Goal: Task Accomplishment & Management: Manage account settings

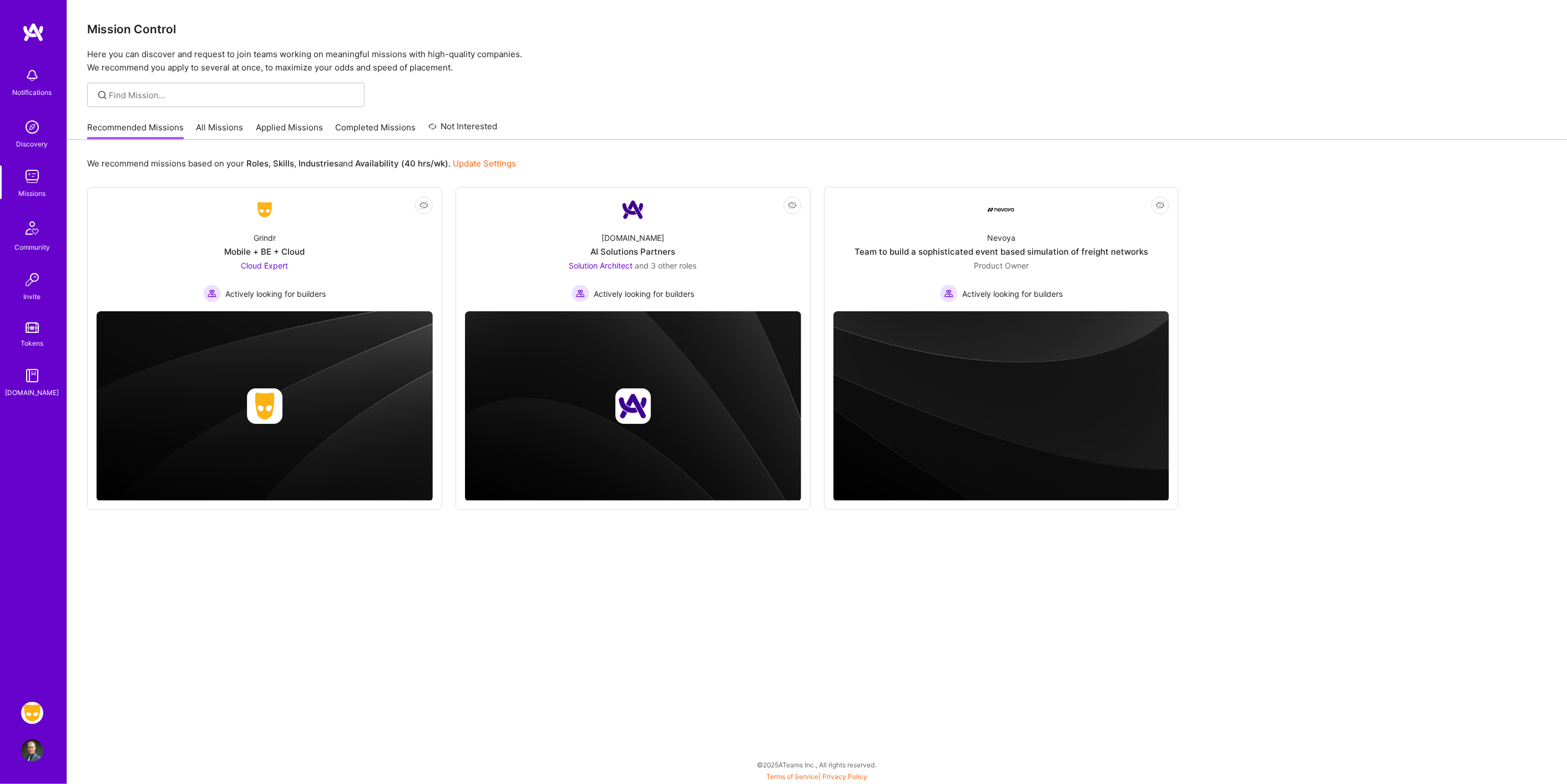
click at [28, 710] on img at bounding box center [33, 713] width 22 height 22
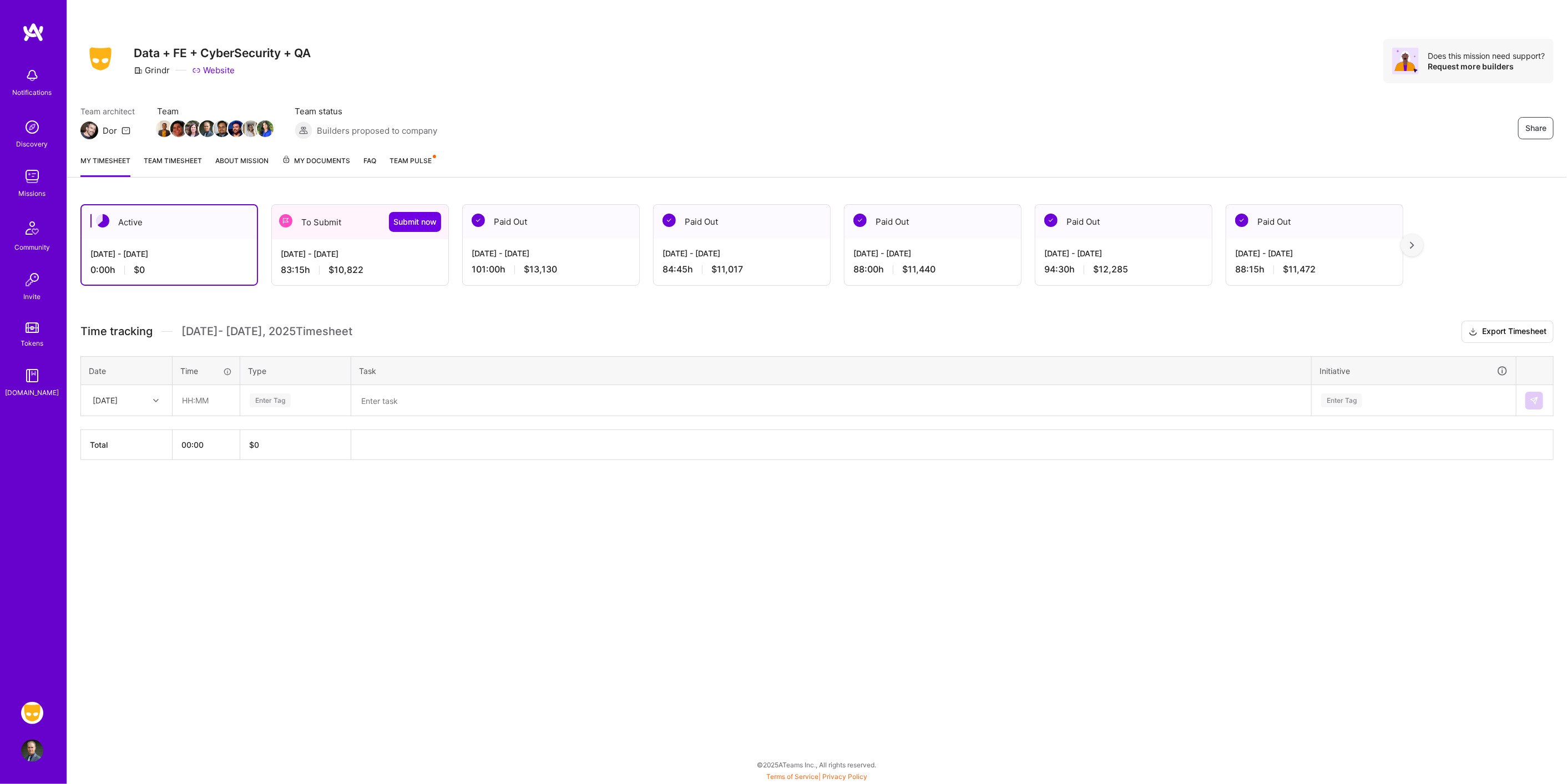
click at [139, 387] on div "[DATE]" at bounding box center [126, 400] width 90 height 29
click at [303, 248] on div "[DATE] - [DATE]" at bounding box center [360, 254] width 159 height 12
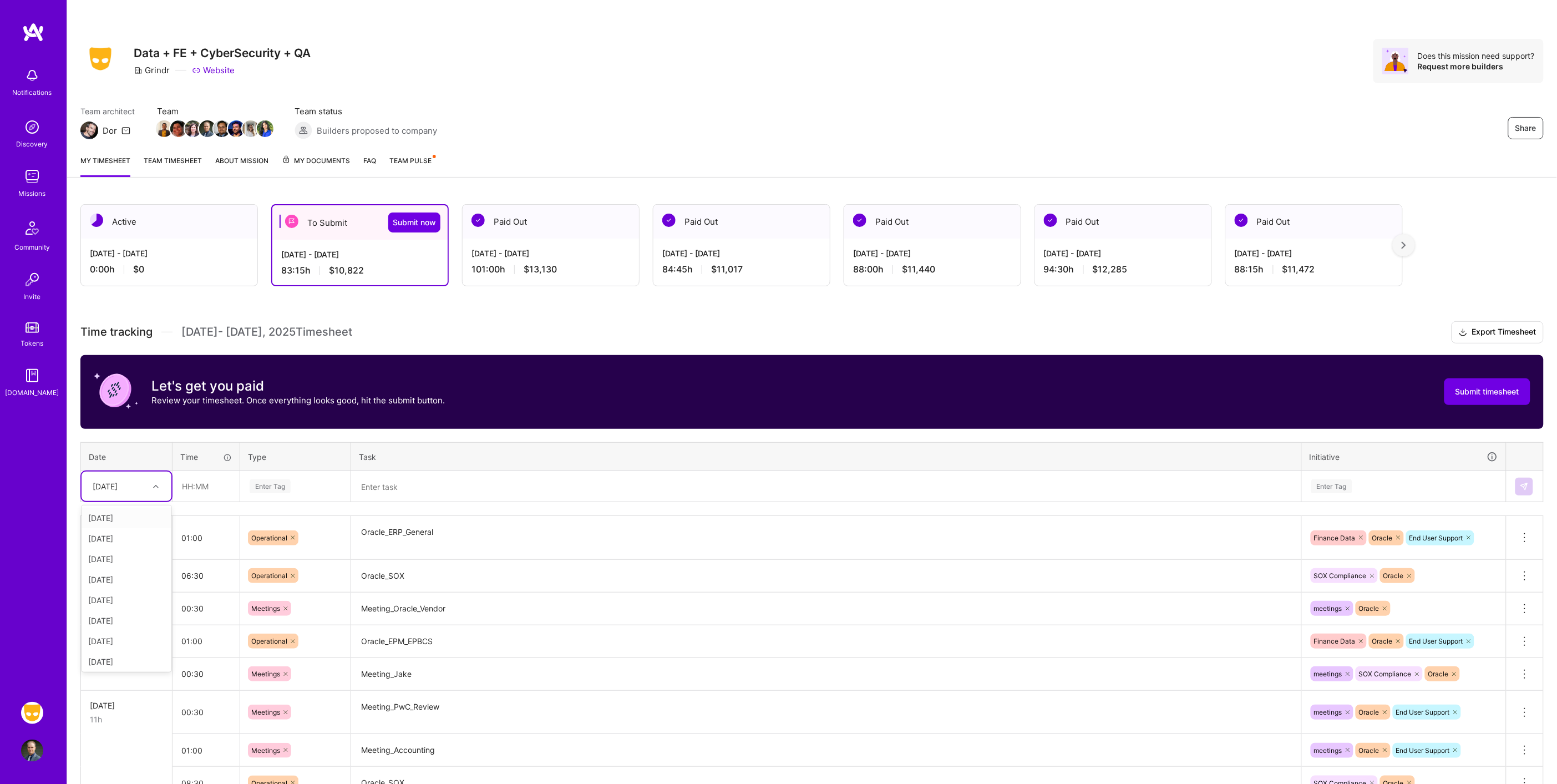
click at [134, 492] on div "[DATE]" at bounding box center [118, 485] width 62 height 18
click at [124, 636] on div "[DATE]" at bounding box center [126, 639] width 90 height 21
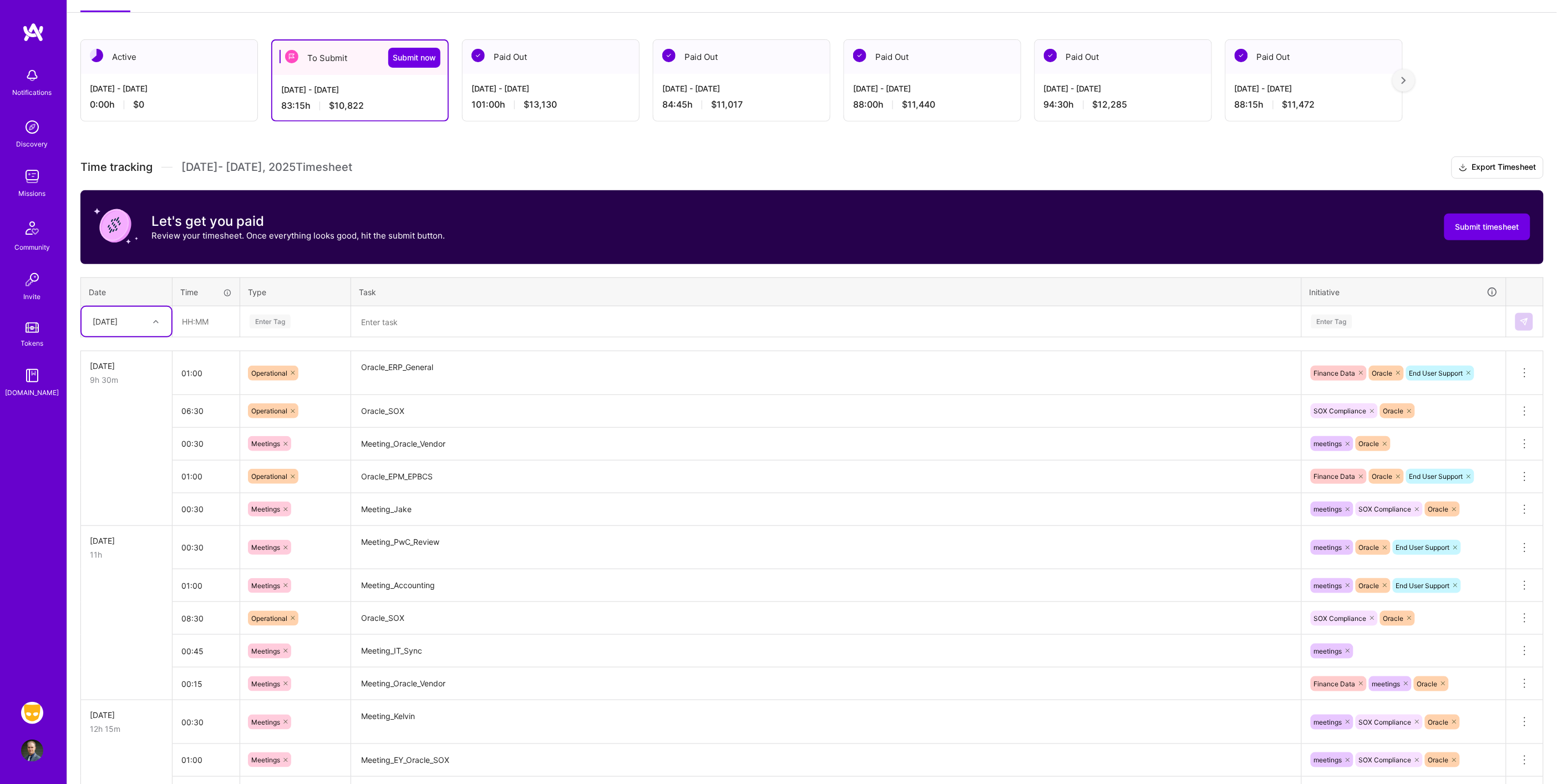
scroll to position [246, 0]
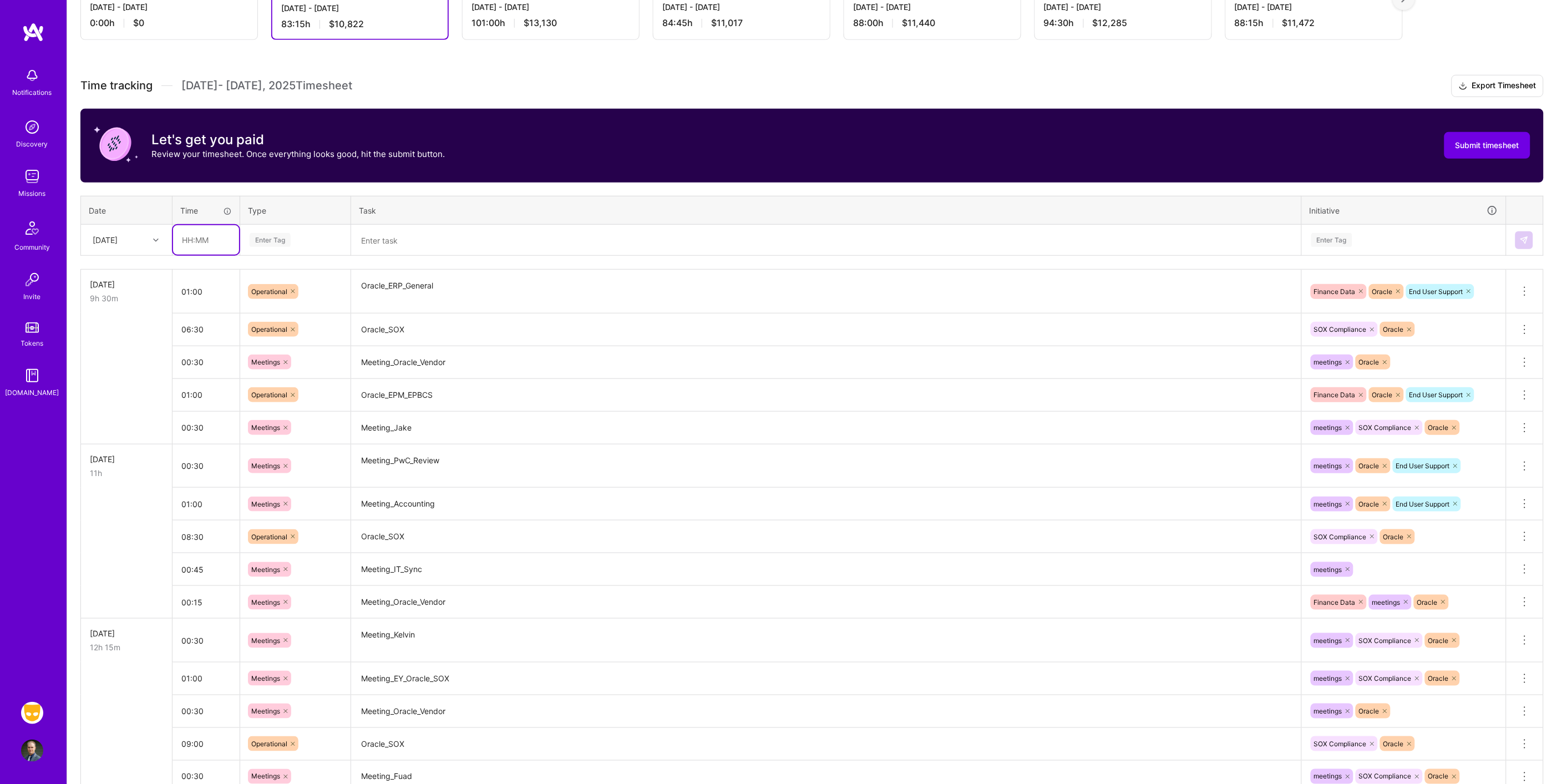
click at [219, 234] on input "text" at bounding box center [206, 240] width 66 height 29
type input "04:00"
type input "op"
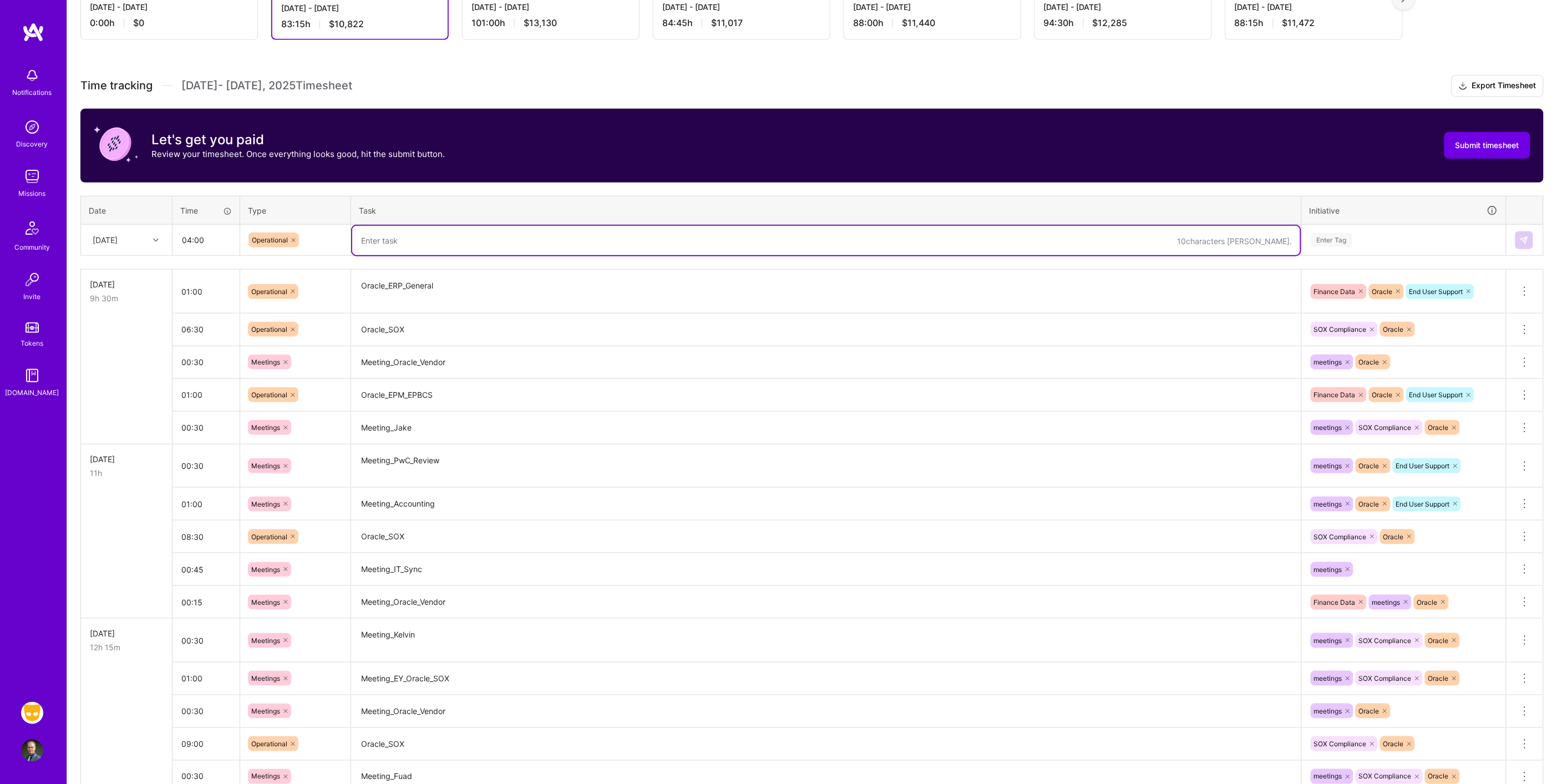
type textarea "r"
type textarea "Oracle_ERP_General"
drag, startPoint x: 1407, startPoint y: 213, endPoint x: 1394, endPoint y: 230, distance: 21.4
click at [1403, 215] on th "Initiative" at bounding box center [1403, 210] width 205 height 29
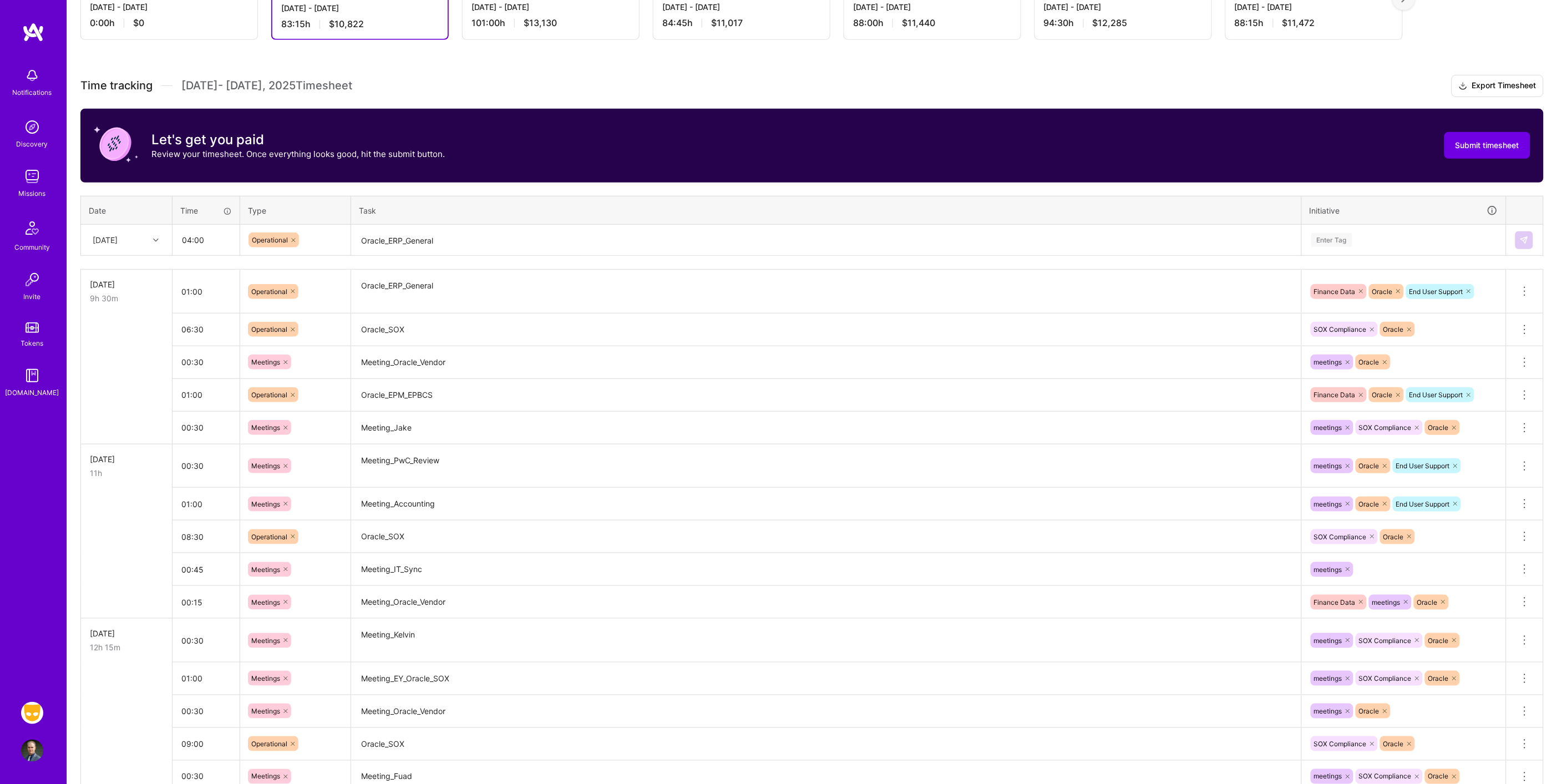
click at [1391, 233] on div "Enter Tag" at bounding box center [1403, 240] width 188 height 14
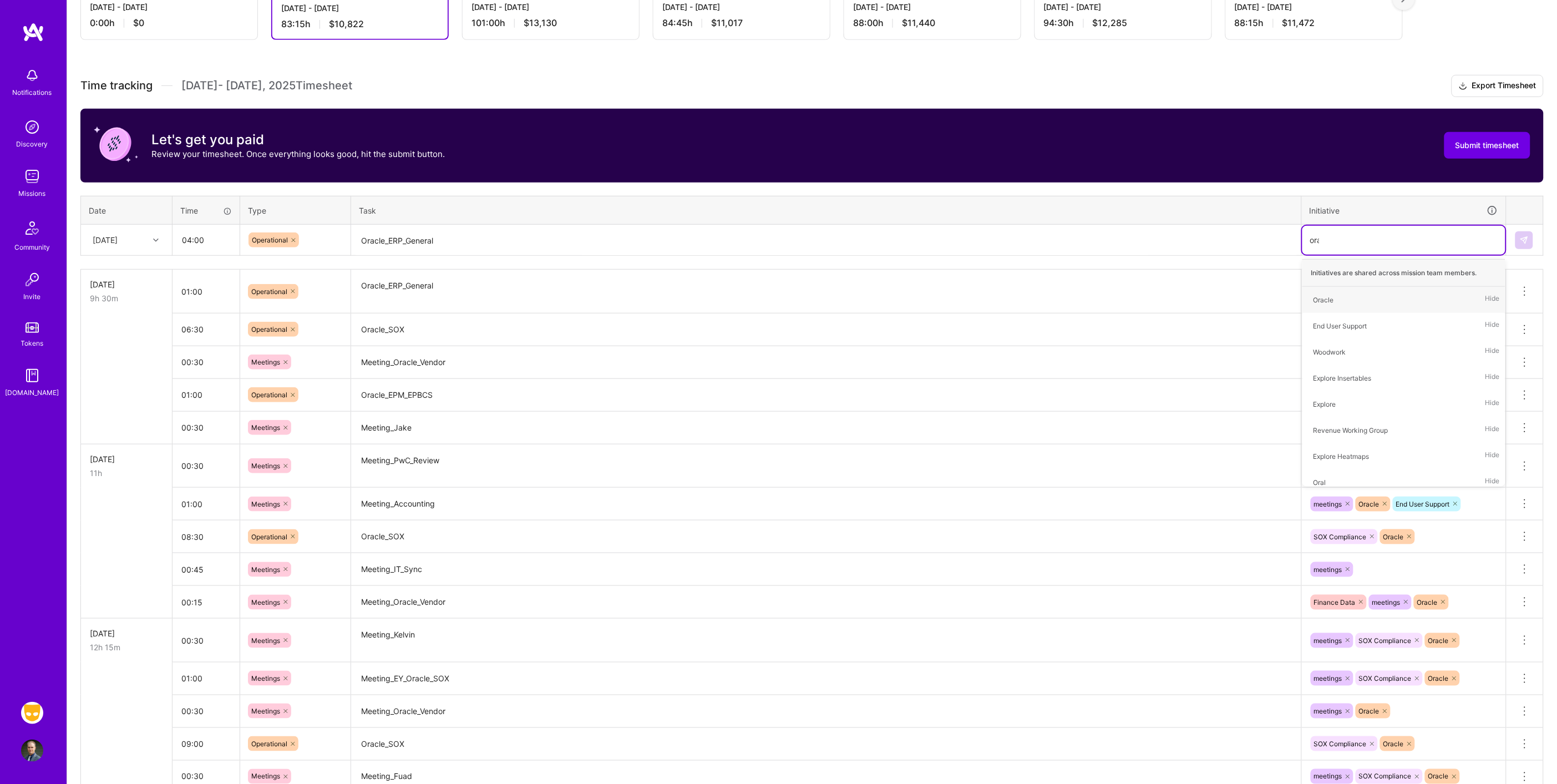
type input "orac"
type input "fina"
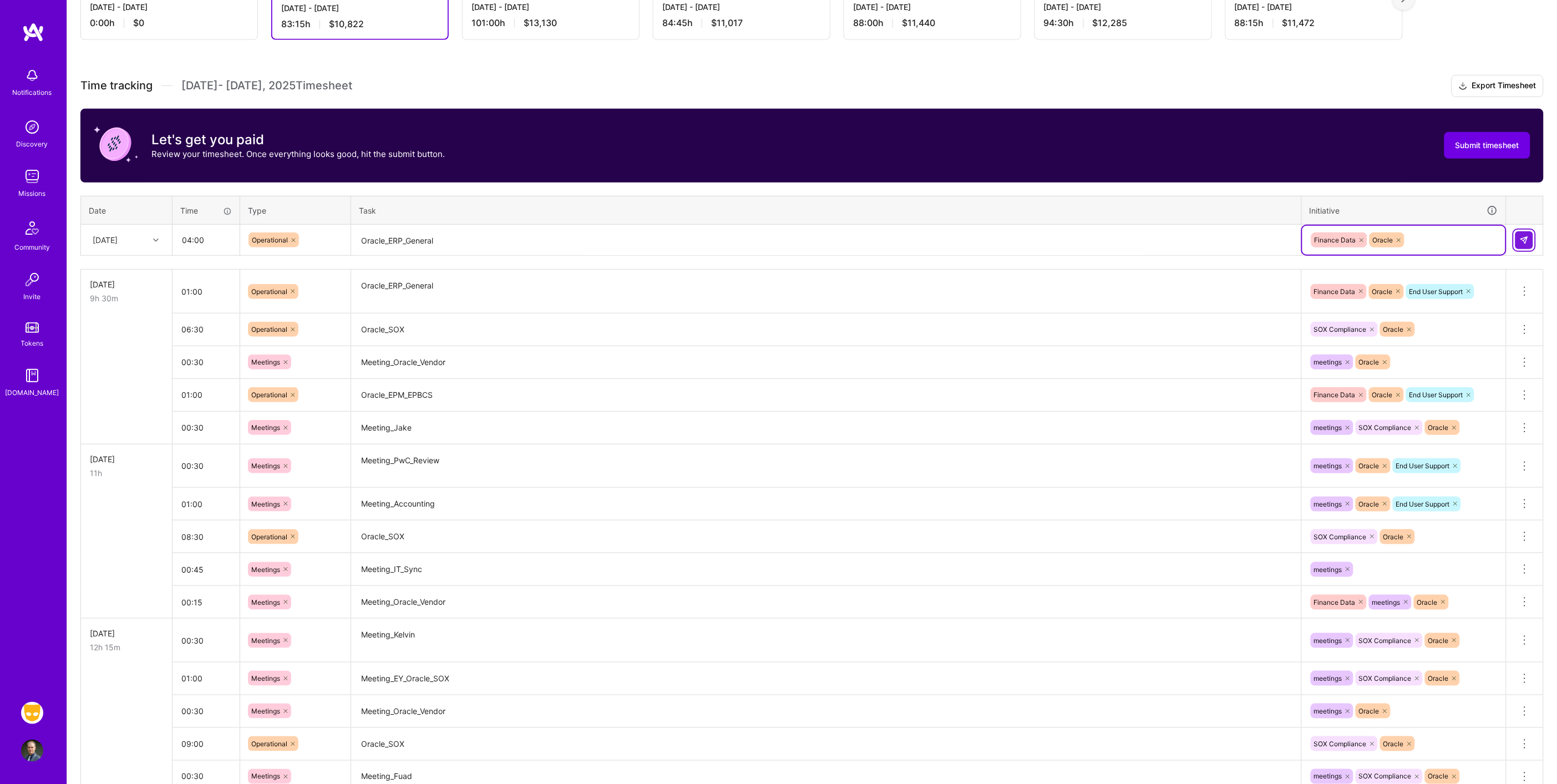
click at [1523, 236] on img at bounding box center [1524, 240] width 9 height 9
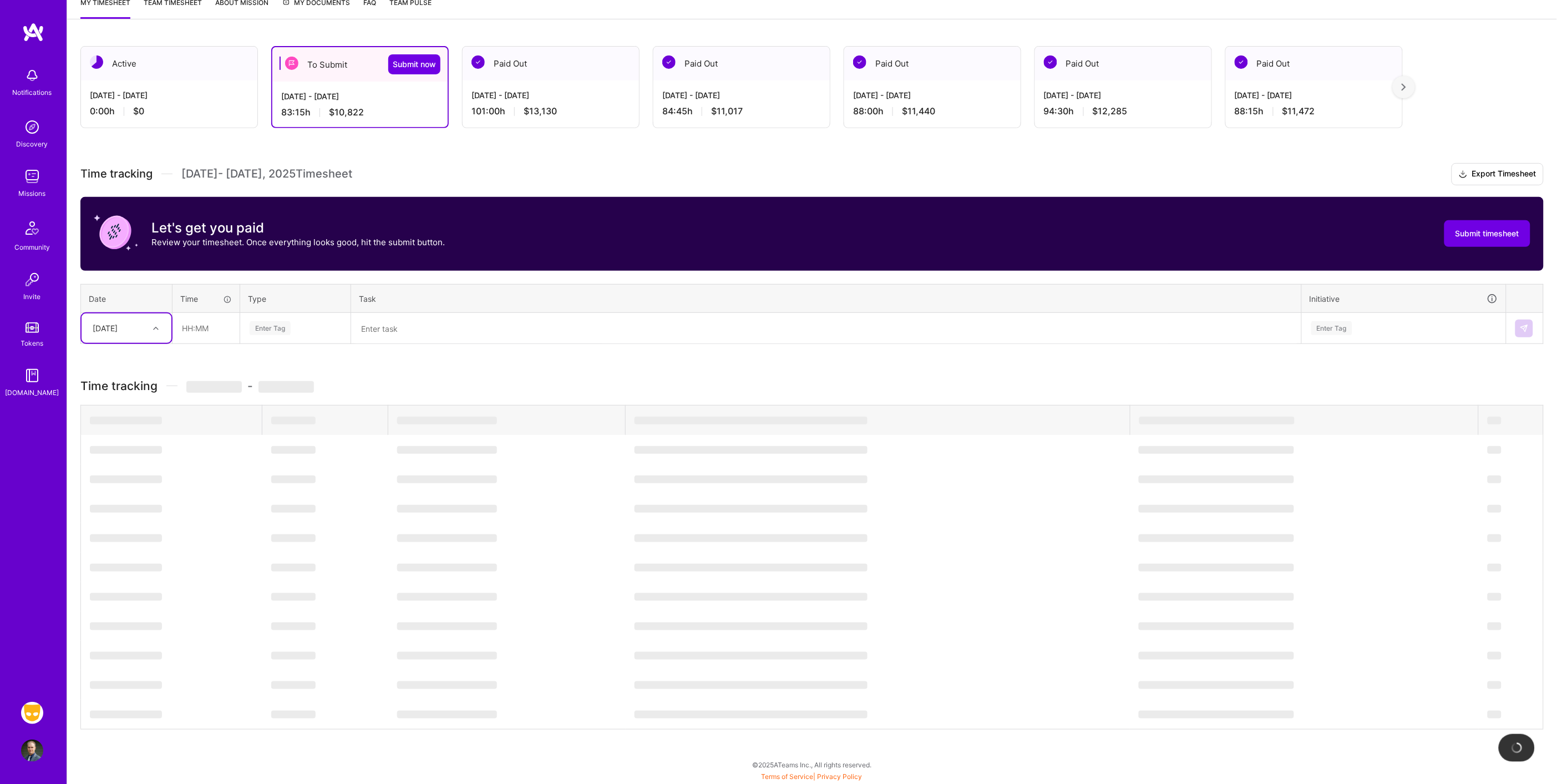
scroll to position [156, 0]
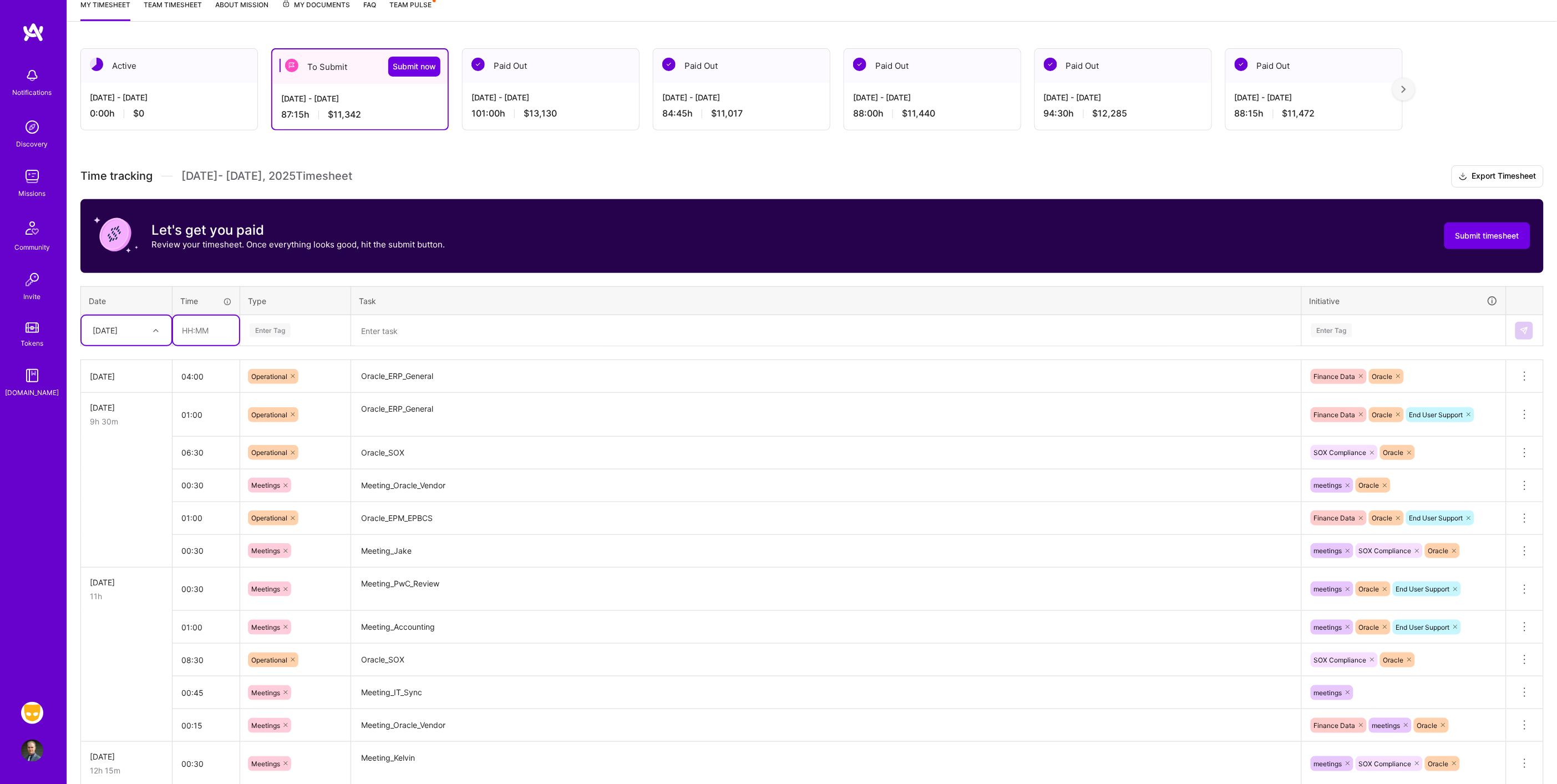
click at [200, 339] on input "text" at bounding box center [206, 330] width 66 height 29
type input "00:45"
type input "meet"
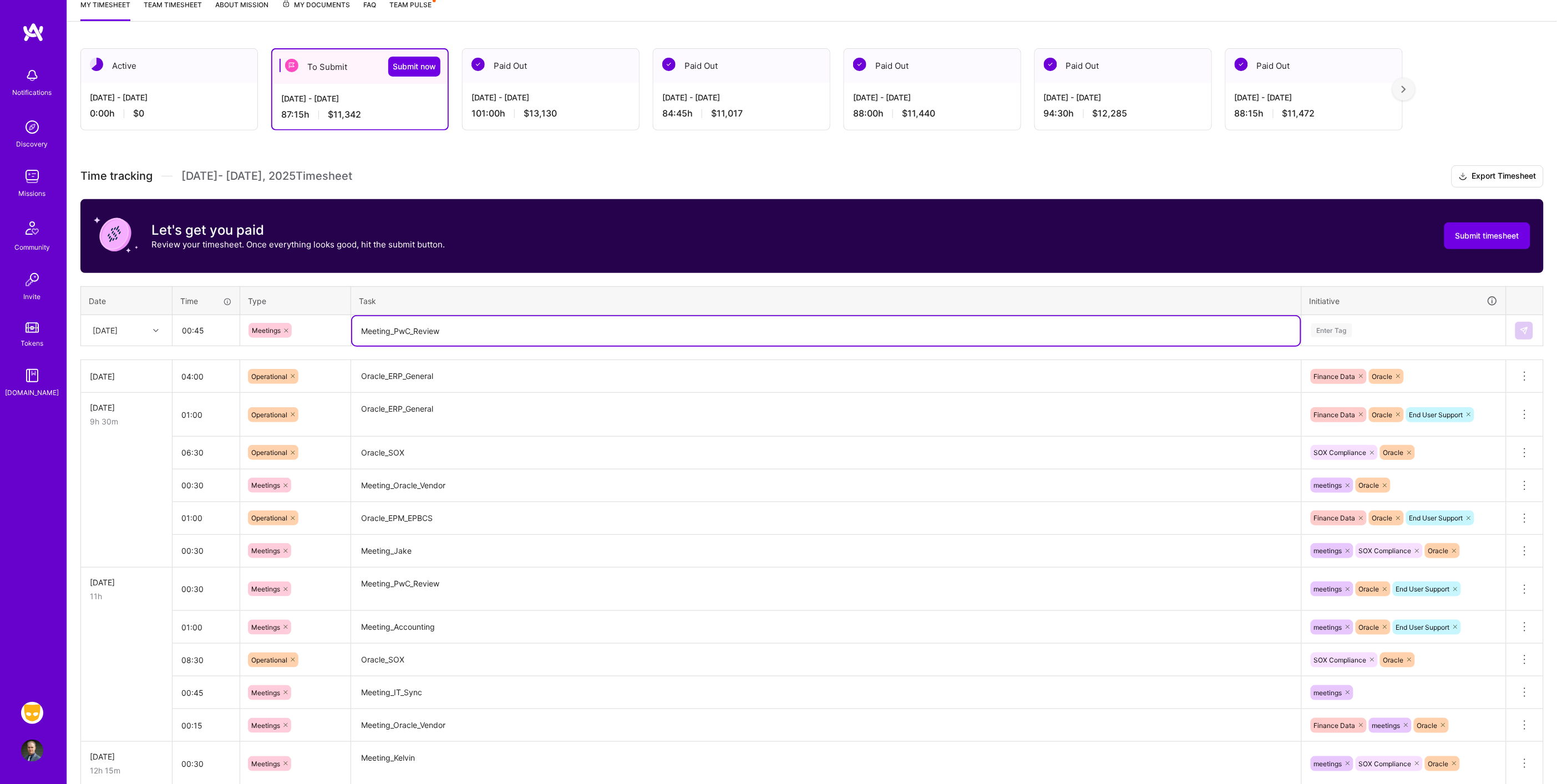
type textarea "Meeting_PwC_Review"
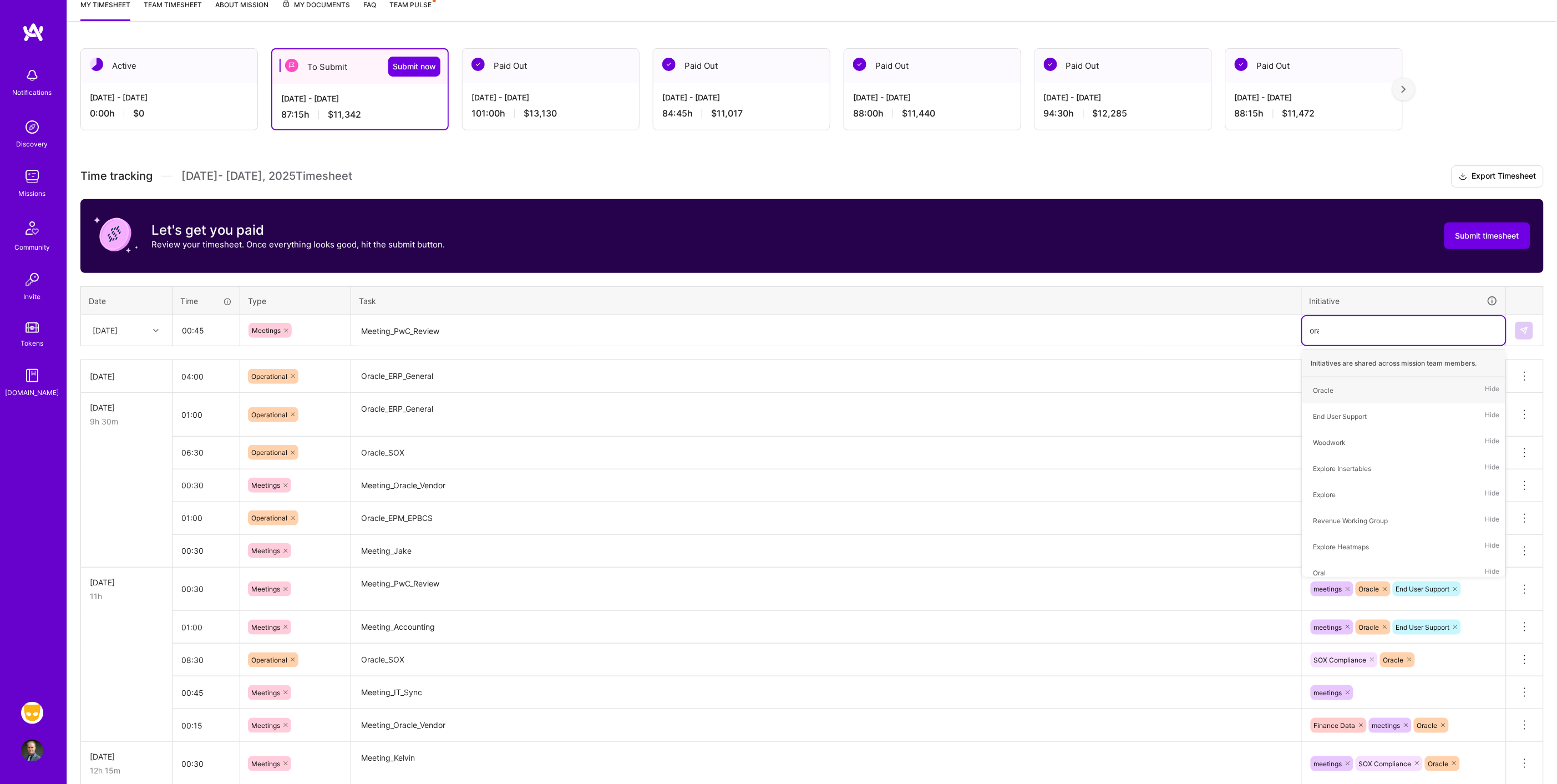
type input "orac"
type input "end"
type input "fina"
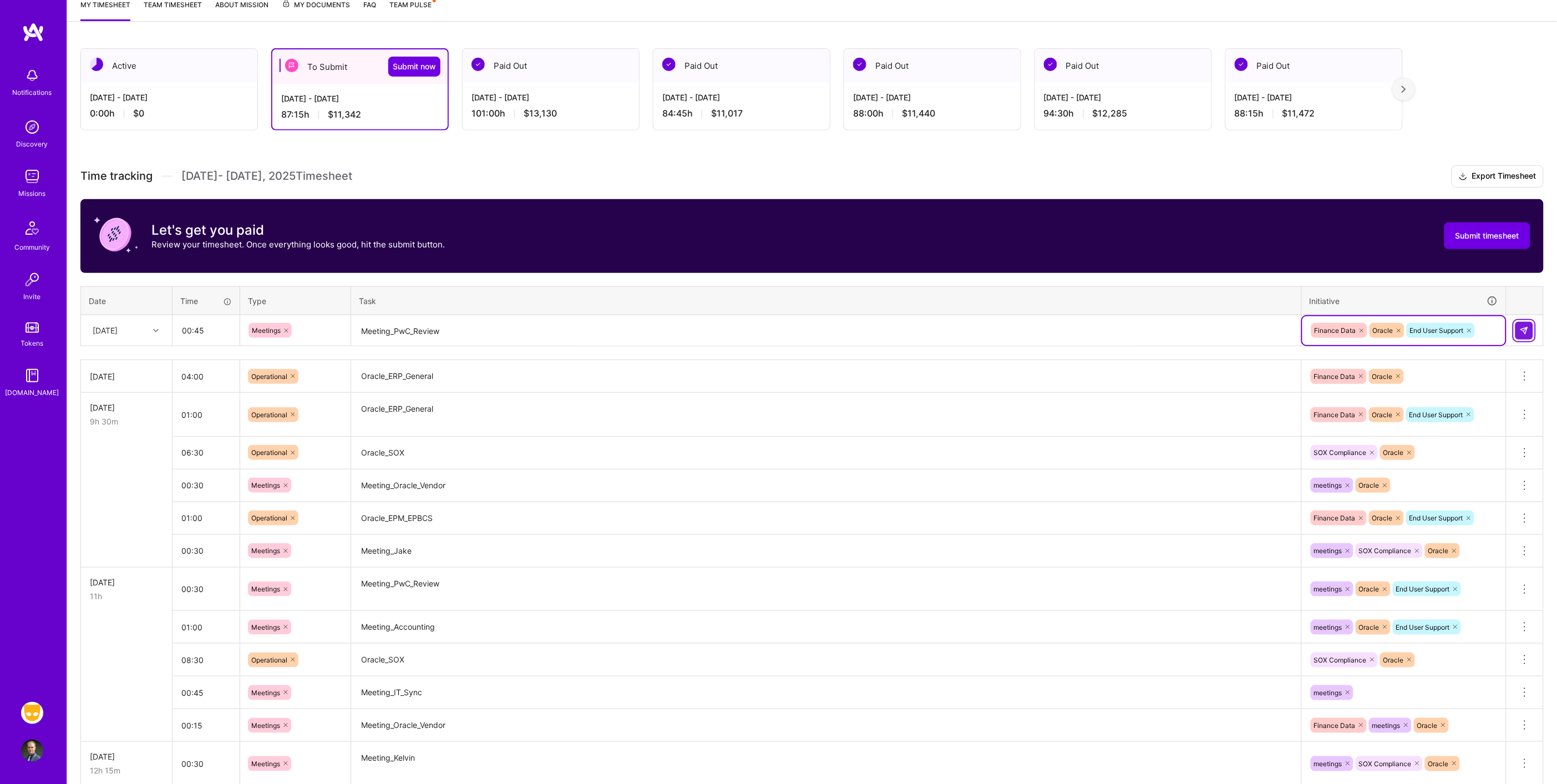
click at [1523, 328] on img at bounding box center [1524, 330] width 9 height 9
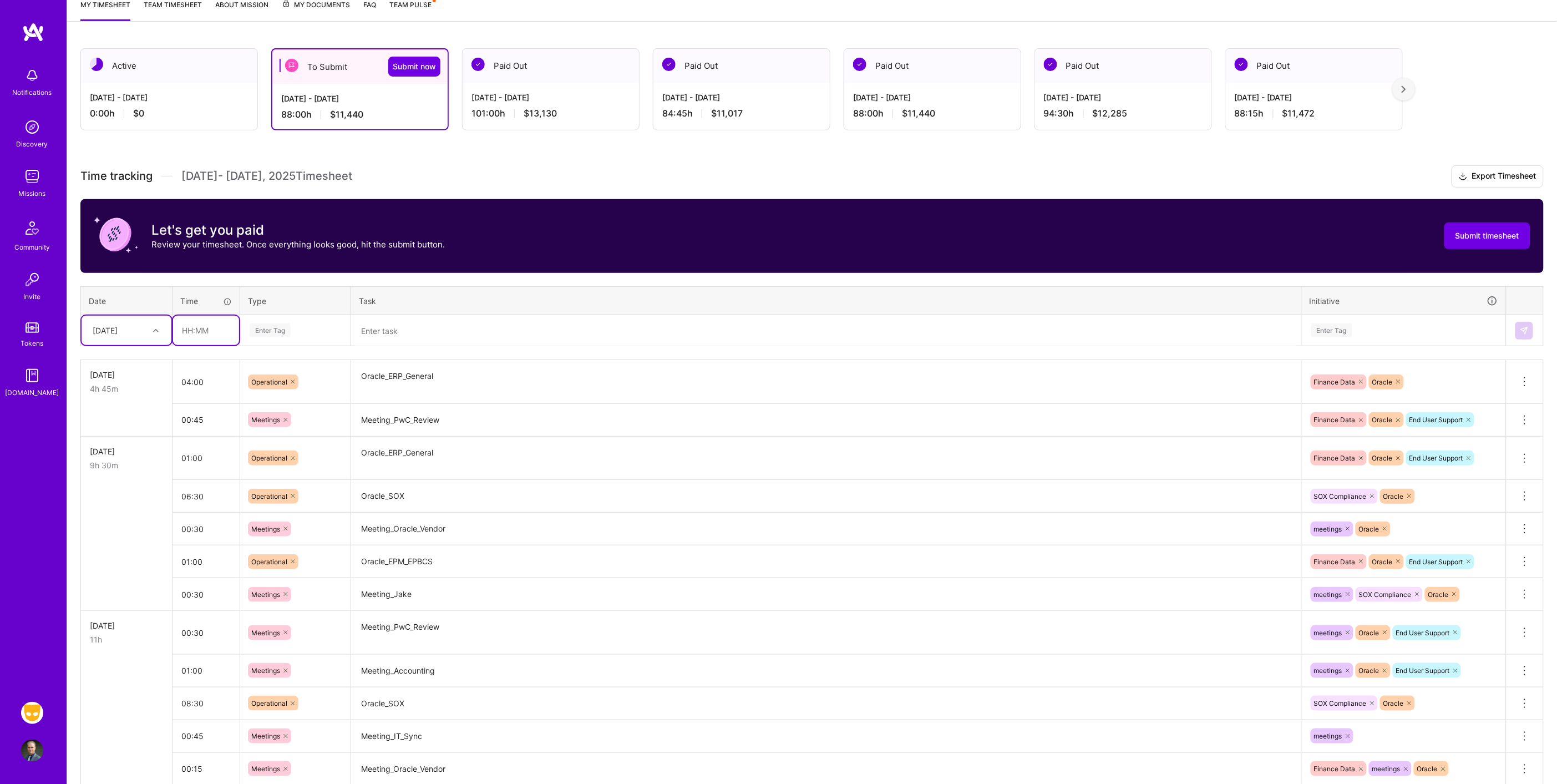
click at [192, 329] on input "text" at bounding box center [206, 330] width 66 height 29
click at [1487, 423] on div "Finance Data Oracle End User Support" at bounding box center [1404, 419] width 189 height 17
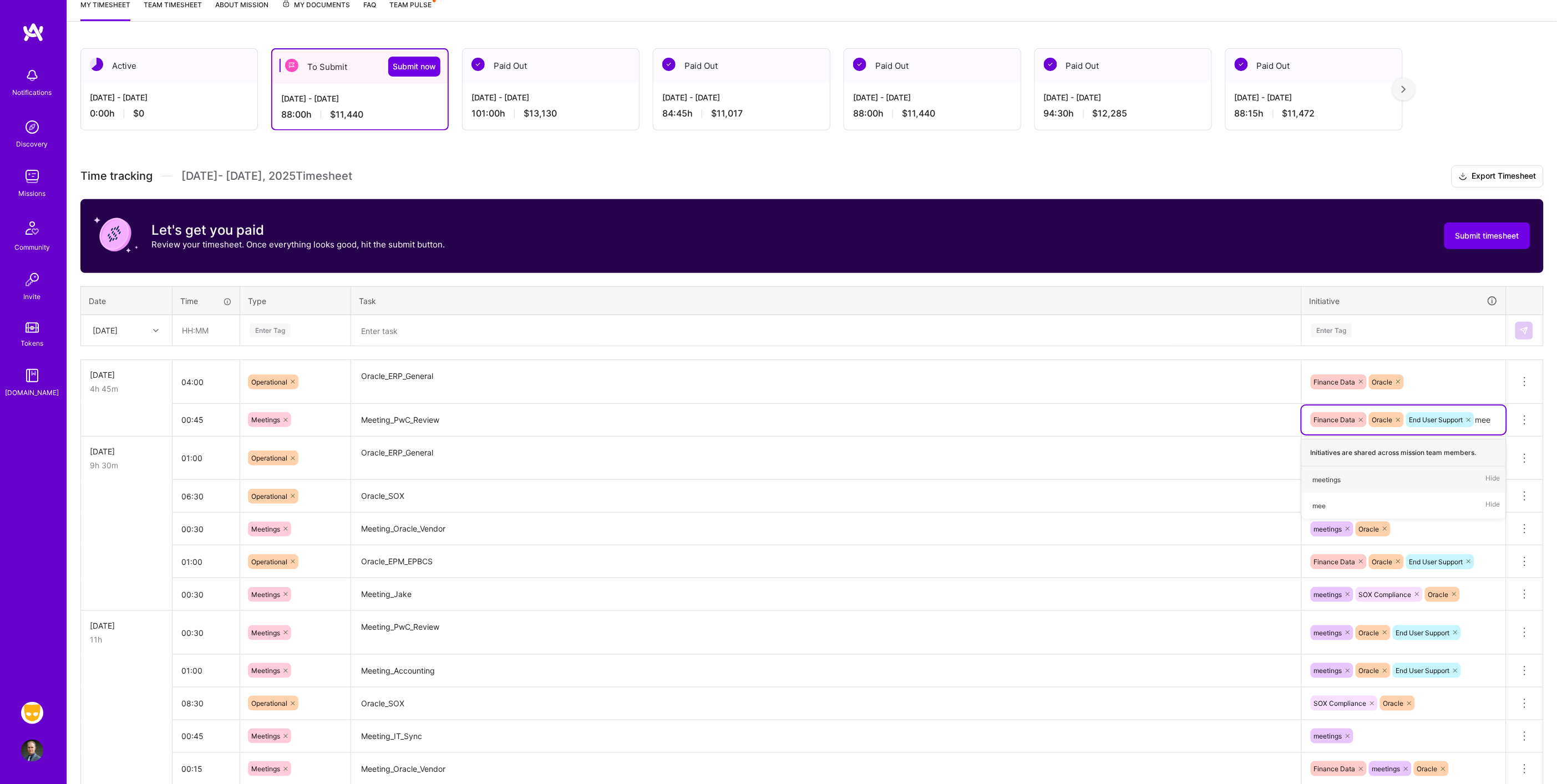
type input "meet"
click at [321, 326] on div "Enter Tag" at bounding box center [295, 330] width 94 height 14
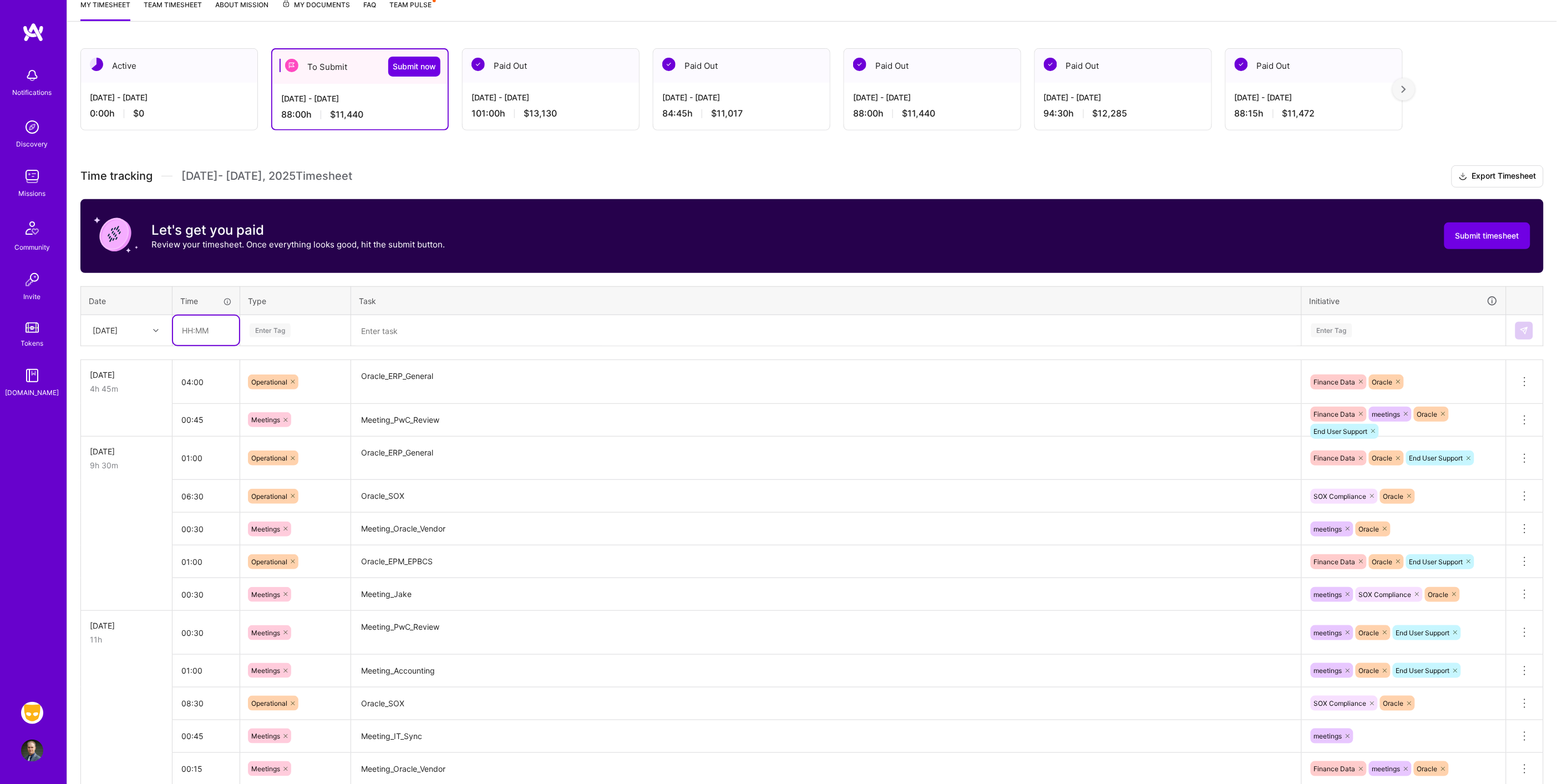
click at [202, 332] on input "text" at bounding box center [206, 330] width 66 height 29
type input "01:30"
type input "op"
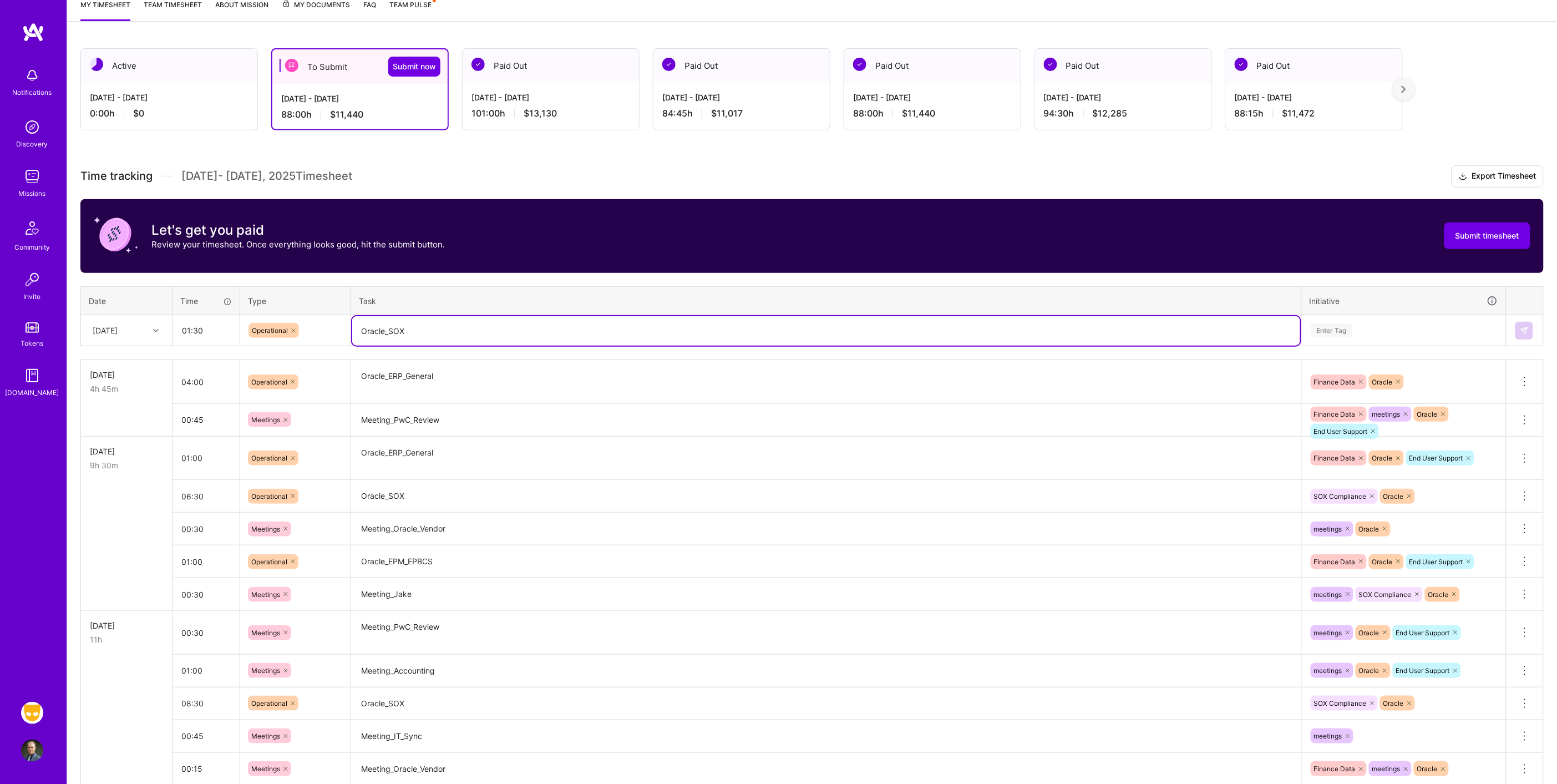
type textarea "Oracle_SOX"
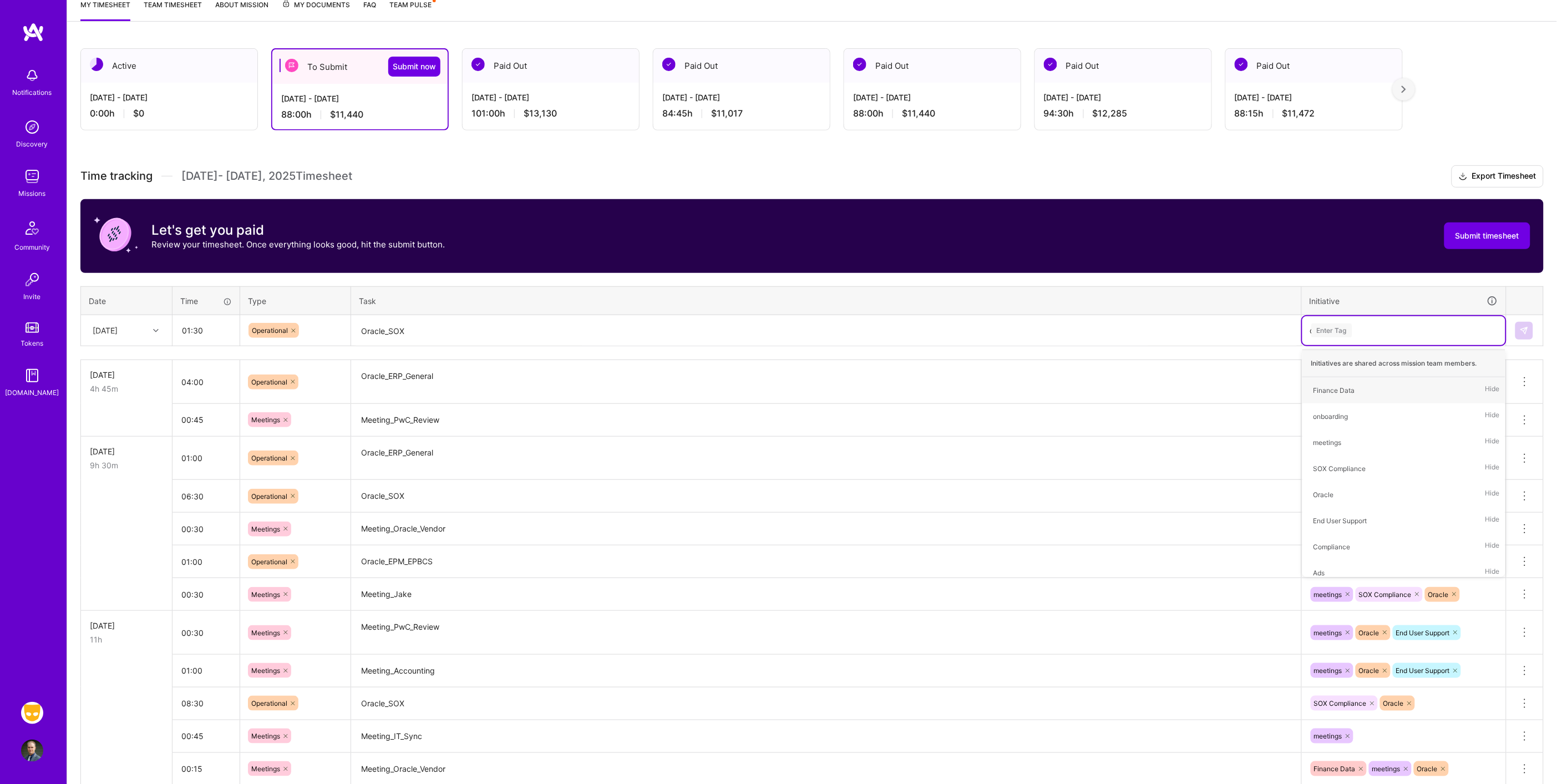
type input "ora"
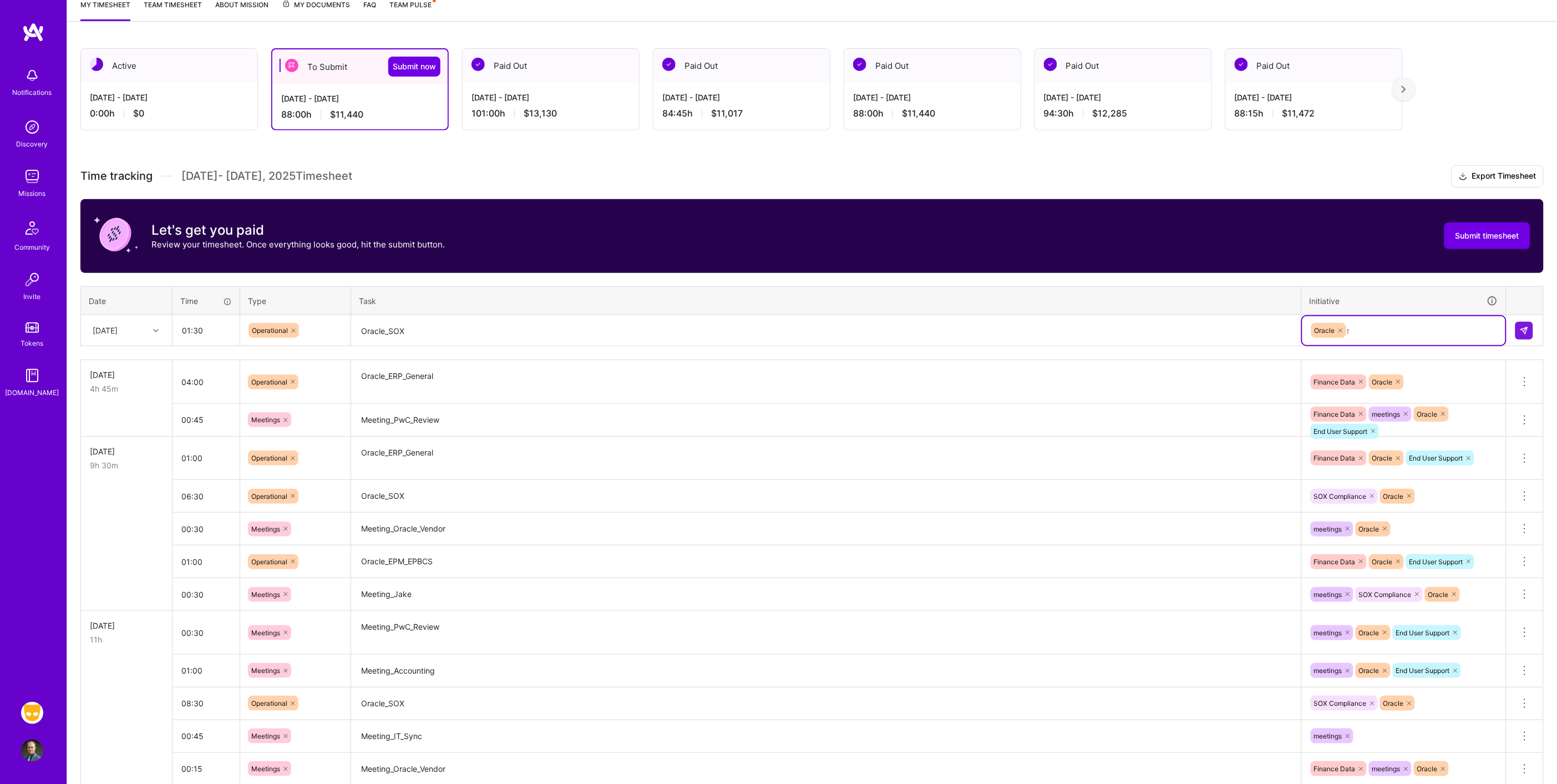
type input "so"
click at [1526, 327] on img at bounding box center [1524, 330] width 9 height 9
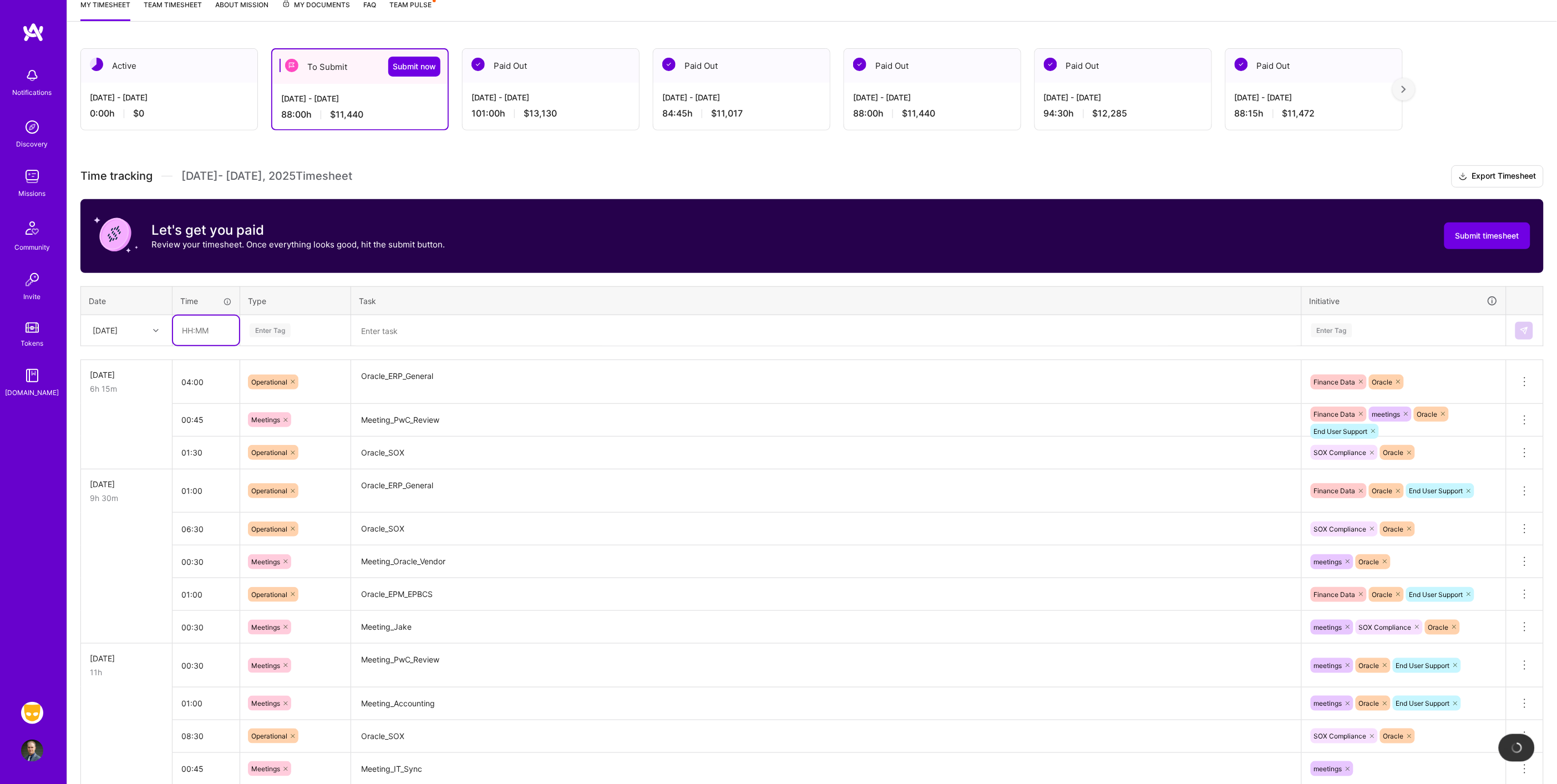
click at [219, 331] on input "text" at bounding box center [206, 330] width 66 height 29
type input "00:45"
type input "meet"
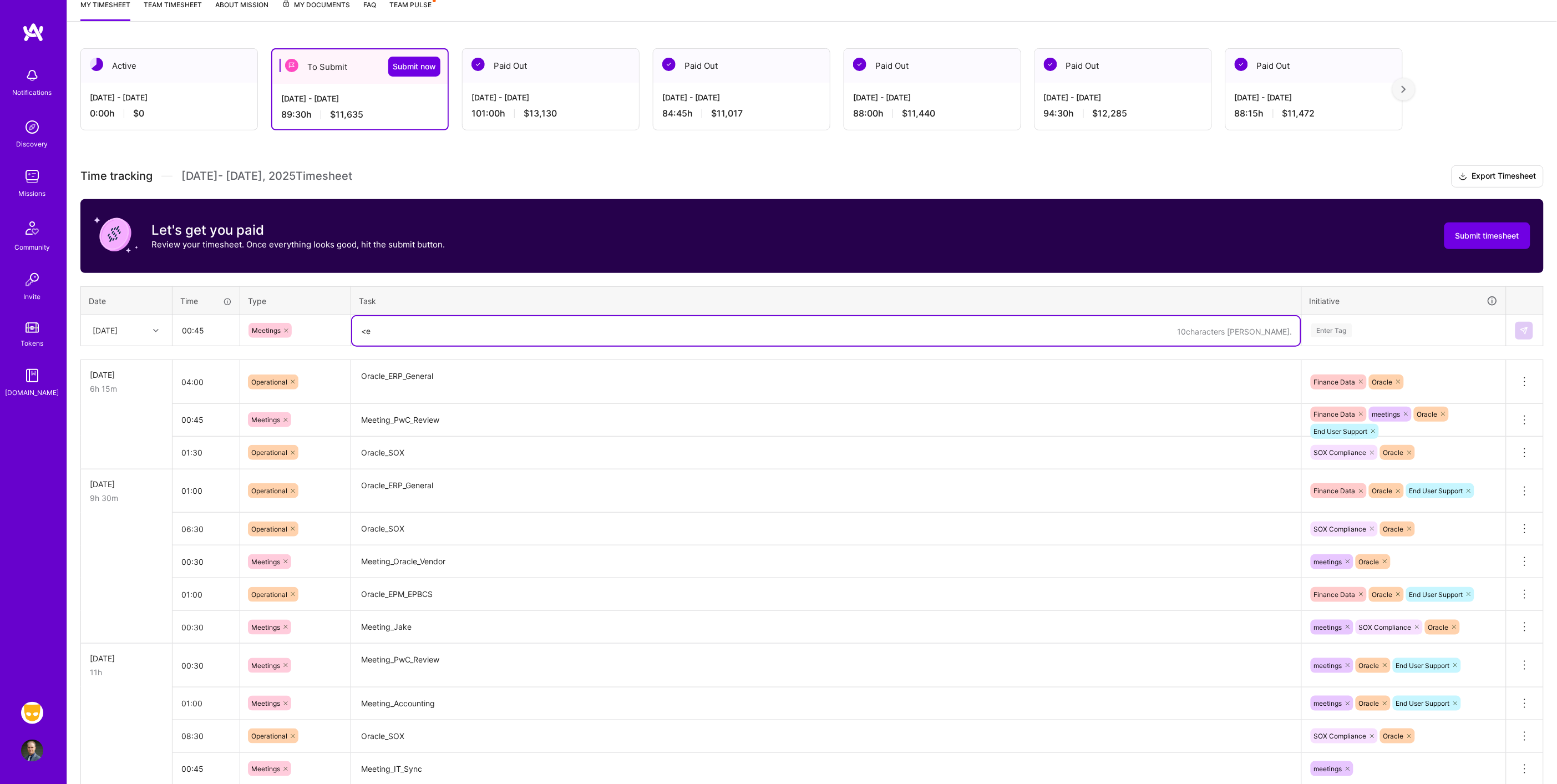
type textarea "<"
type textarea "Meeting_IT_Sync"
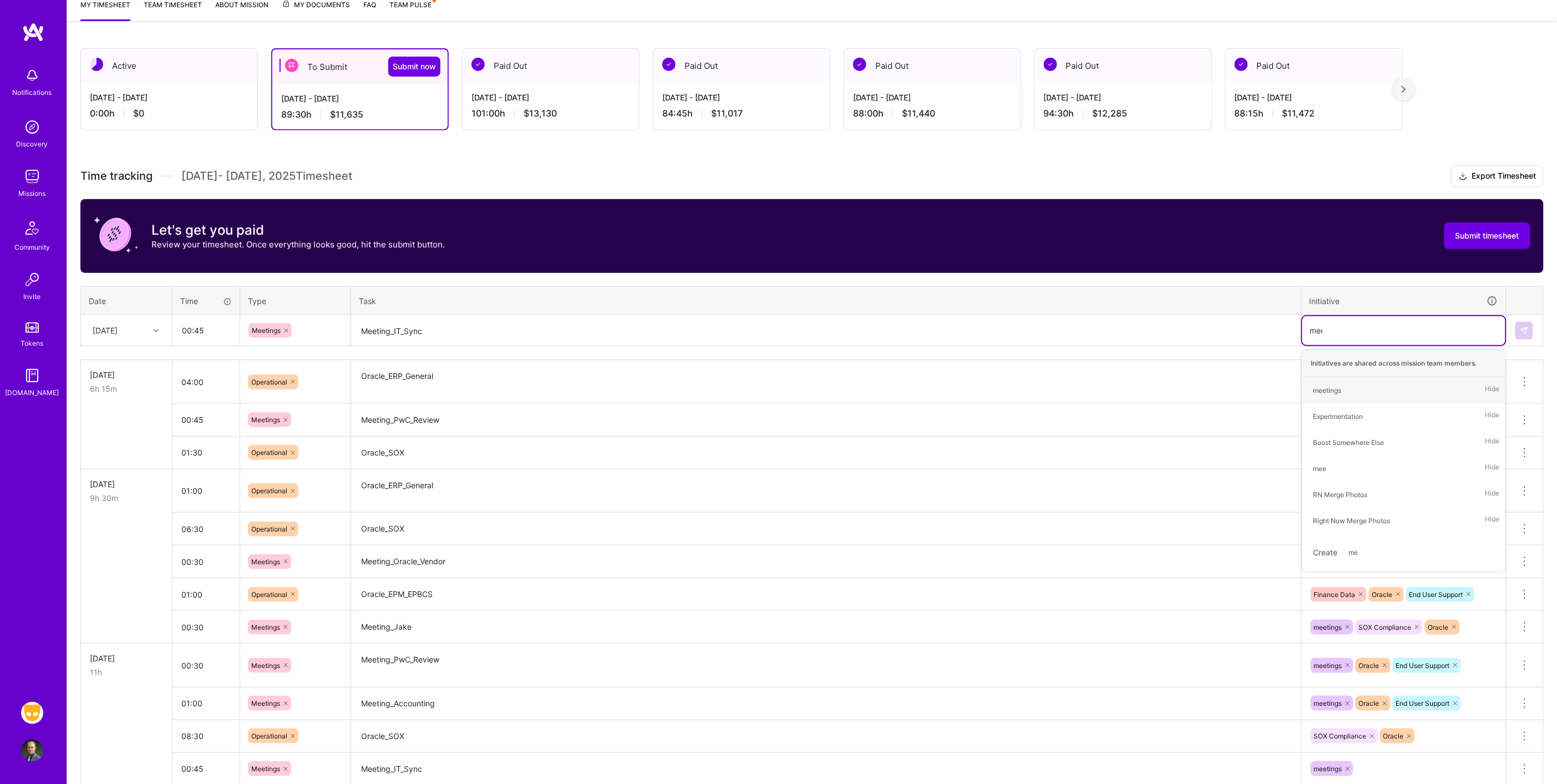
type input "meet"
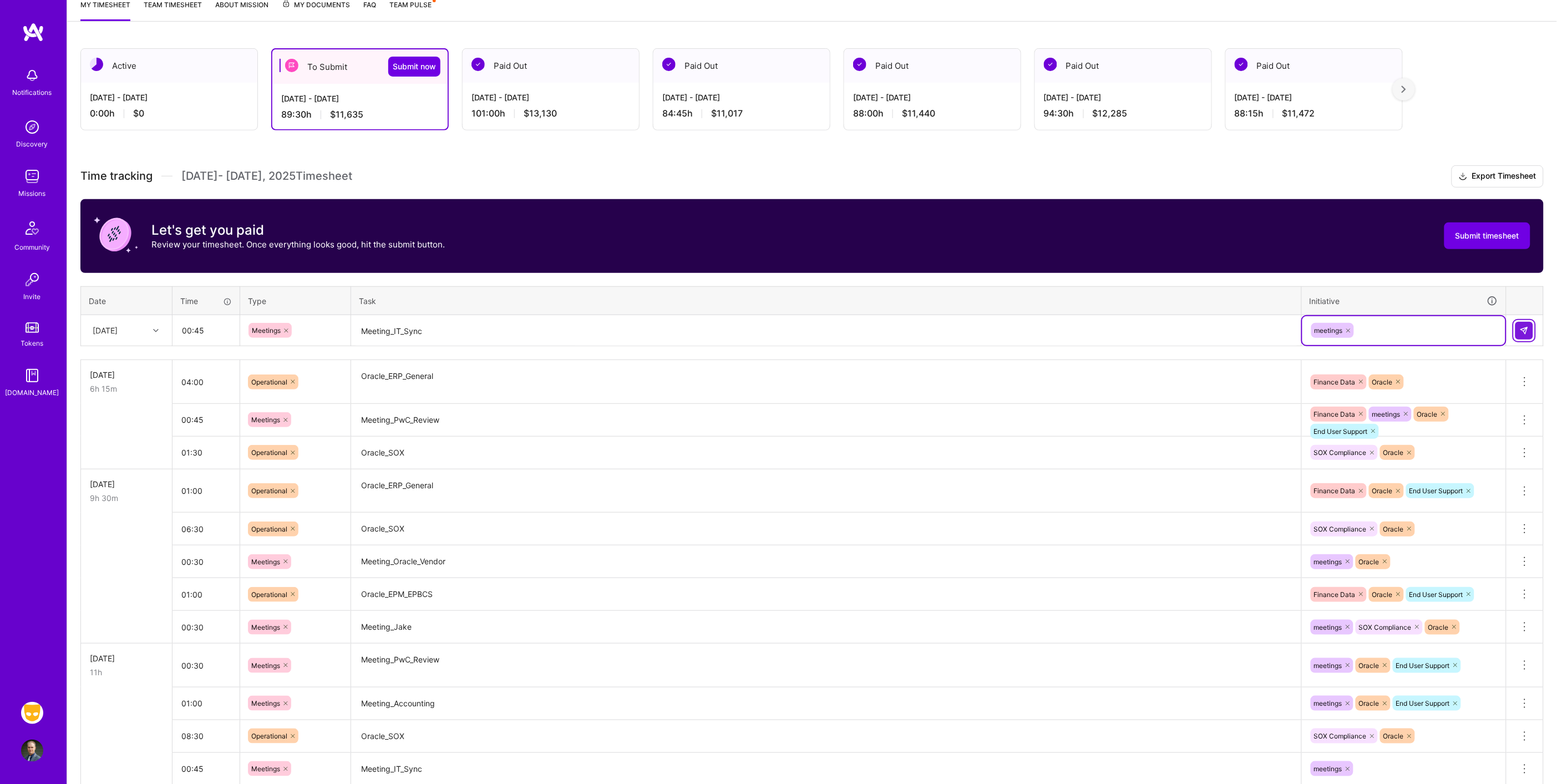
click at [1521, 334] on button at bounding box center [1524, 330] width 18 height 18
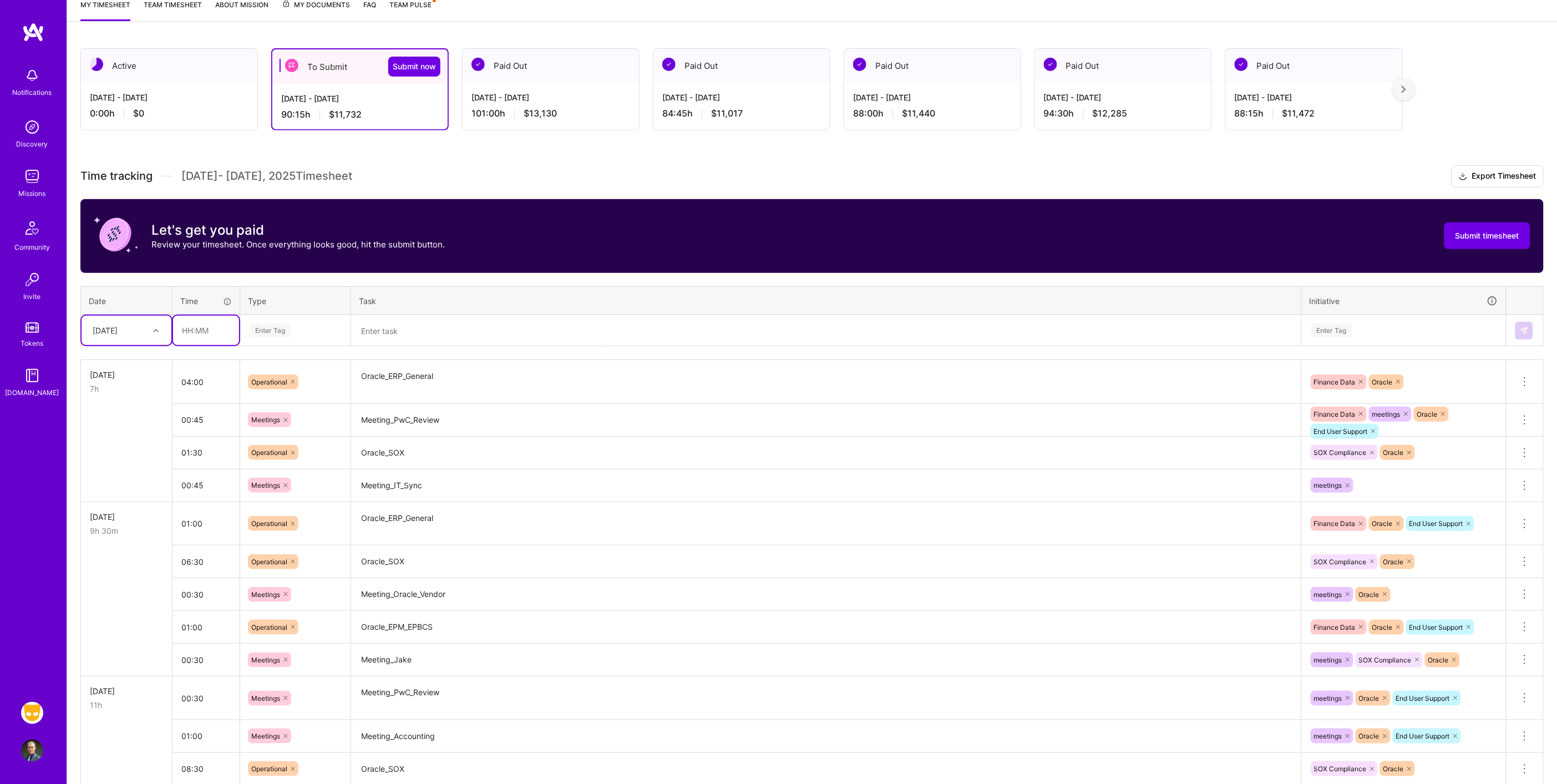
click at [214, 324] on input "text" at bounding box center [206, 330] width 66 height 29
type input "01:00"
type input "meet"
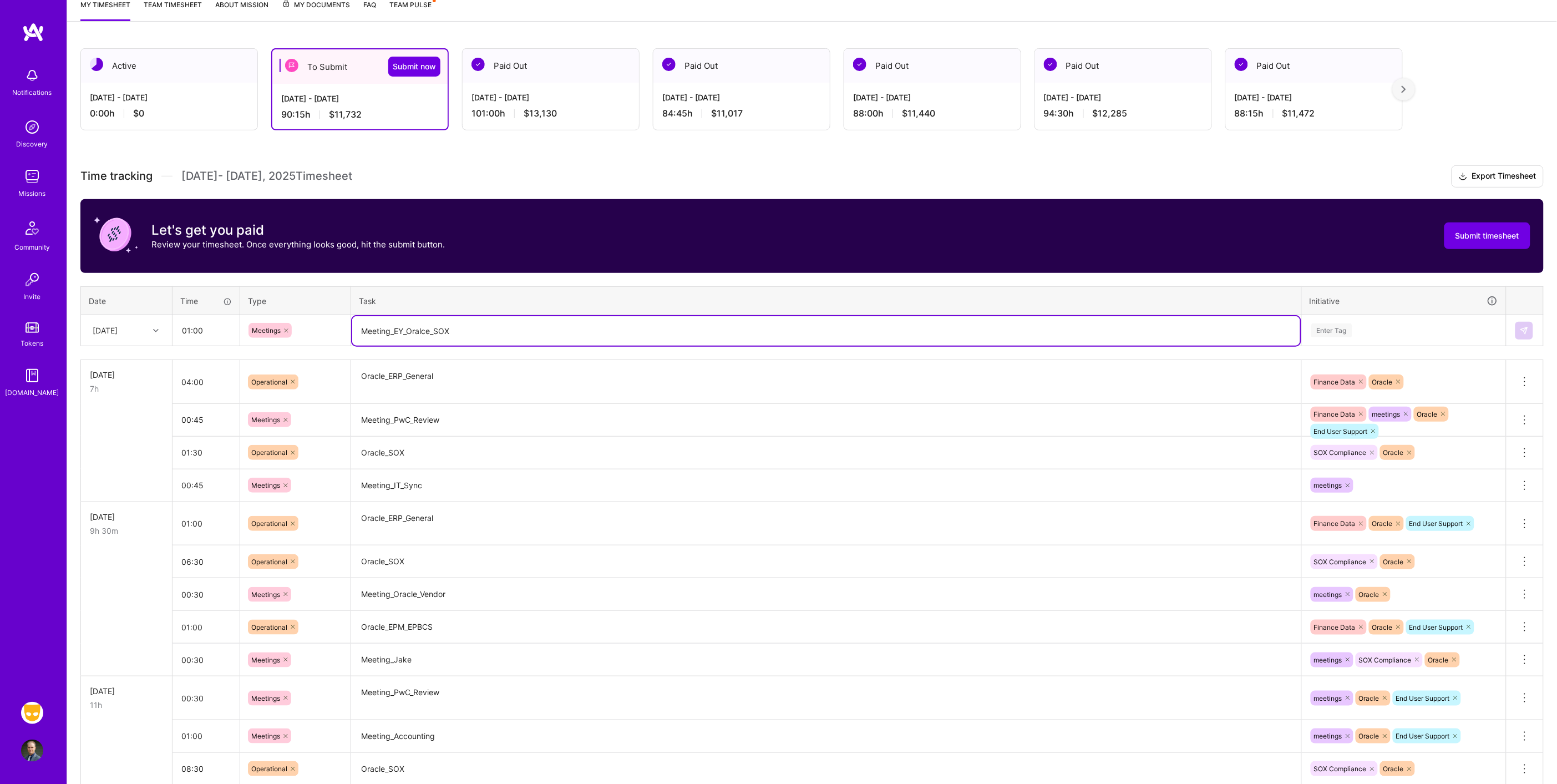
type textarea "Meeting_EY_Oralce_SOX"
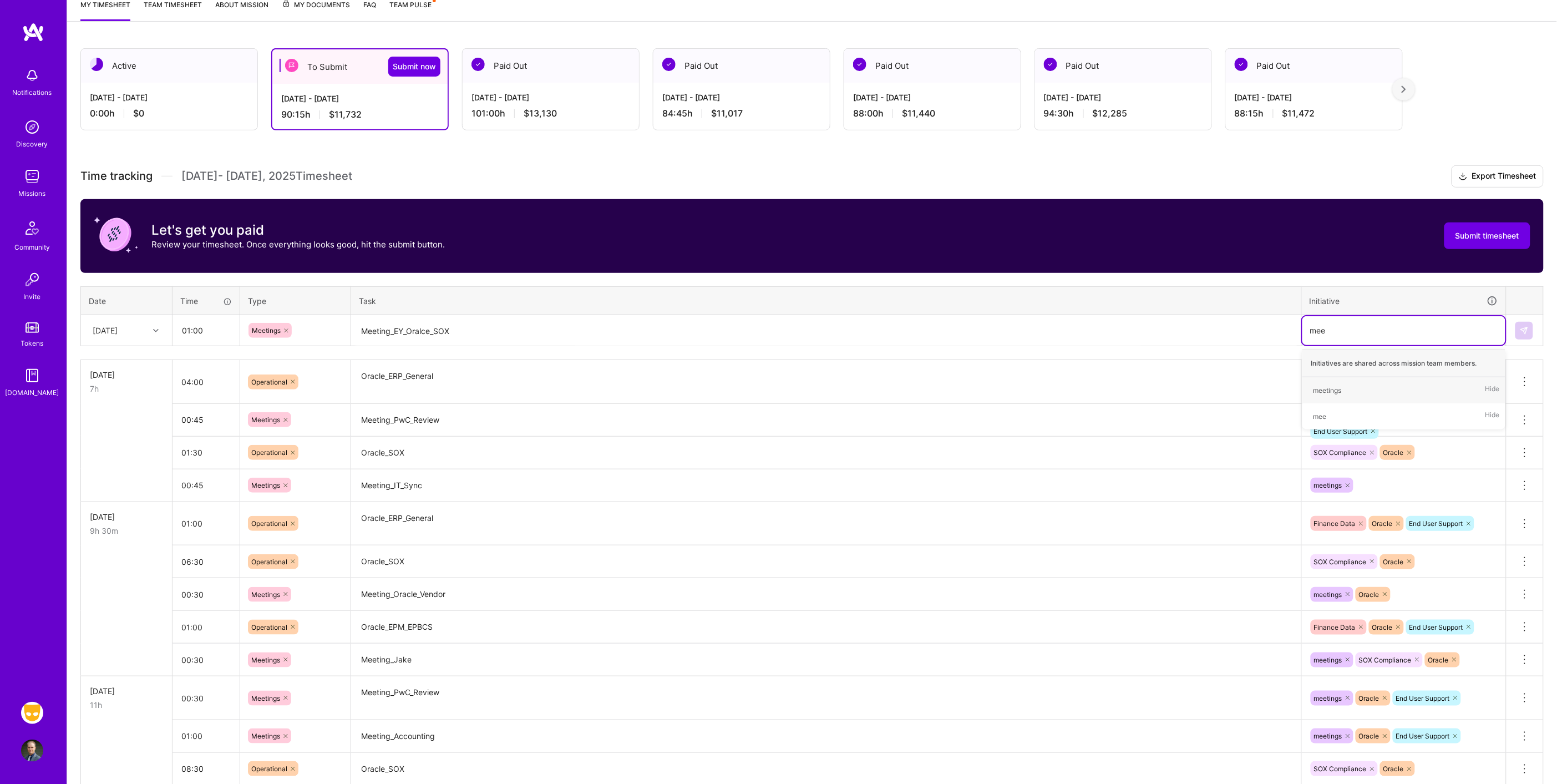
type input "meet"
type input "sox"
type input "ora"
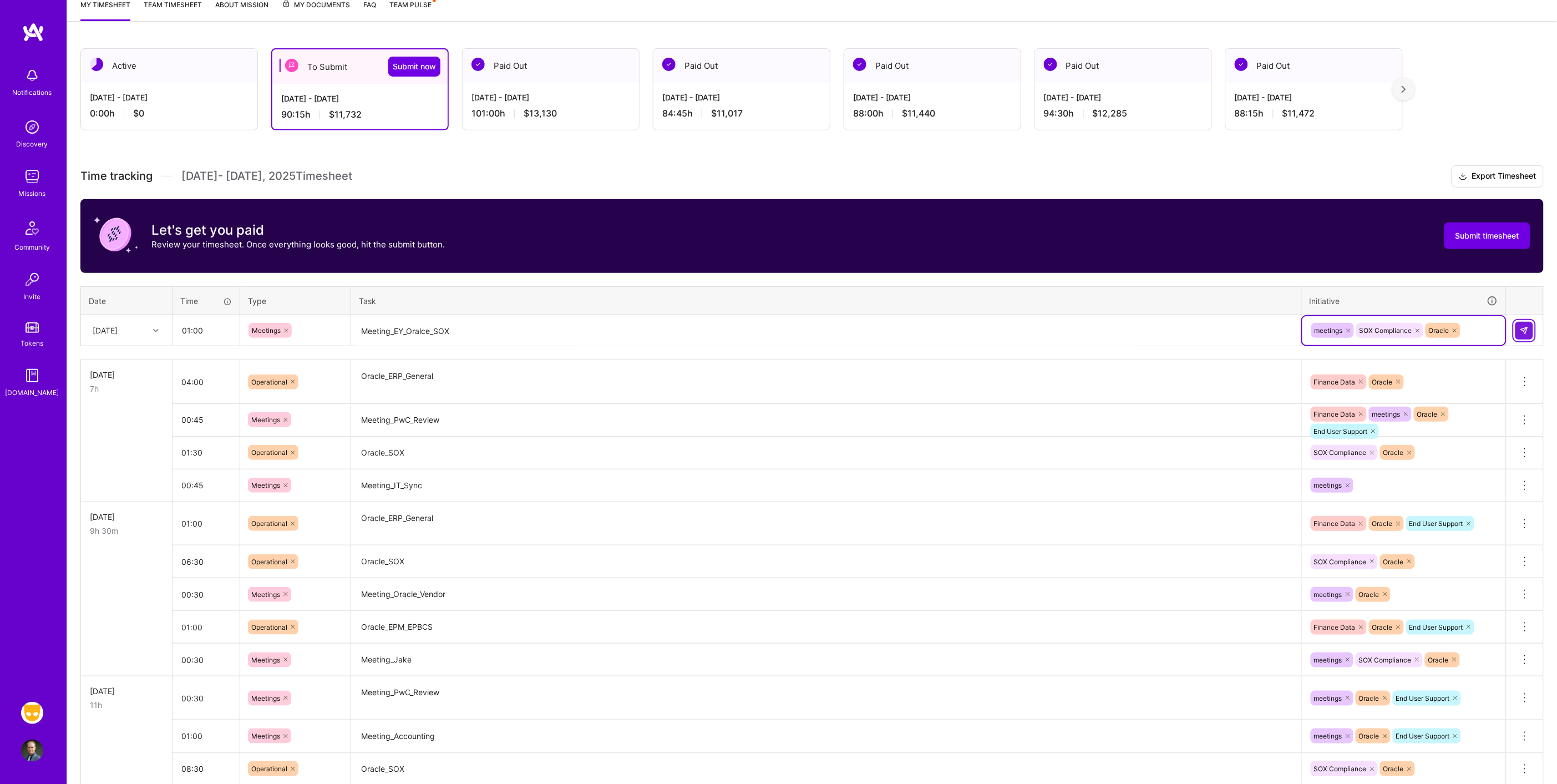
click at [1521, 328] on img at bounding box center [1524, 330] width 9 height 9
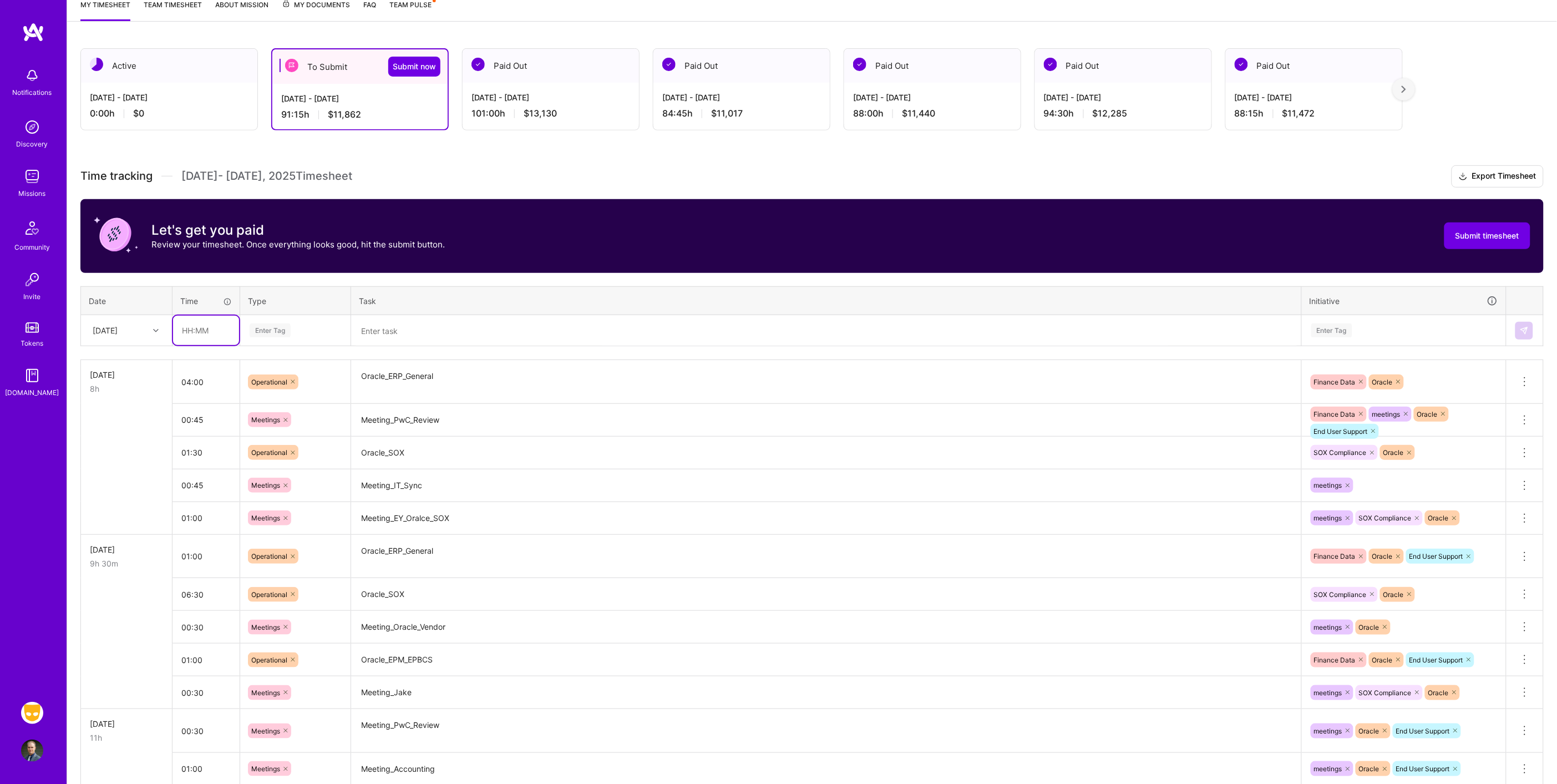
click at [193, 334] on input "text" at bounding box center [206, 330] width 66 height 29
type input "05:15"
click at [118, 326] on div "[DATE]" at bounding box center [105, 330] width 25 height 12
click at [120, 497] on div "[DATE]" at bounding box center [126, 504] width 90 height 21
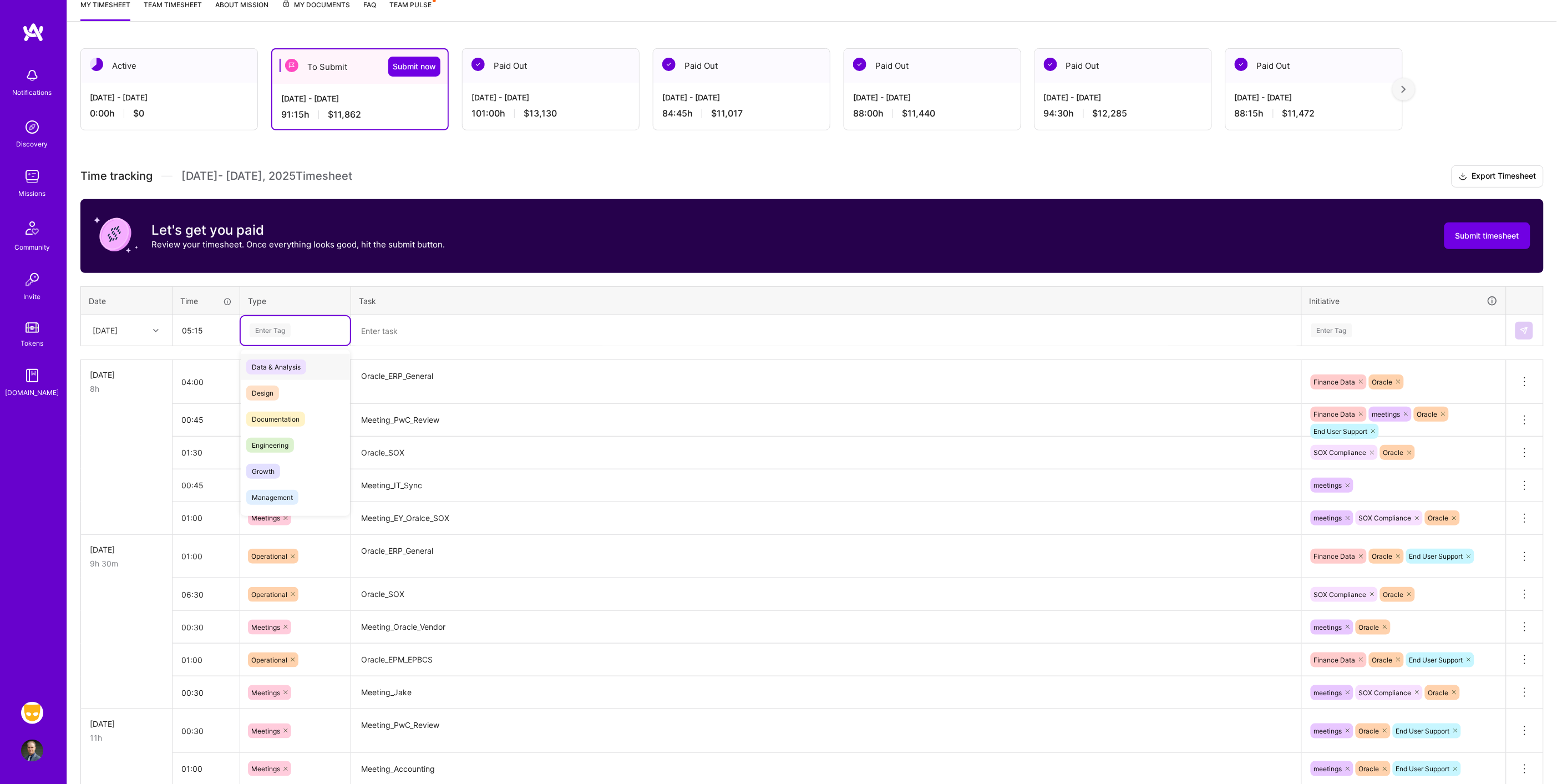
click at [262, 325] on div "Enter Tag" at bounding box center [270, 330] width 41 height 17
type input "op"
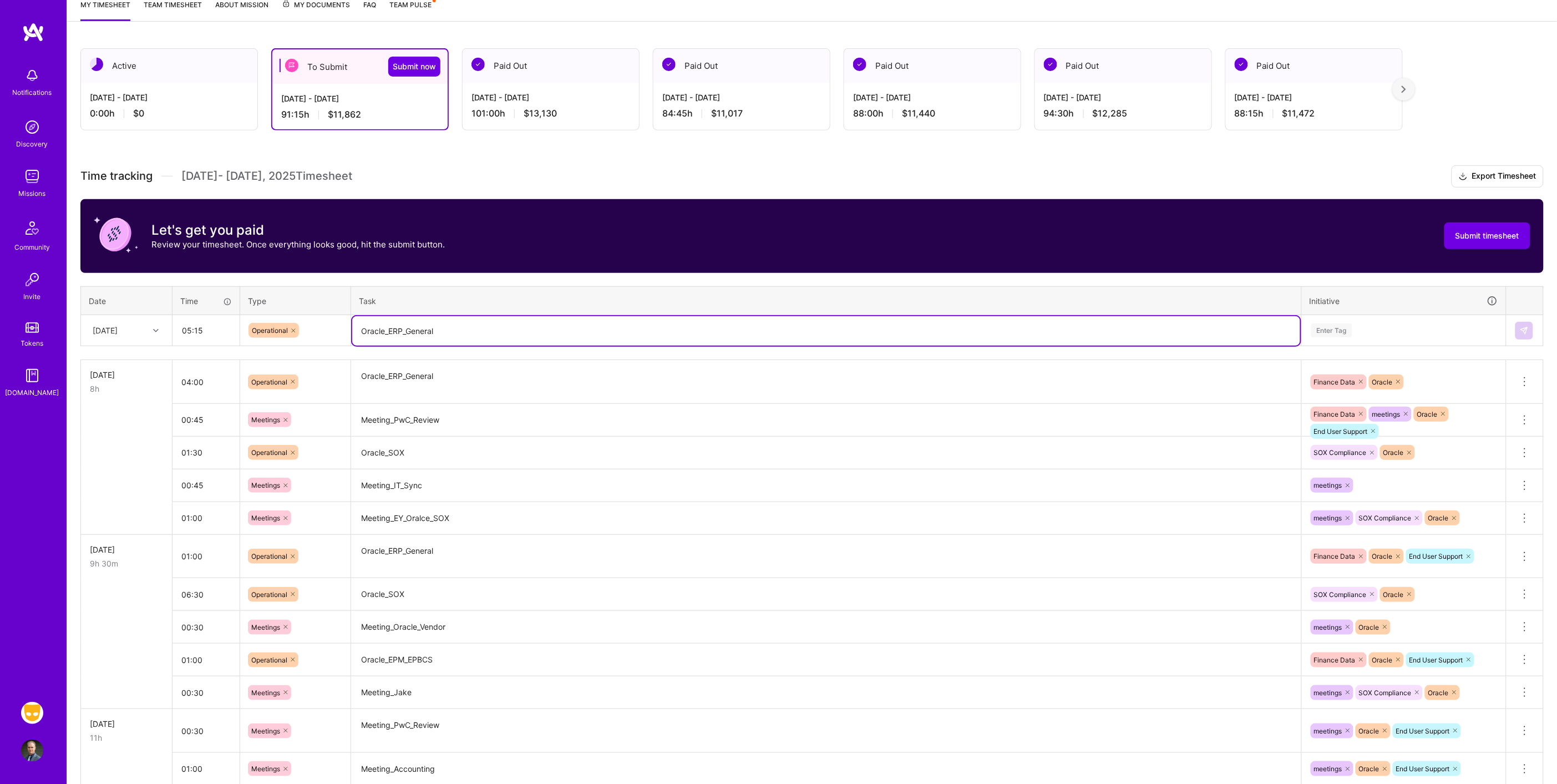
type textarea "Oracle_ERP_General"
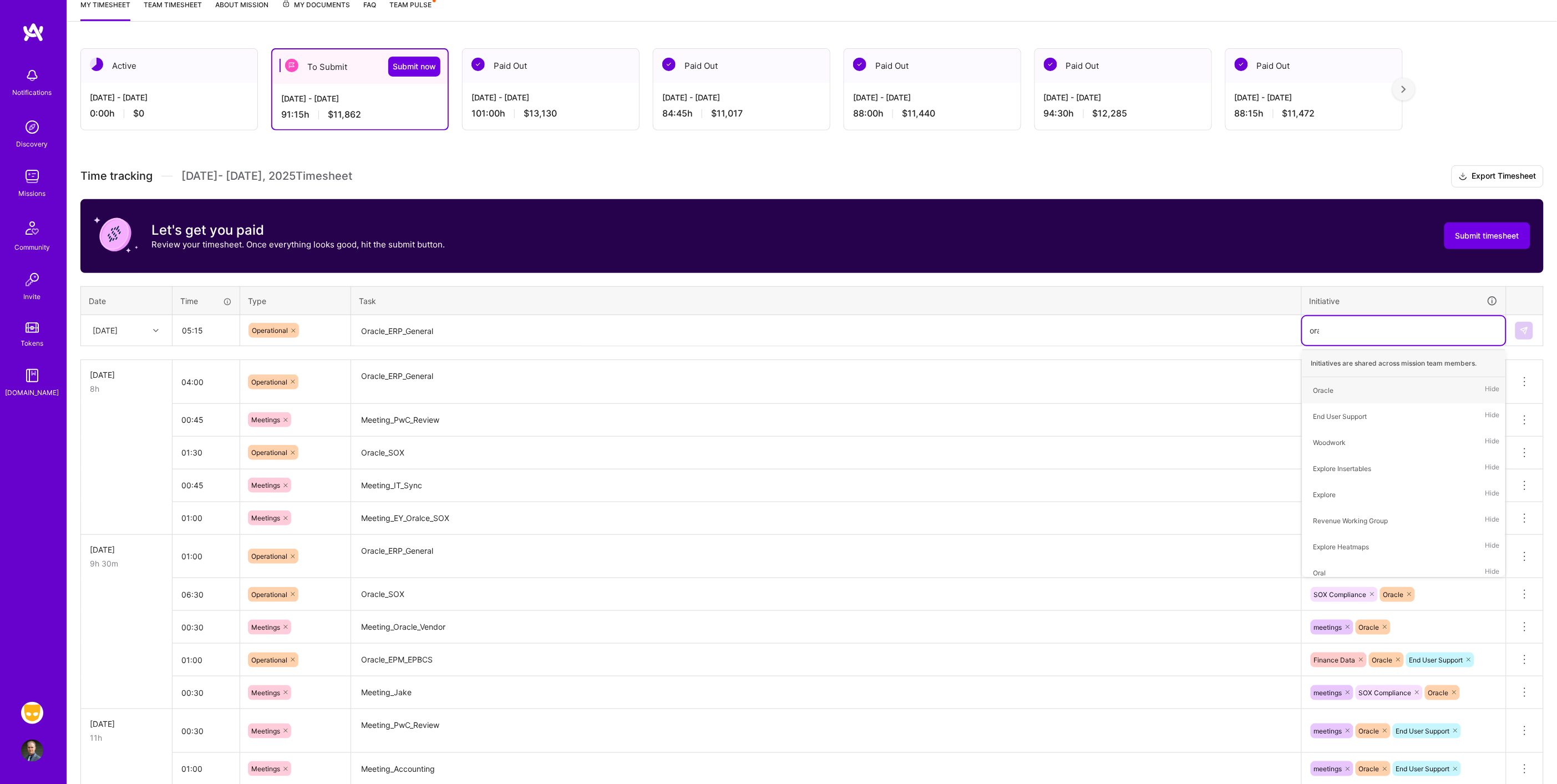
type input "orac"
type input "fina"
type input "end"
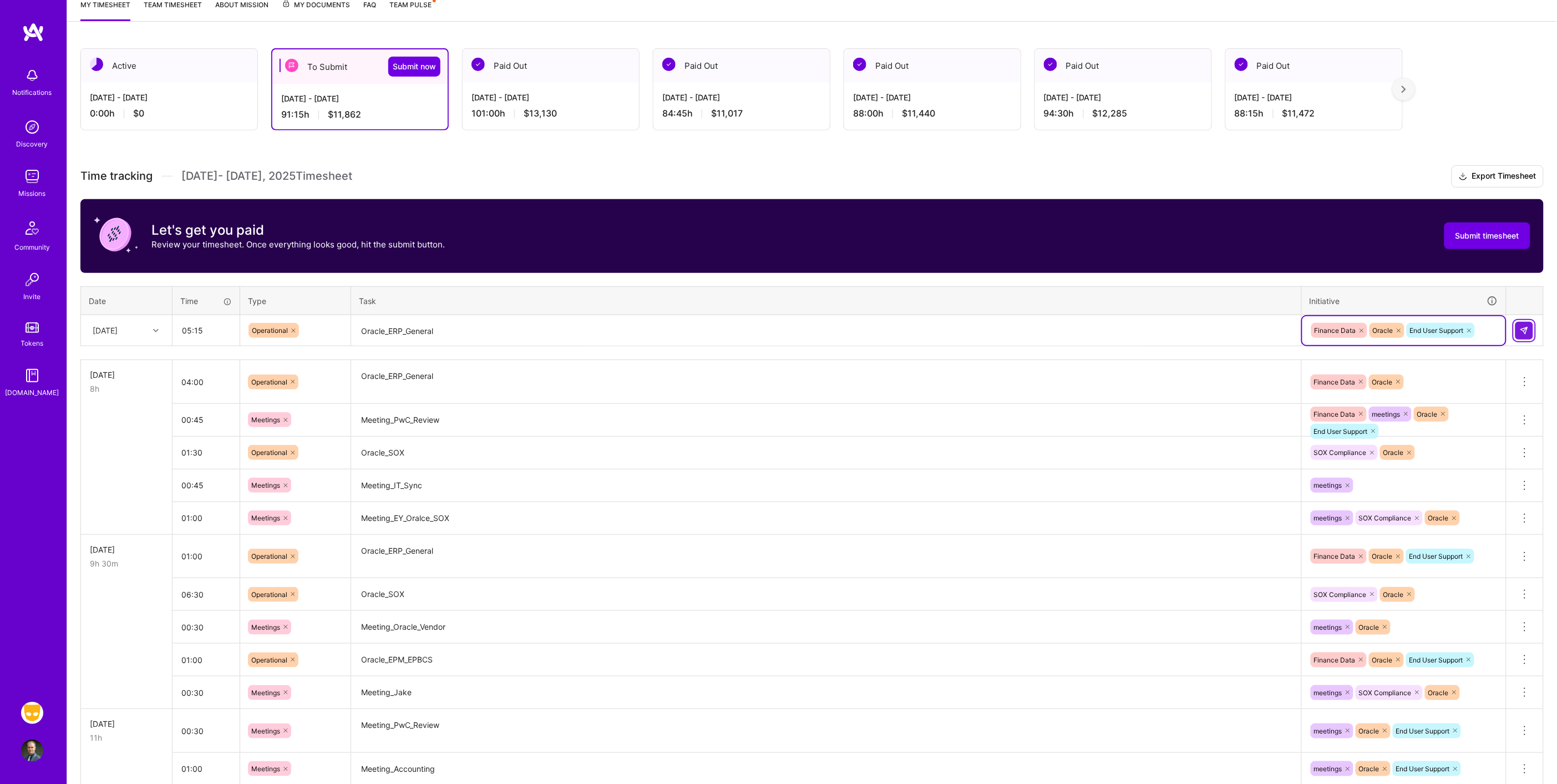
click at [1523, 328] on img at bounding box center [1524, 330] width 9 height 9
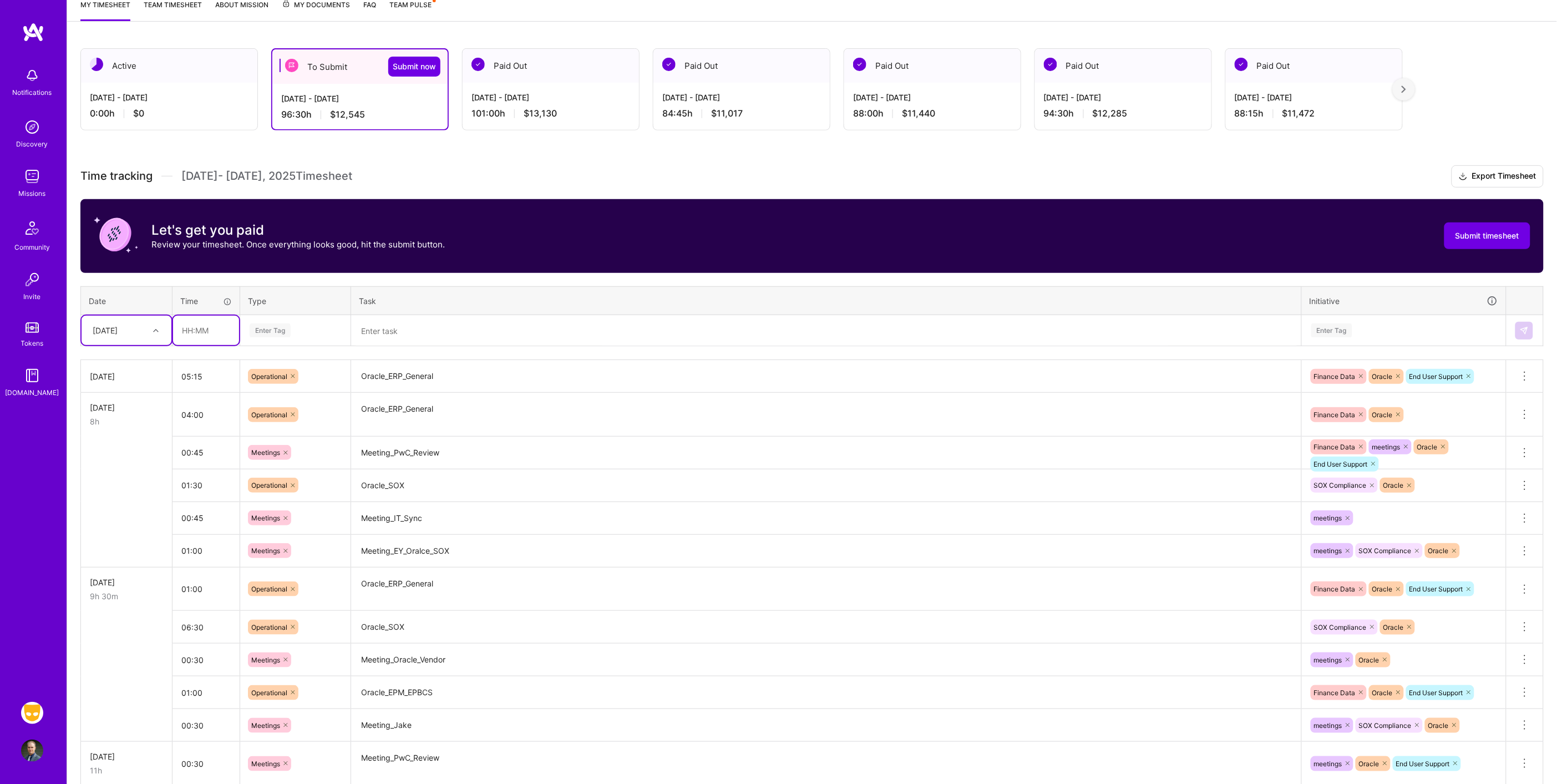
click at [209, 329] on input "text" at bounding box center [206, 330] width 66 height 29
type input "00:45"
type input "meet"
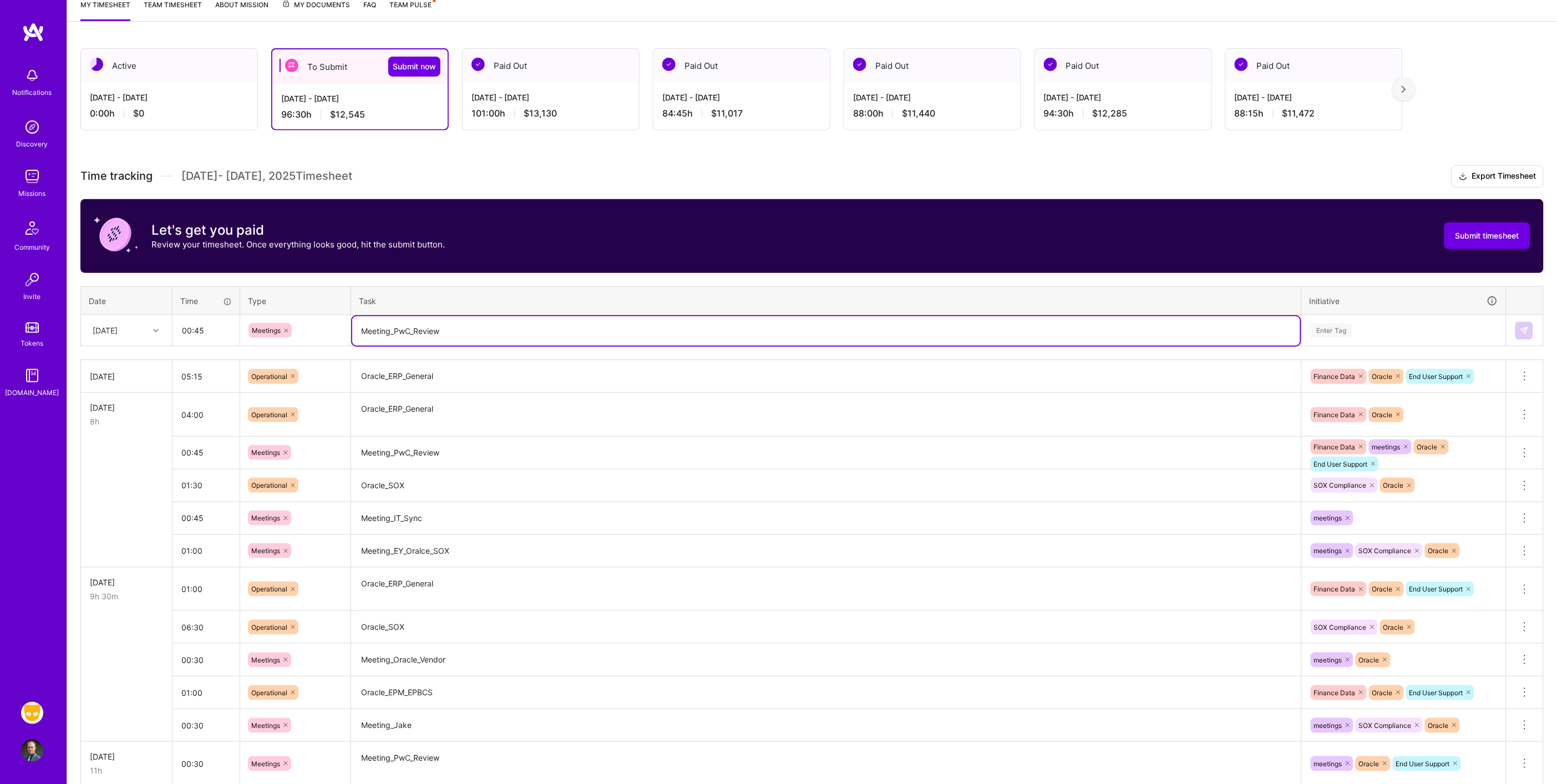
type textarea "Meeting_PwC_Review"
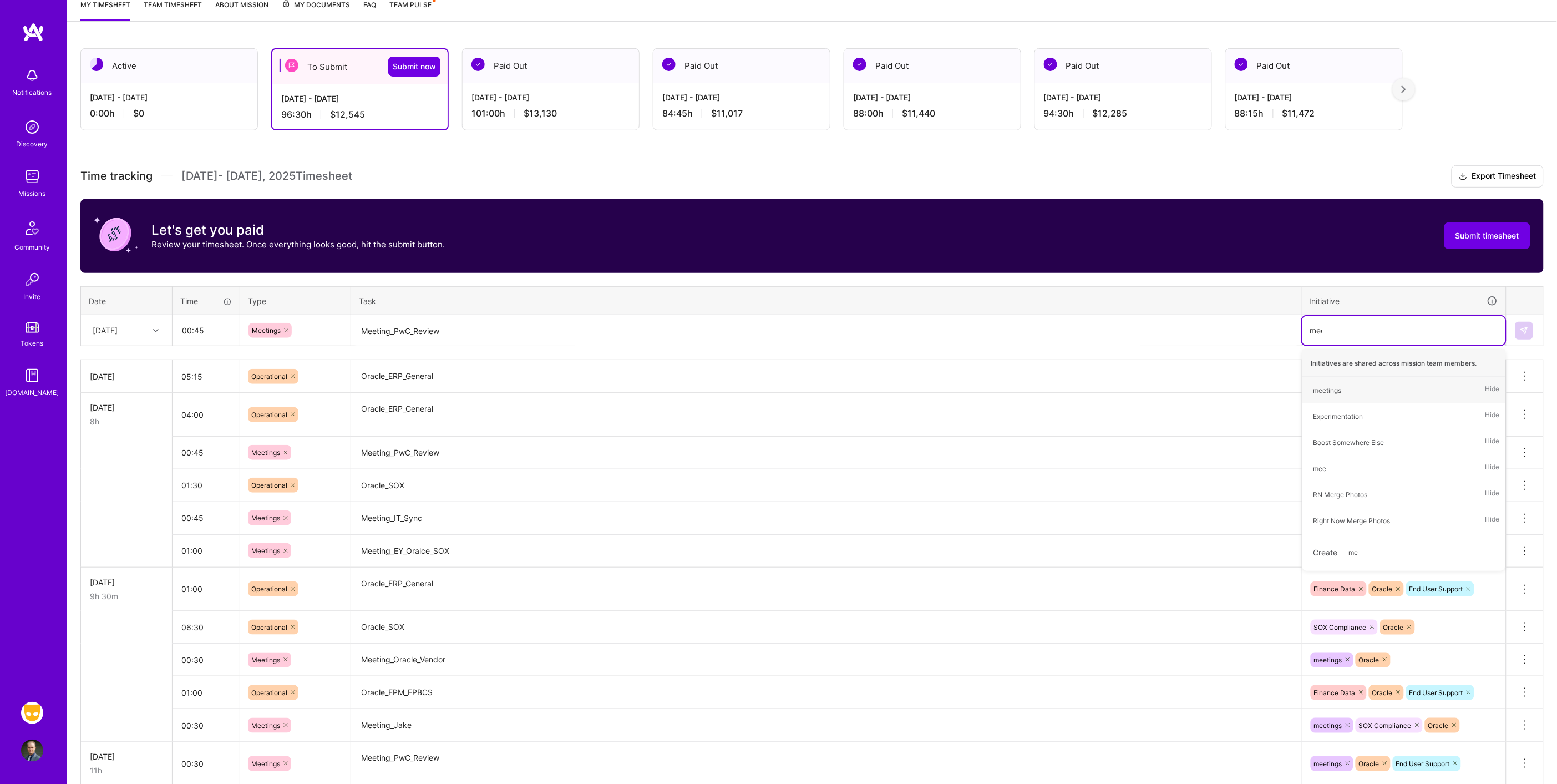
type input "meet"
type input "end"
type input "ora"
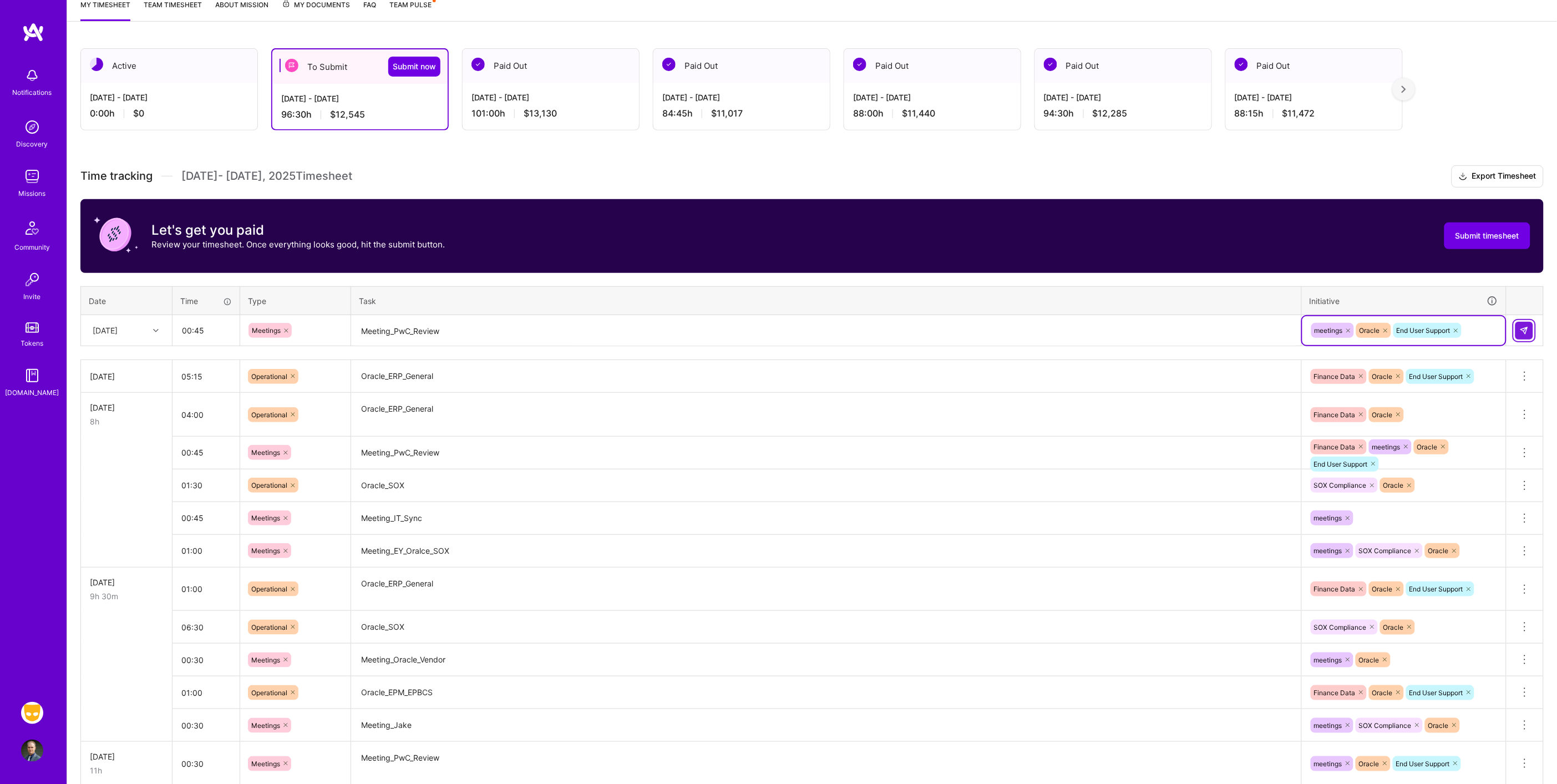
drag, startPoint x: 1526, startPoint y: 326, endPoint x: 1228, endPoint y: 327, distance: 298.0
click at [1526, 327] on img at bounding box center [1524, 330] width 9 height 9
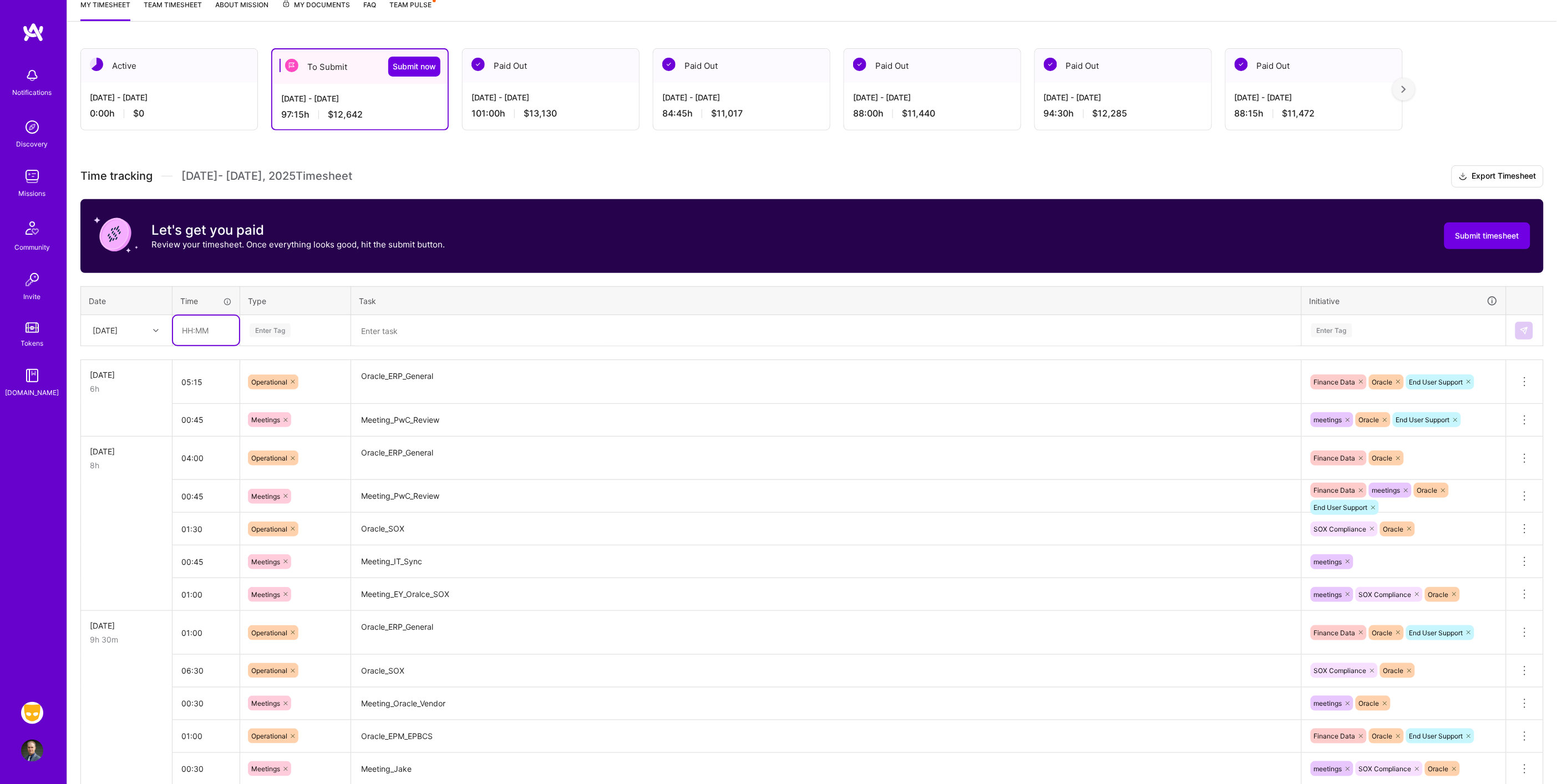
click at [208, 321] on input "text" at bounding box center [206, 330] width 66 height 29
click at [207, 329] on input "text" at bounding box center [206, 330] width 66 height 29
type input "01:00"
type input "op"
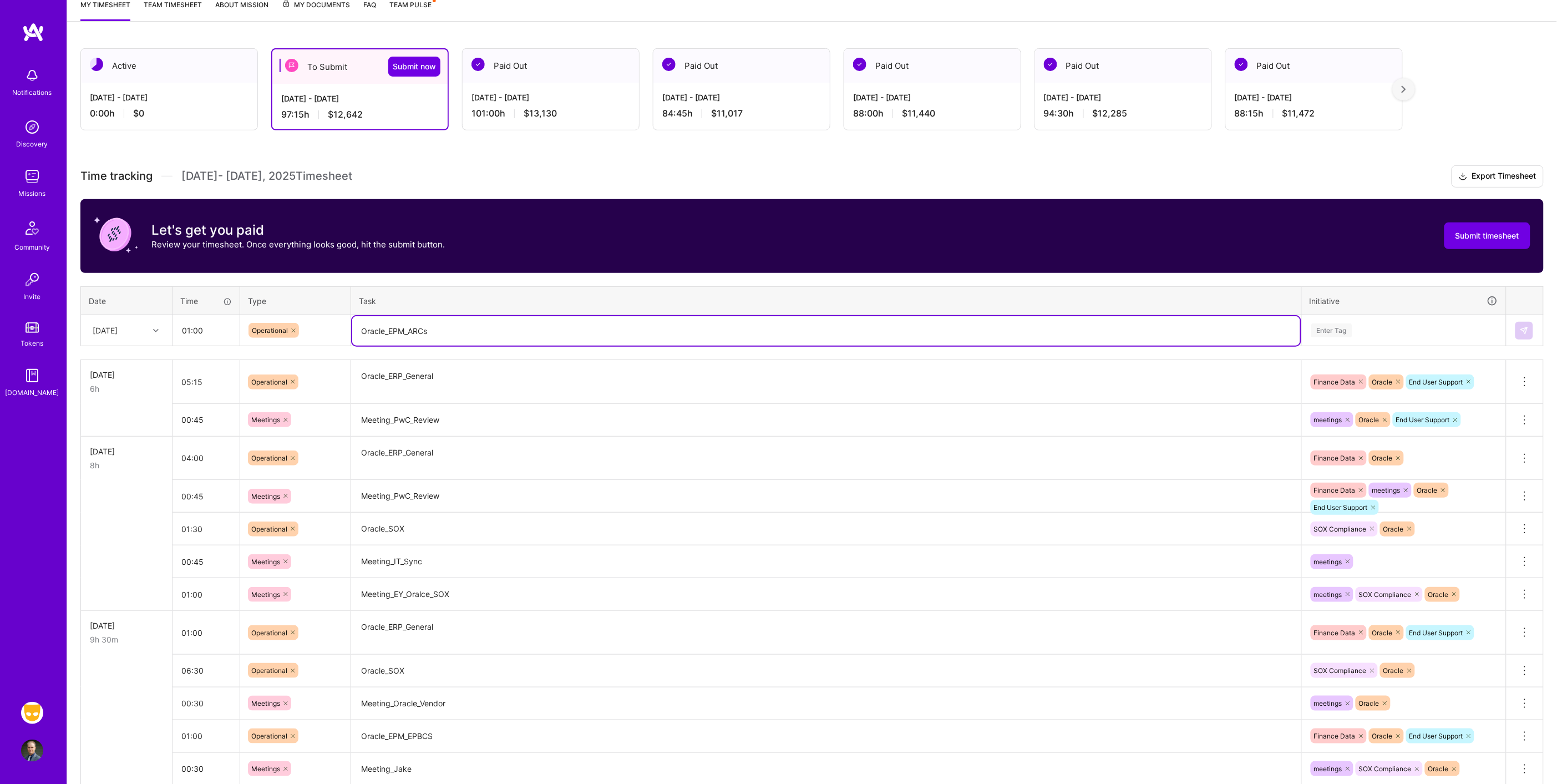
type textarea "Oracle_EPM_ARCs"
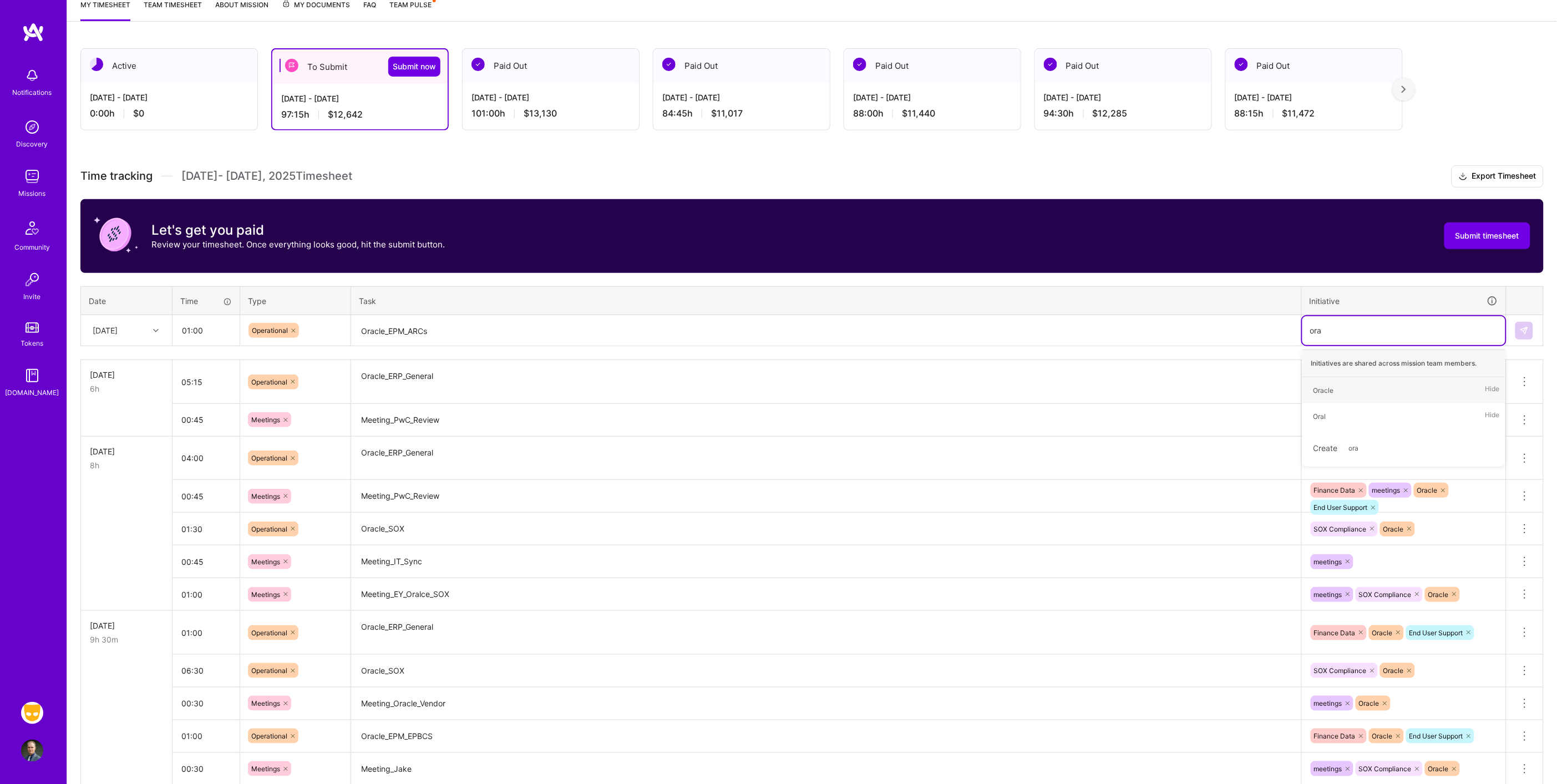
type input "orac"
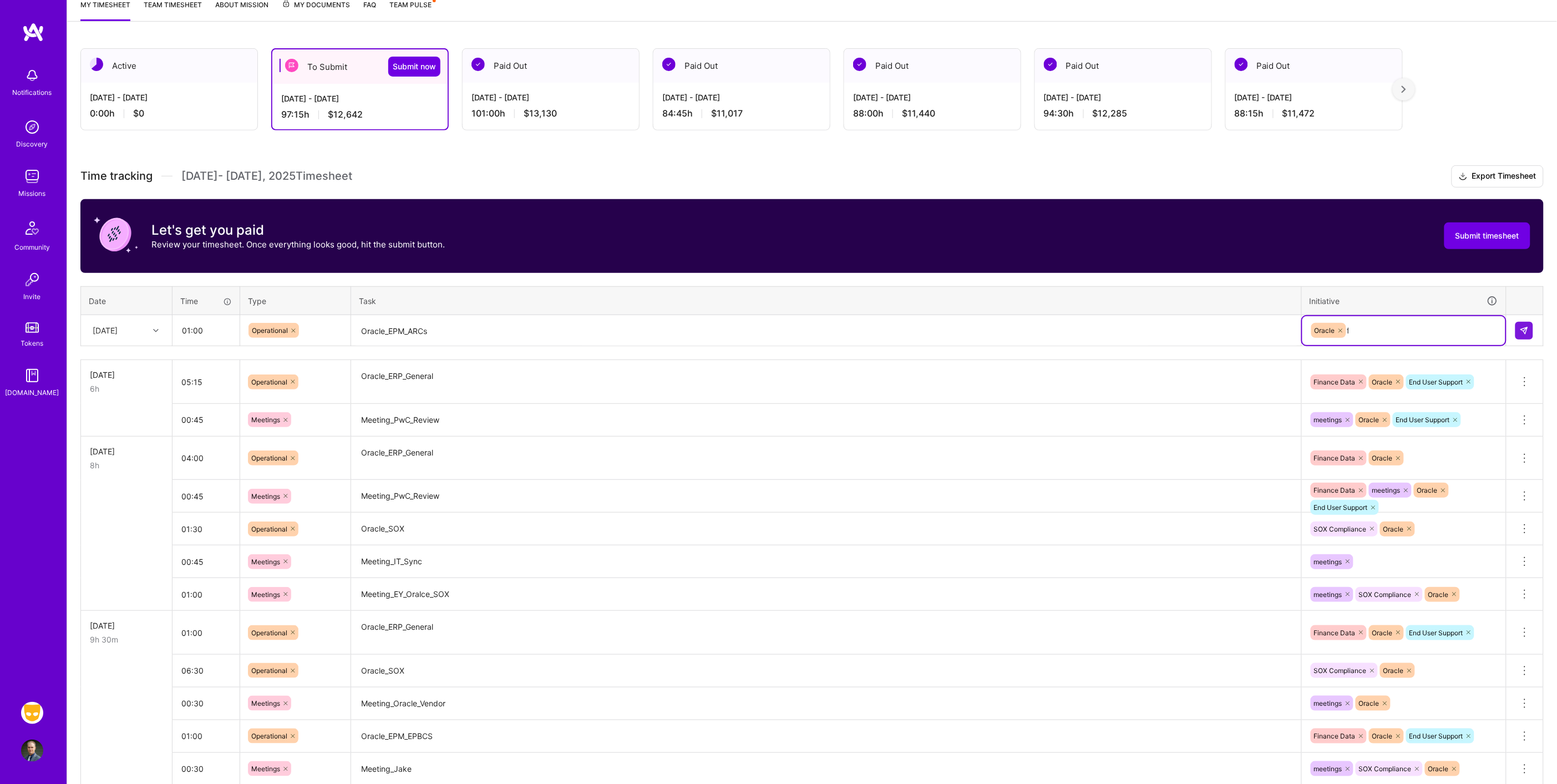
type input "fin"
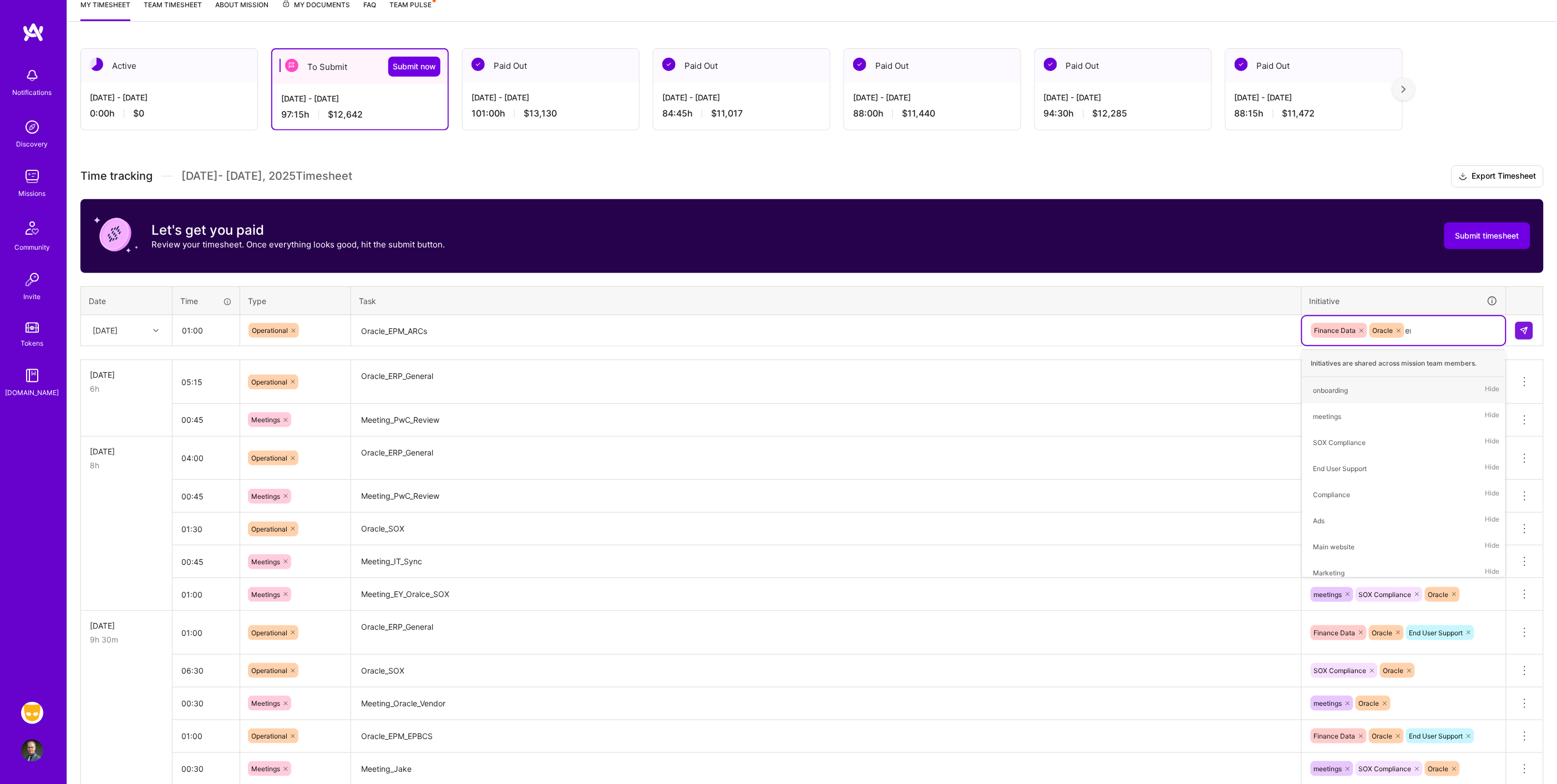
type input "end"
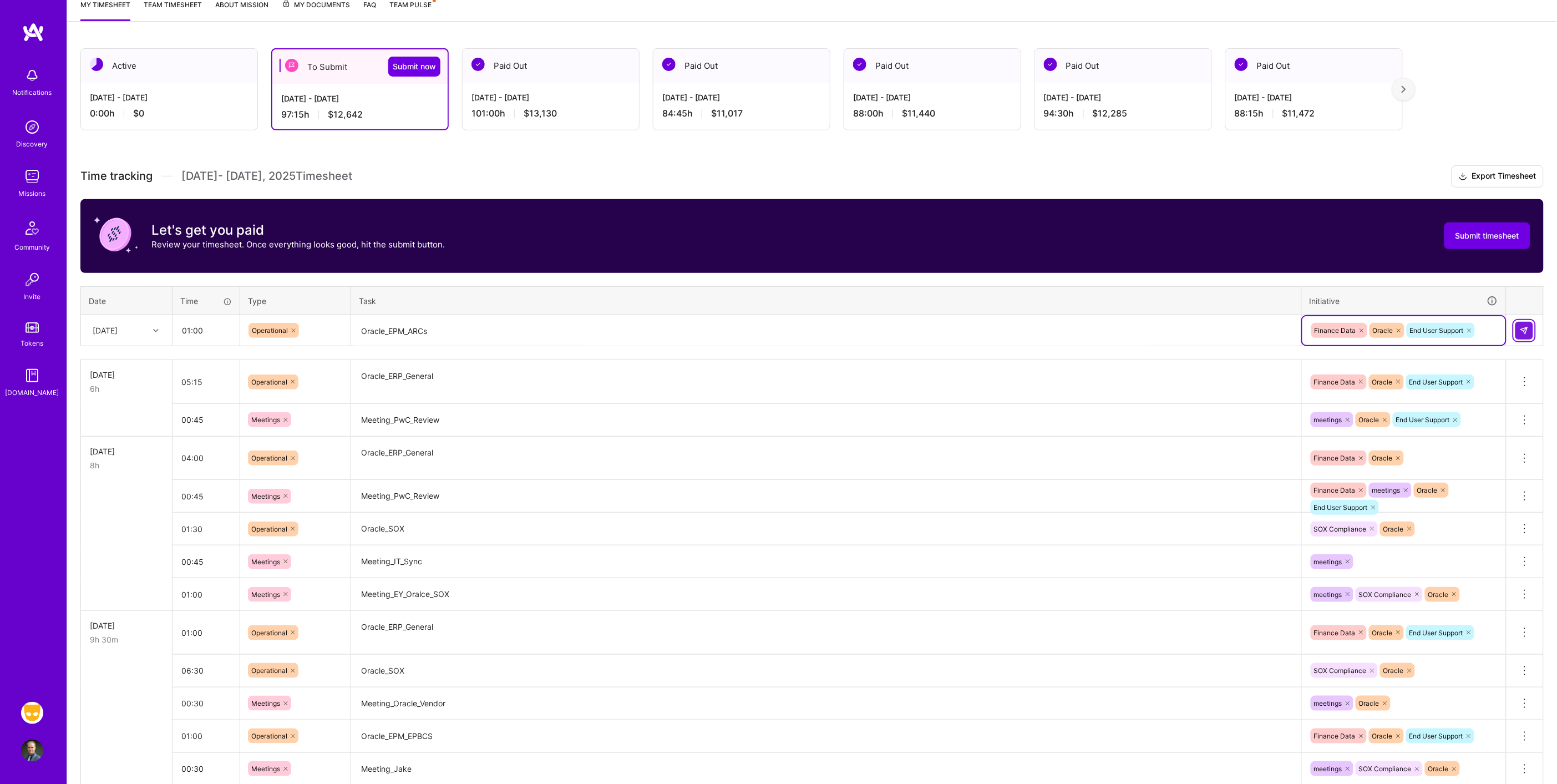
click at [1529, 331] on button at bounding box center [1524, 330] width 18 height 18
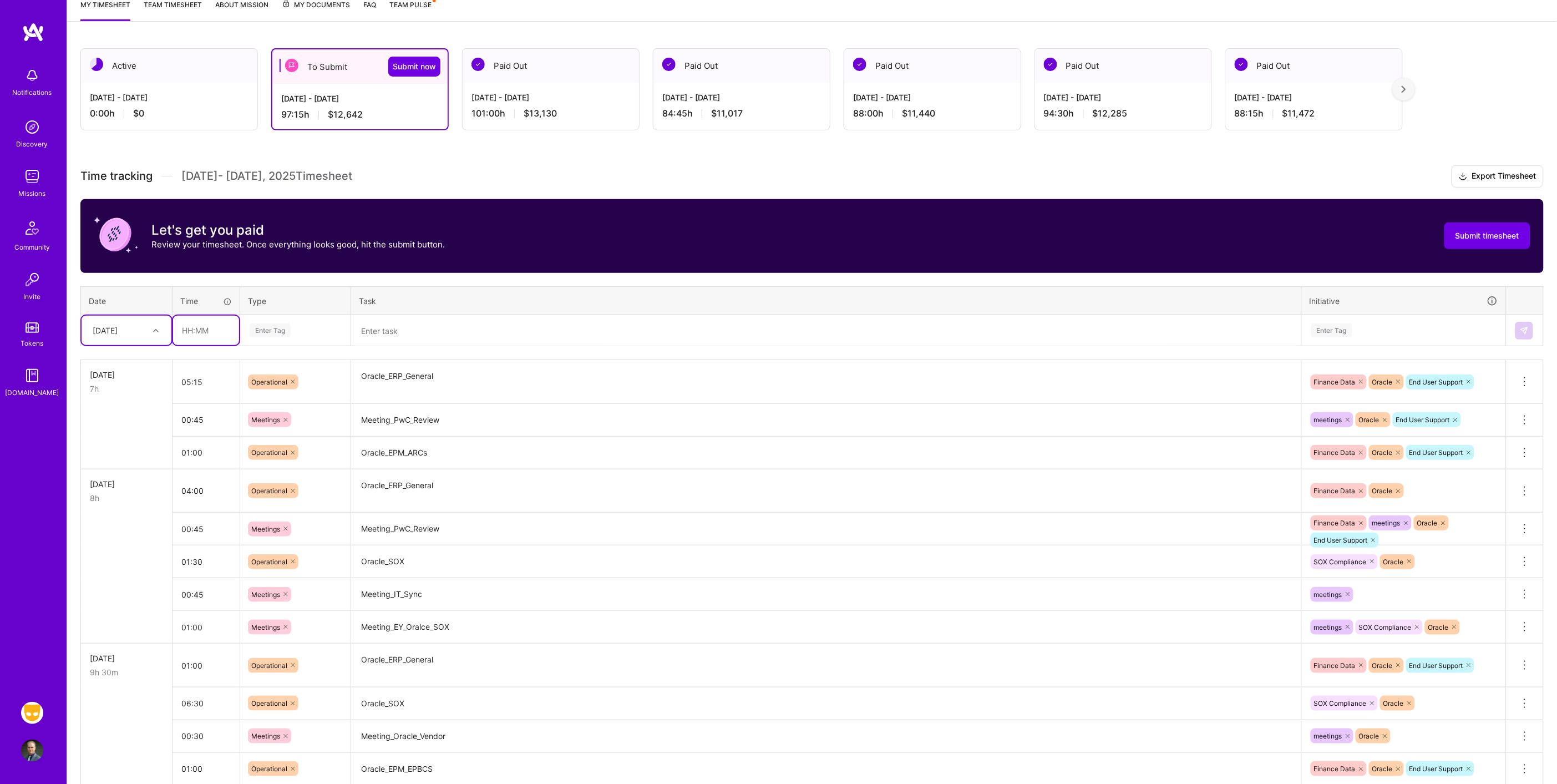
click at [209, 320] on input "text" at bounding box center [206, 330] width 66 height 29
type input "00:30"
type input "meet"
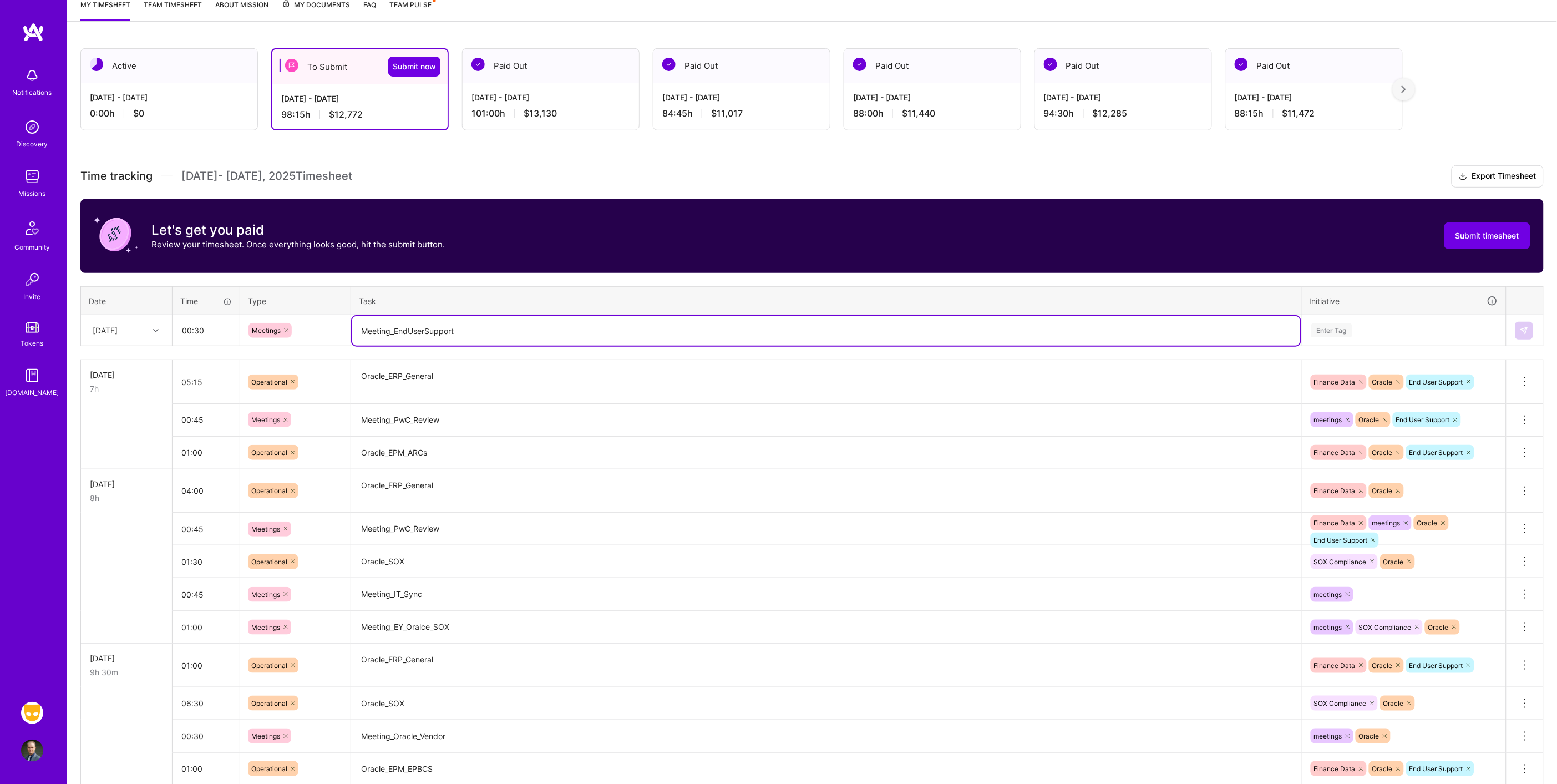
type textarea "Meeting_EndUserSupport"
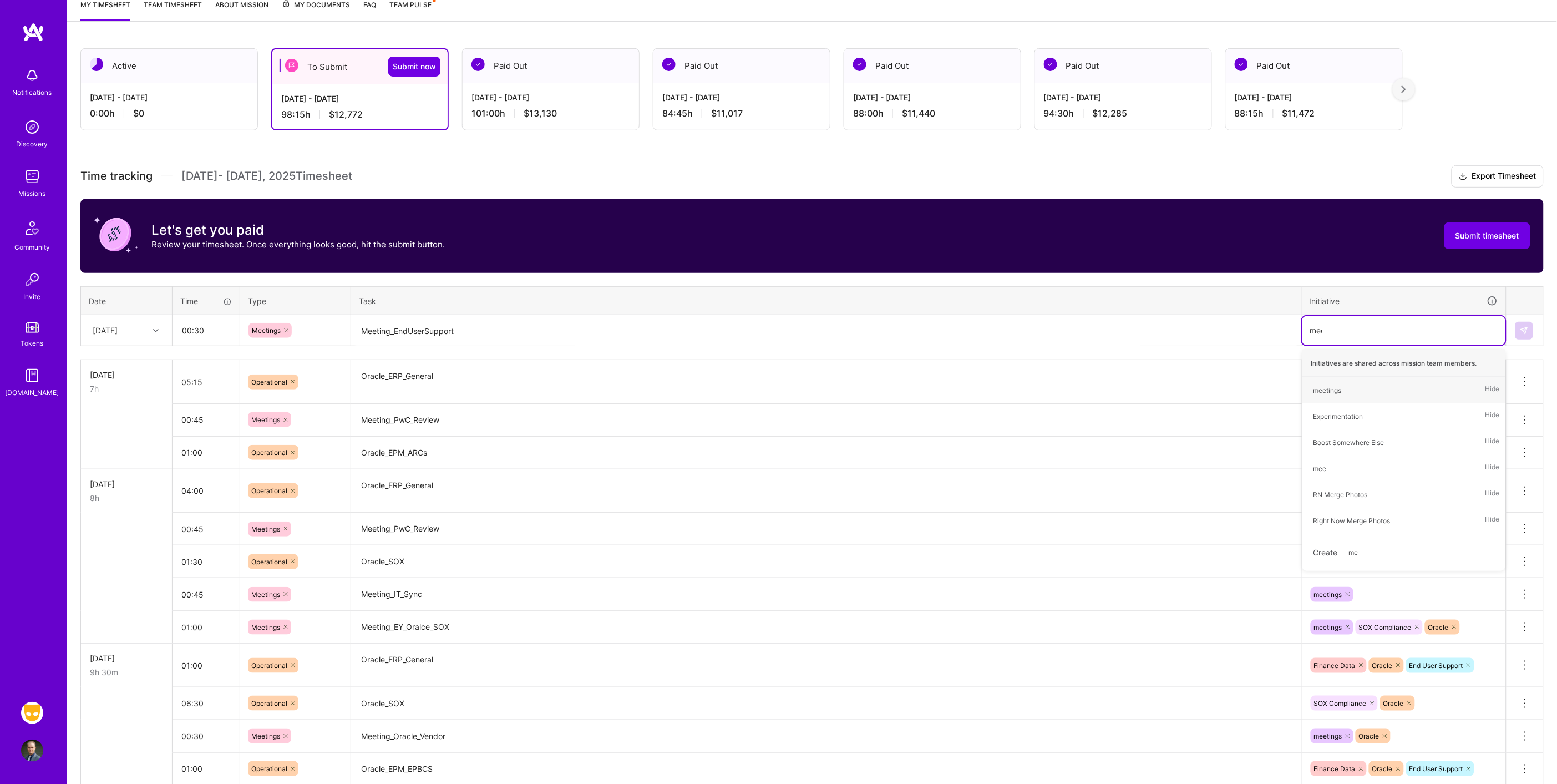
type input "meet"
type input "ora"
type input "end"
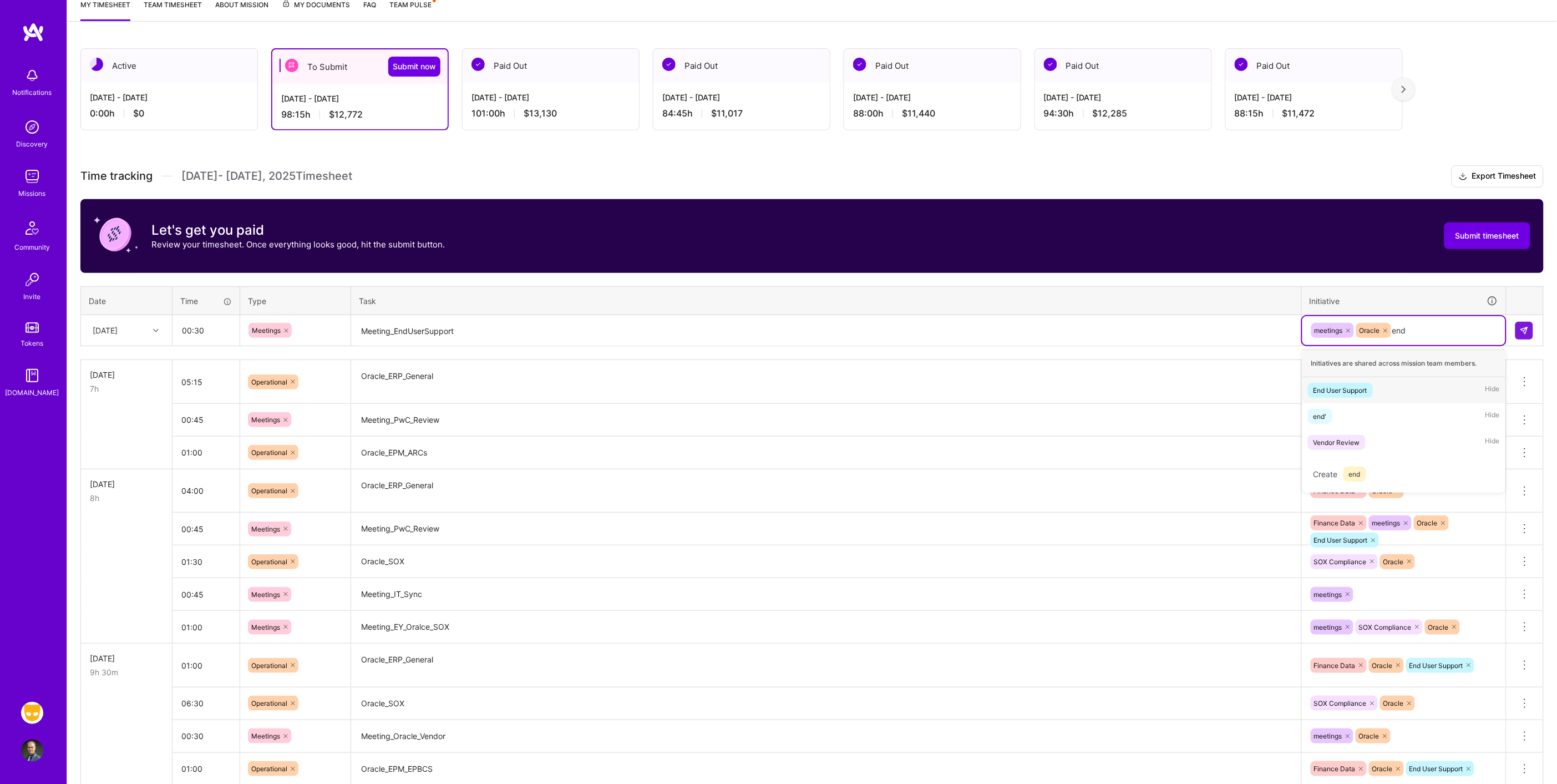
drag, startPoint x: 1363, startPoint y: 389, endPoint x: 1399, endPoint y: 379, distance: 37.4
click at [1363, 389] on div "End User Support" at bounding box center [1340, 390] width 54 height 12
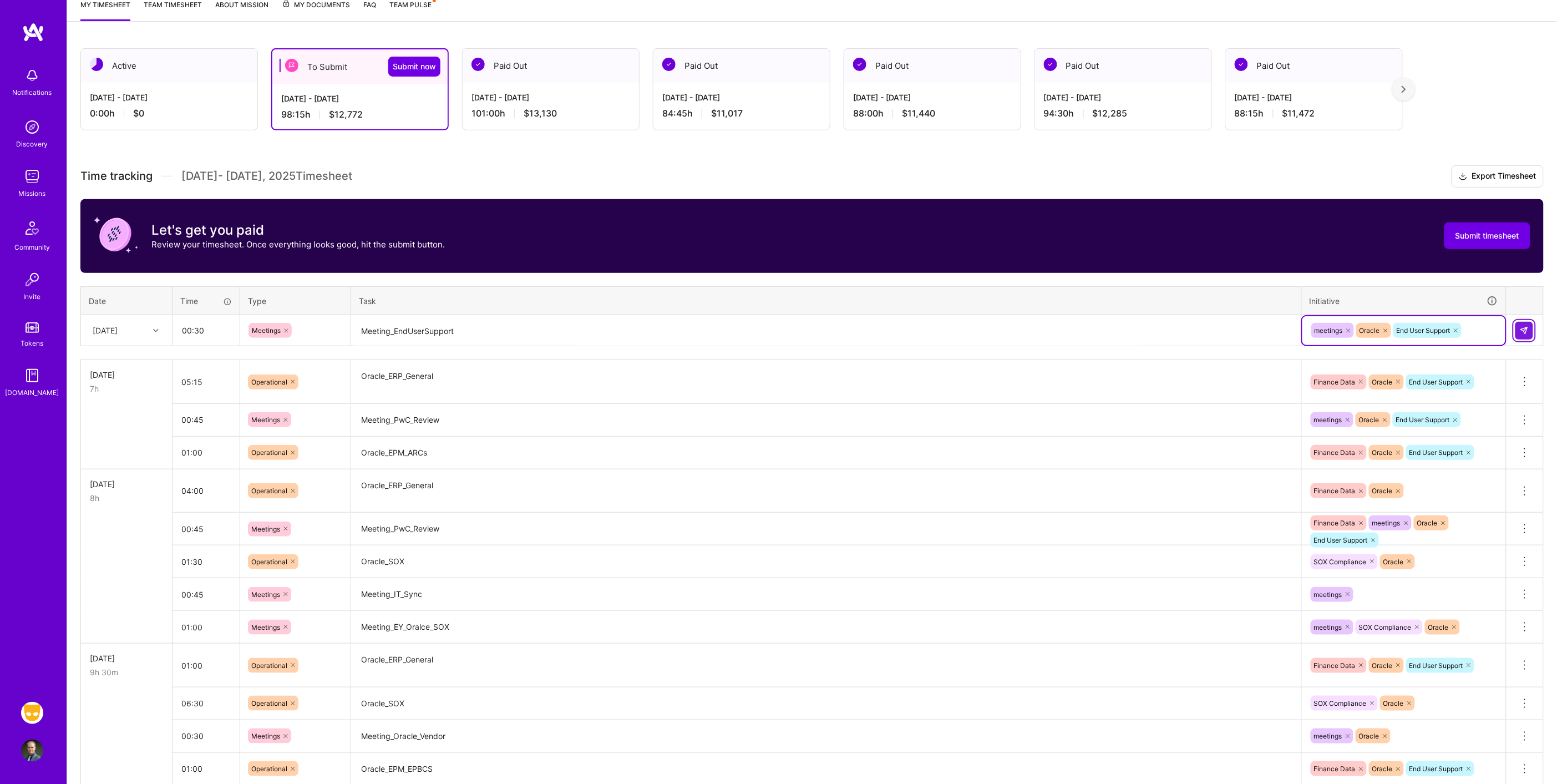
click at [1527, 331] on img at bounding box center [1524, 330] width 9 height 9
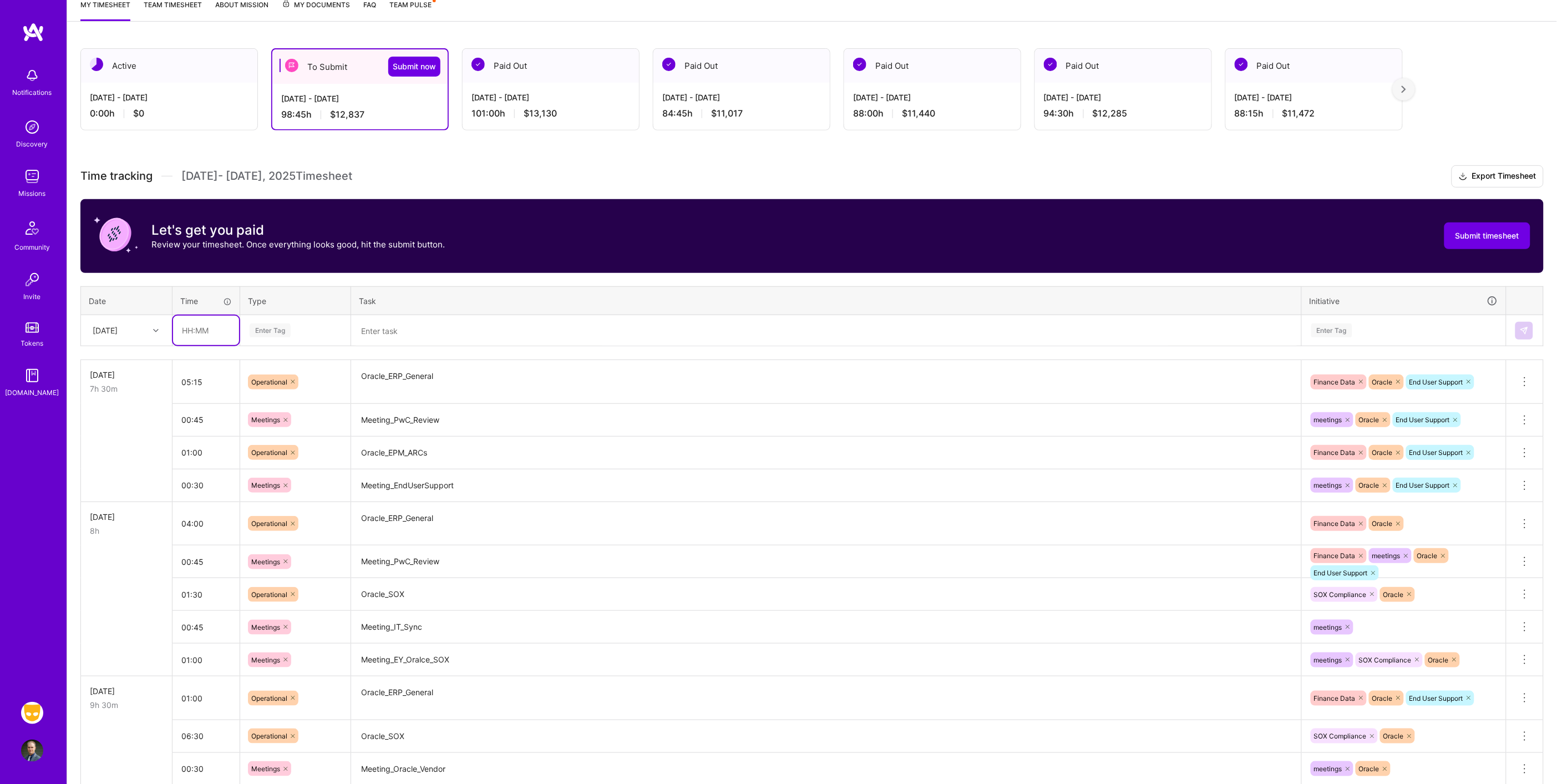
click at [187, 325] on input "text" at bounding box center [206, 330] width 66 height 29
type input "00:30"
type input "meet"
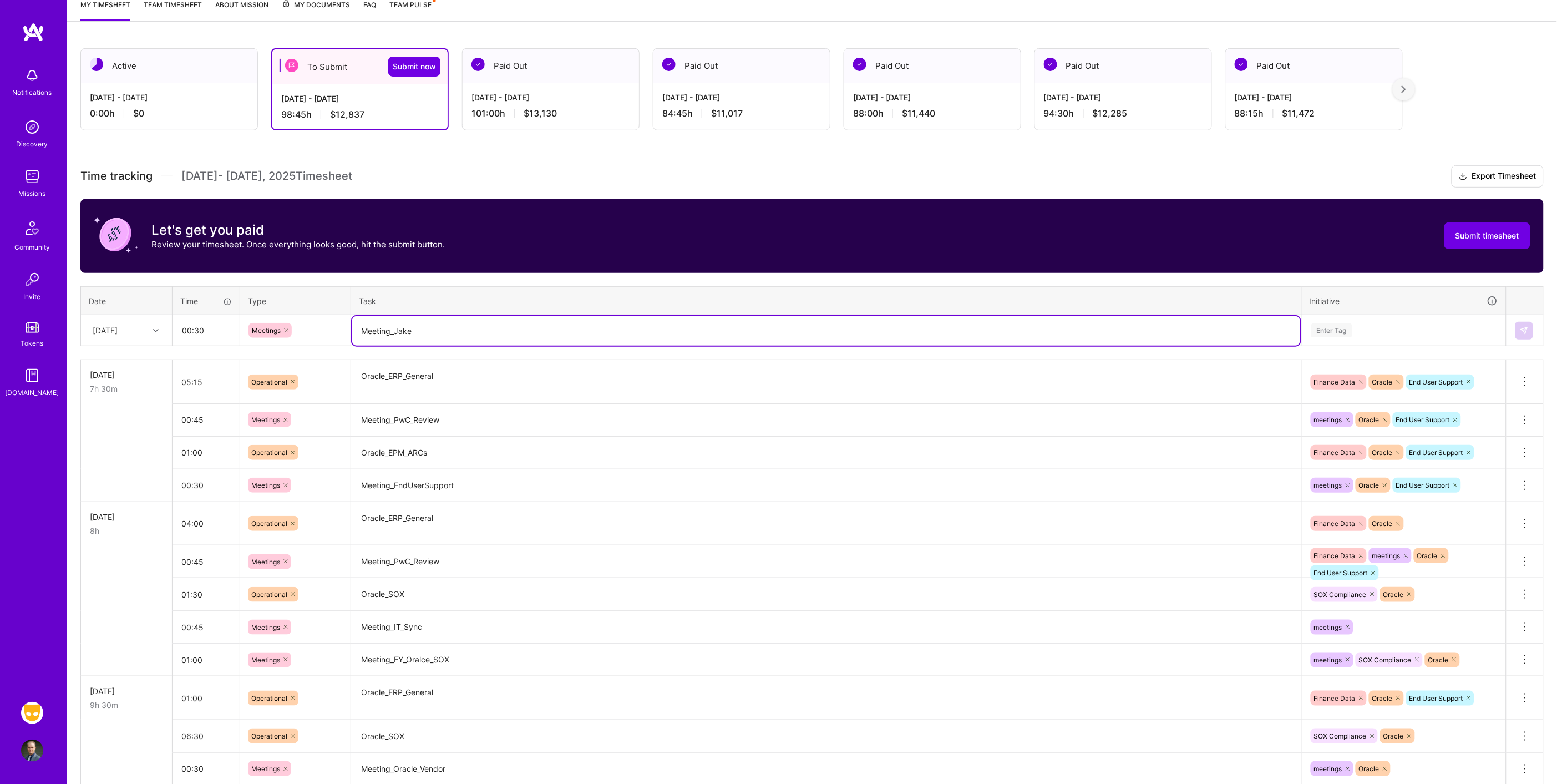
type textarea "Meeting_Jake"
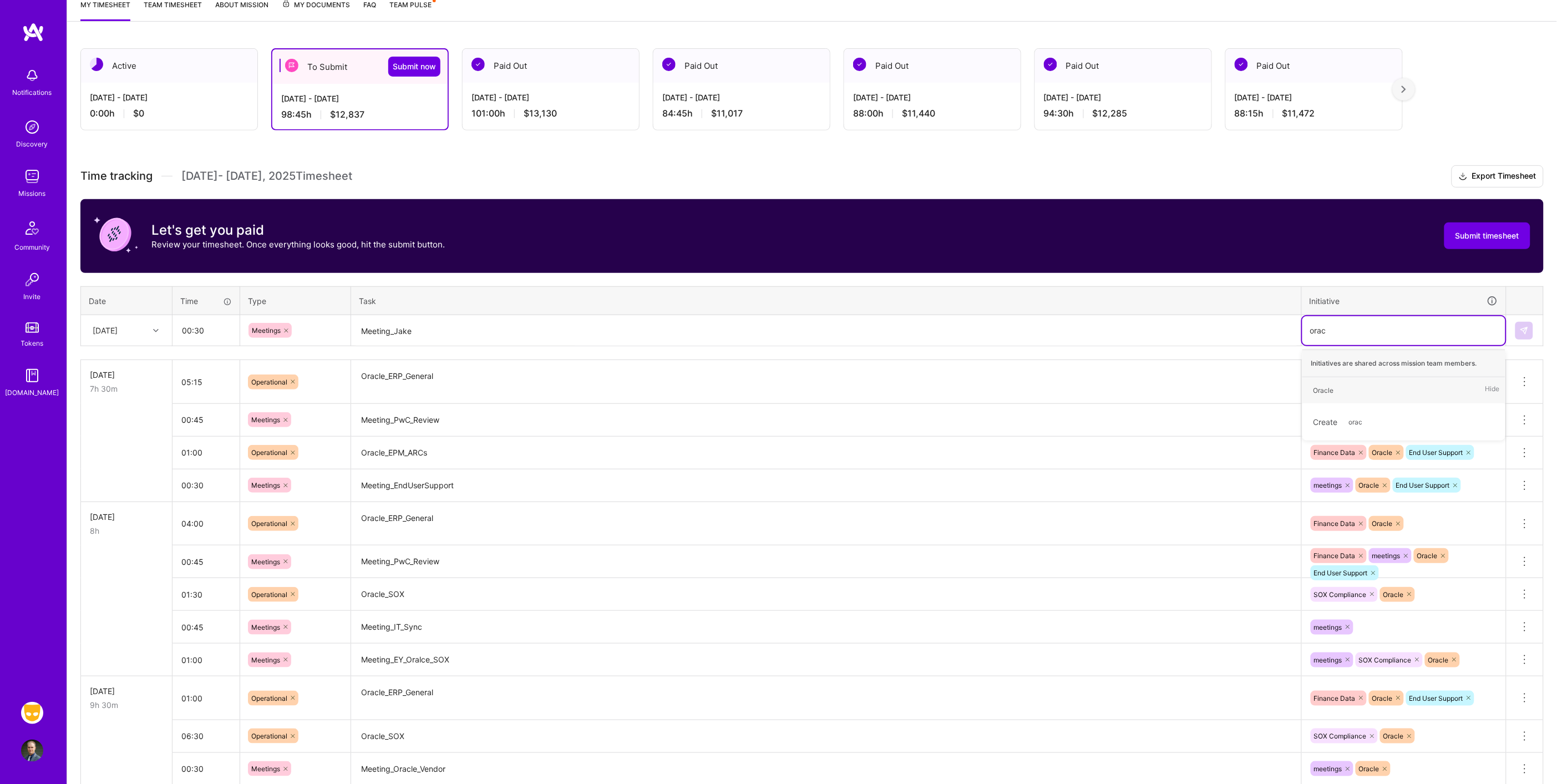
type input "oracl"
type input "sox"
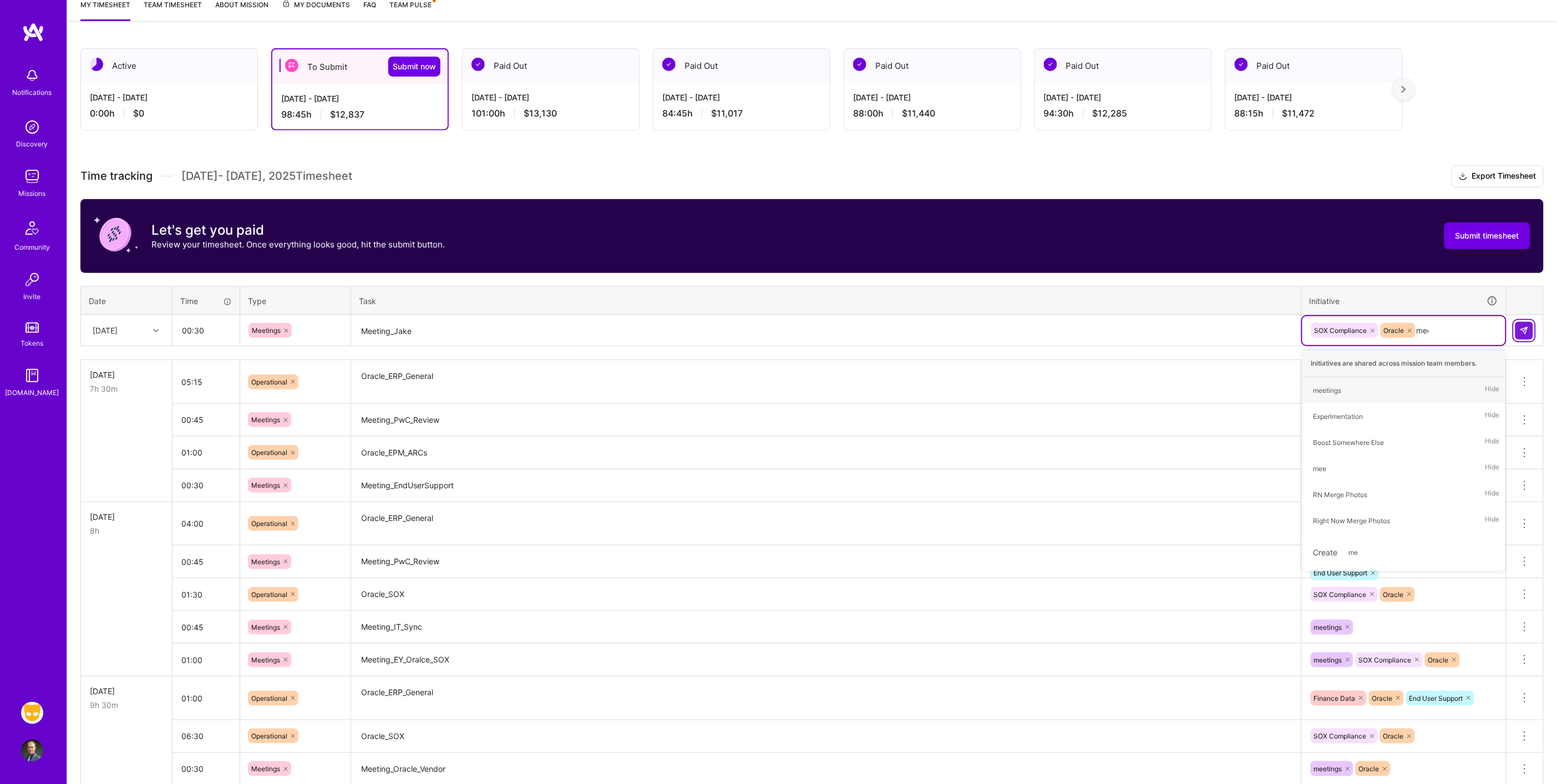
type input "meet"
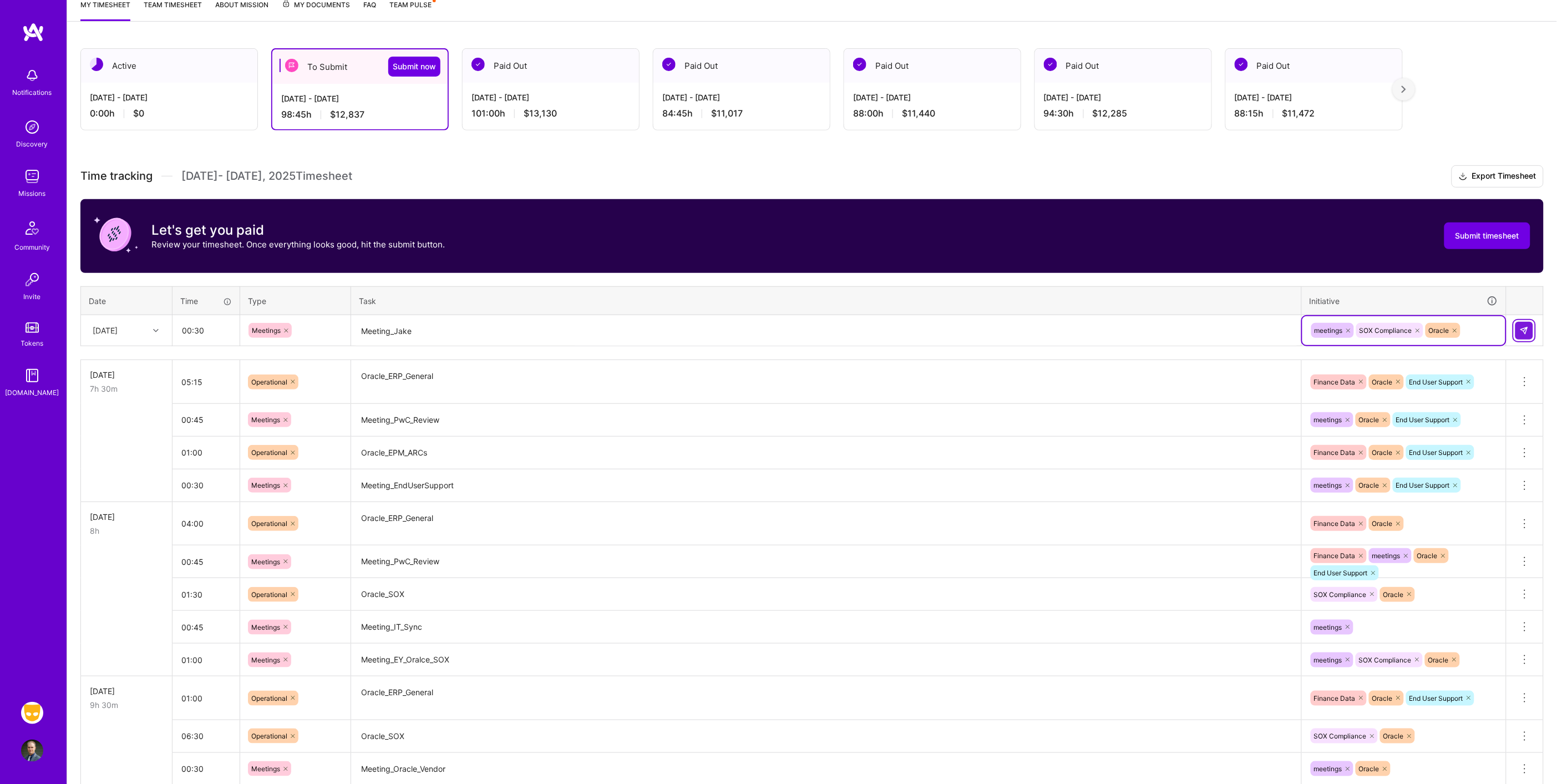
click at [1522, 334] on button at bounding box center [1524, 330] width 18 height 18
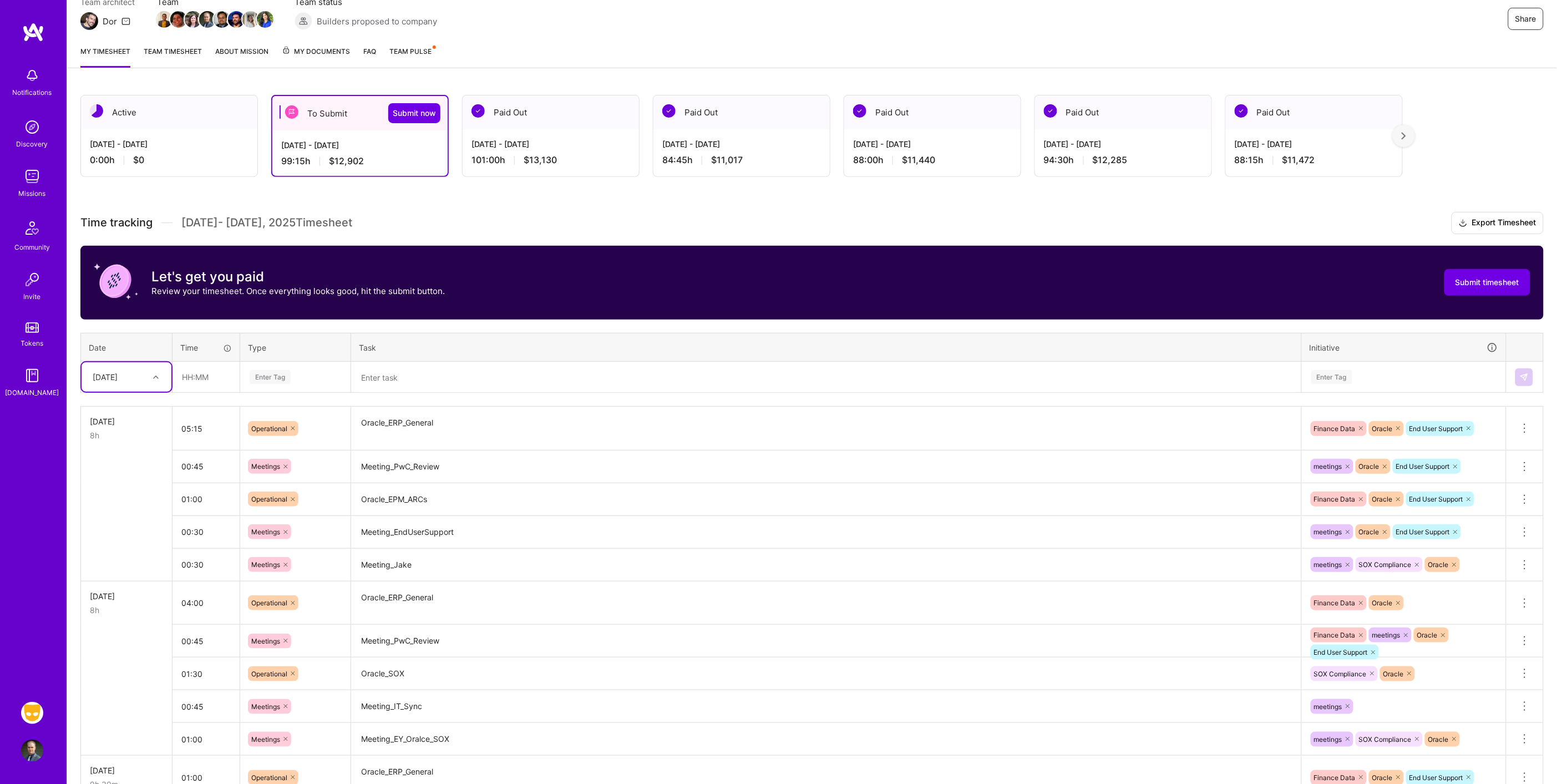
scroll to position [94, 0]
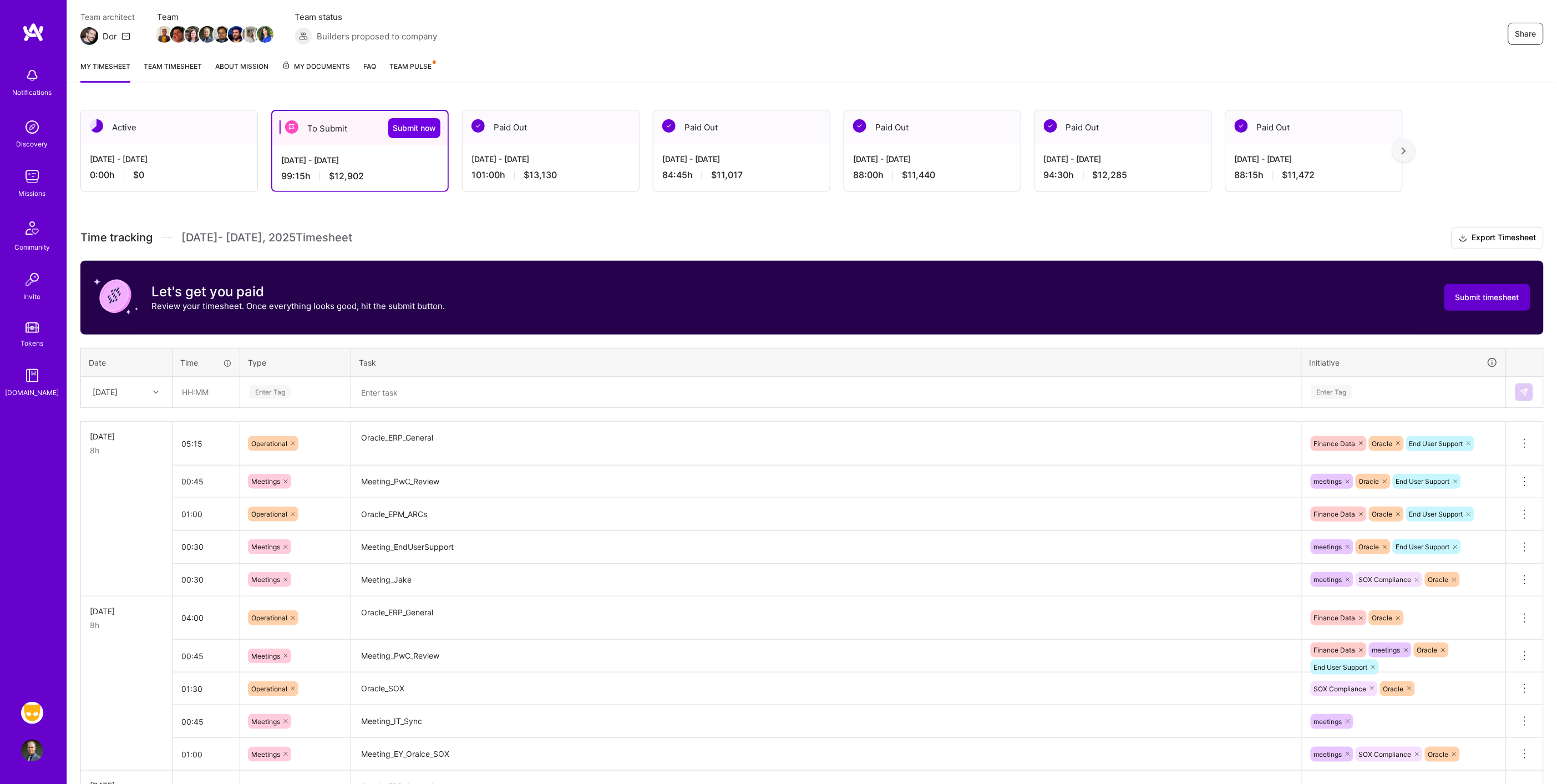
click at [1472, 294] on span "Submit timesheet" at bounding box center [1488, 297] width 63 height 11
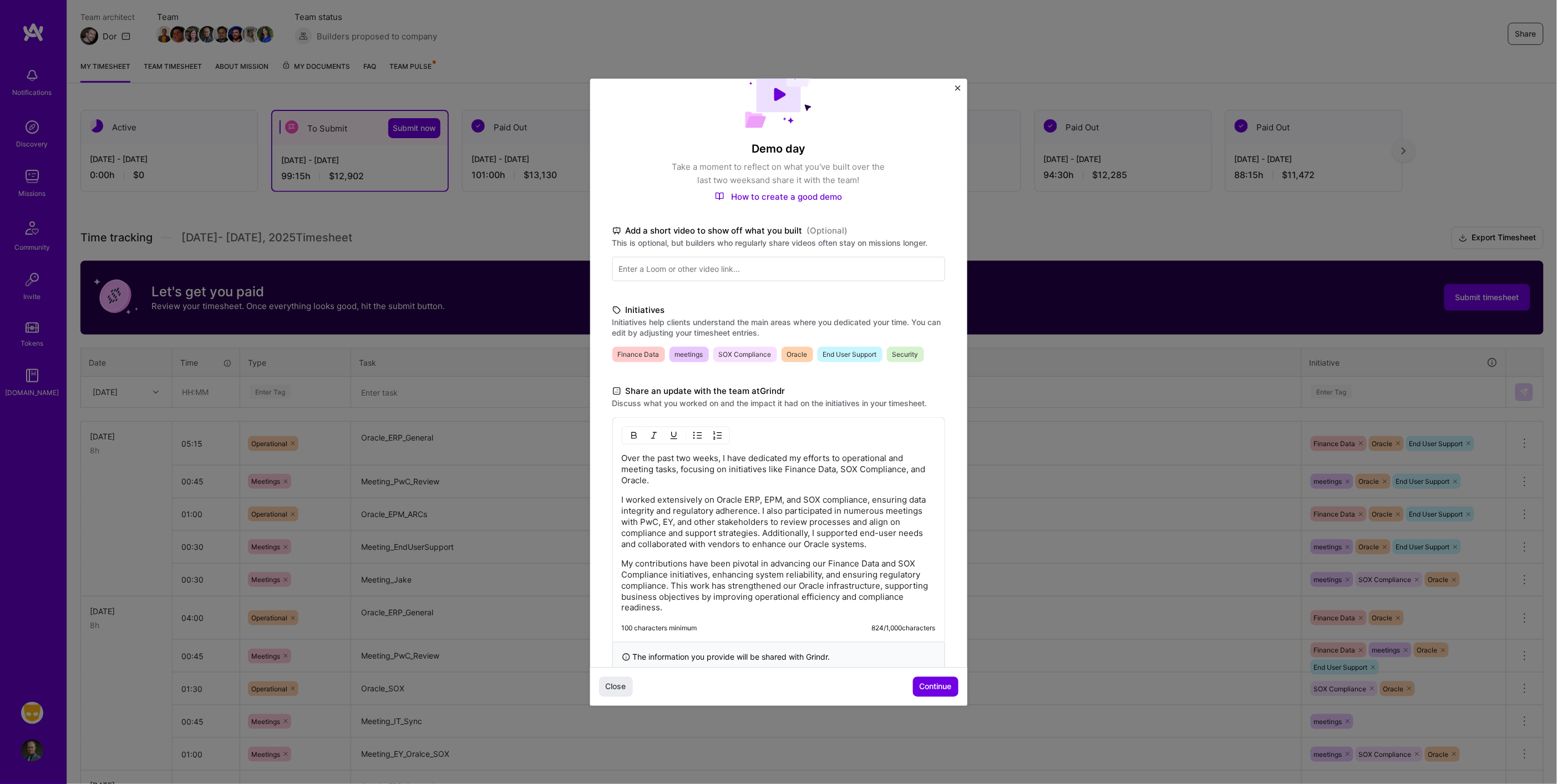
scroll to position [62, 0]
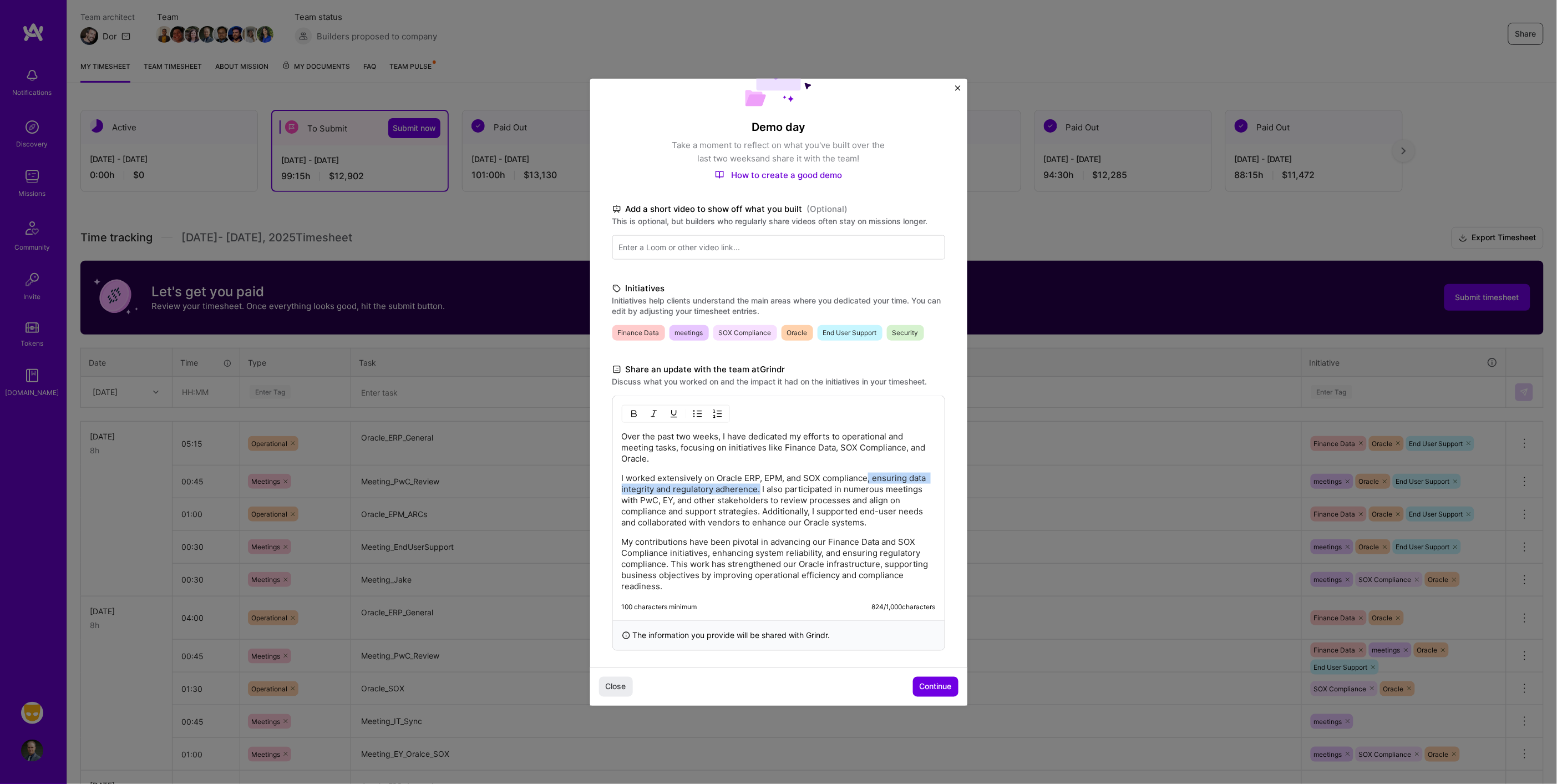
drag, startPoint x: 867, startPoint y: 476, endPoint x: 780, endPoint y: 488, distance: 87.8
click at [780, 488] on p "I worked extensively on Oracle ERP, EPM, and SOX compliance, ensuring data inte…" at bounding box center [779, 499] width 314 height 56
drag, startPoint x: 733, startPoint y: 540, endPoint x: 771, endPoint y: 540, distance: 38.0
click at [771, 540] on p "My contributions have been pivotal in advancing our Finance Data and SOX Compli…" at bounding box center [779, 564] width 314 height 56
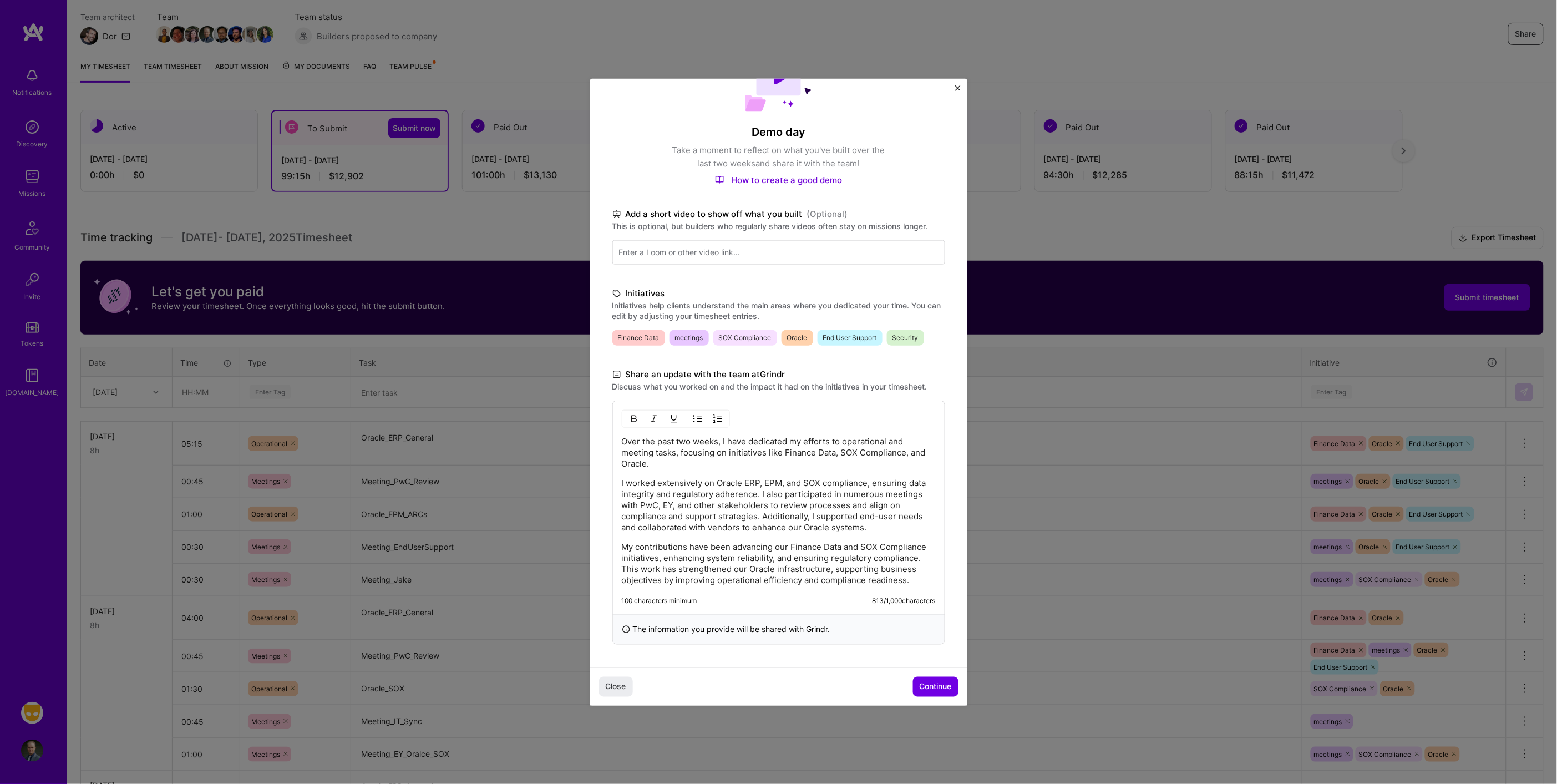
click at [715, 585] on p "My contributions have been advancing our Finance Data and SOX Compliance initia…" at bounding box center [779, 563] width 314 height 45
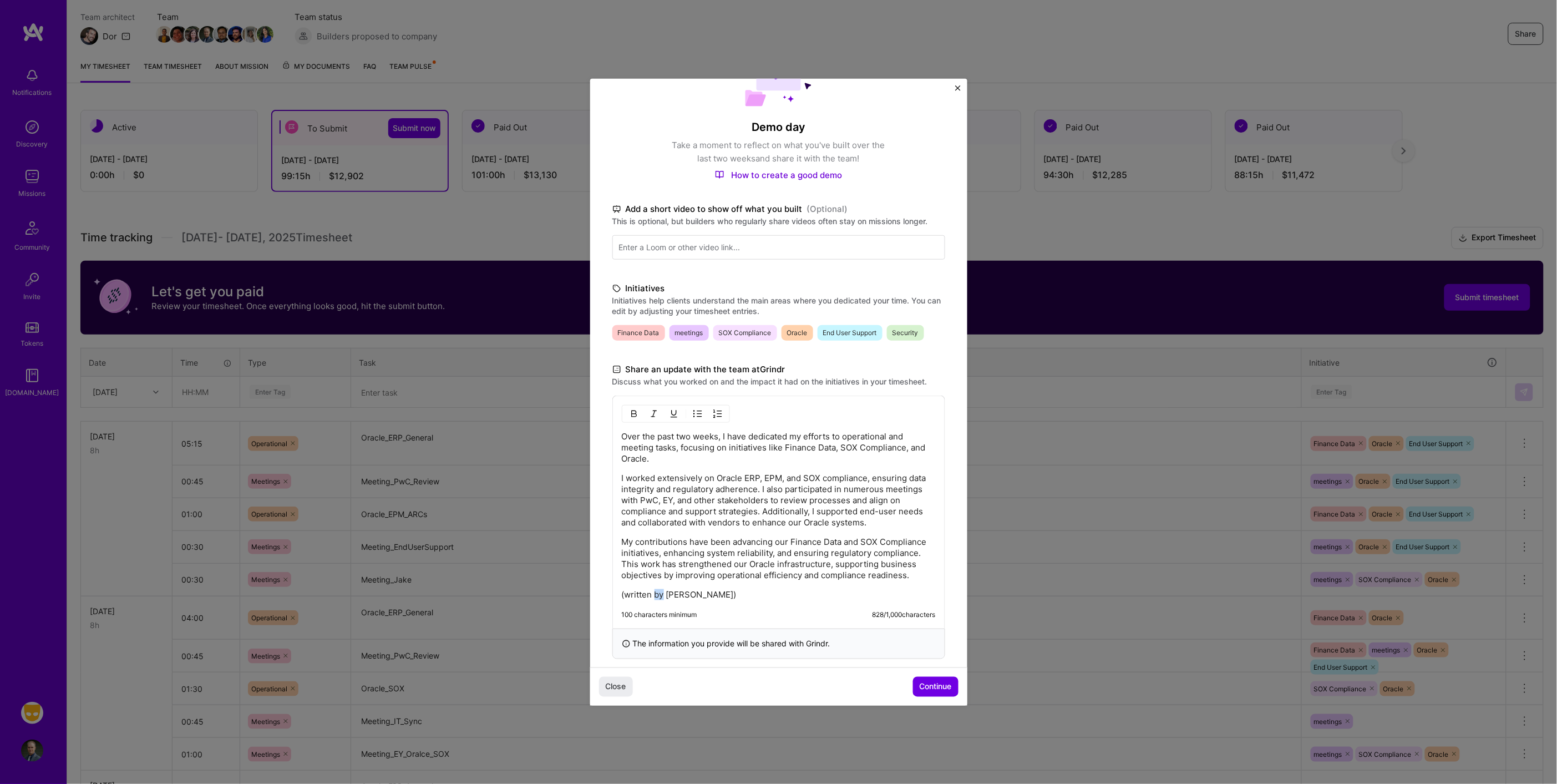
drag, startPoint x: 665, startPoint y: 607, endPoint x: 655, endPoint y: 611, distance: 10.8
click at [655, 600] on p "(written by [PERSON_NAME])" at bounding box center [779, 594] width 314 height 11
click at [685, 612] on div "Over the past two weeks, I have dedicated my efforts to operational and meeting…" at bounding box center [779, 511] width 333 height 233
click at [674, 600] on p "(written by [PERSON_NAME])" at bounding box center [779, 594] width 314 height 11
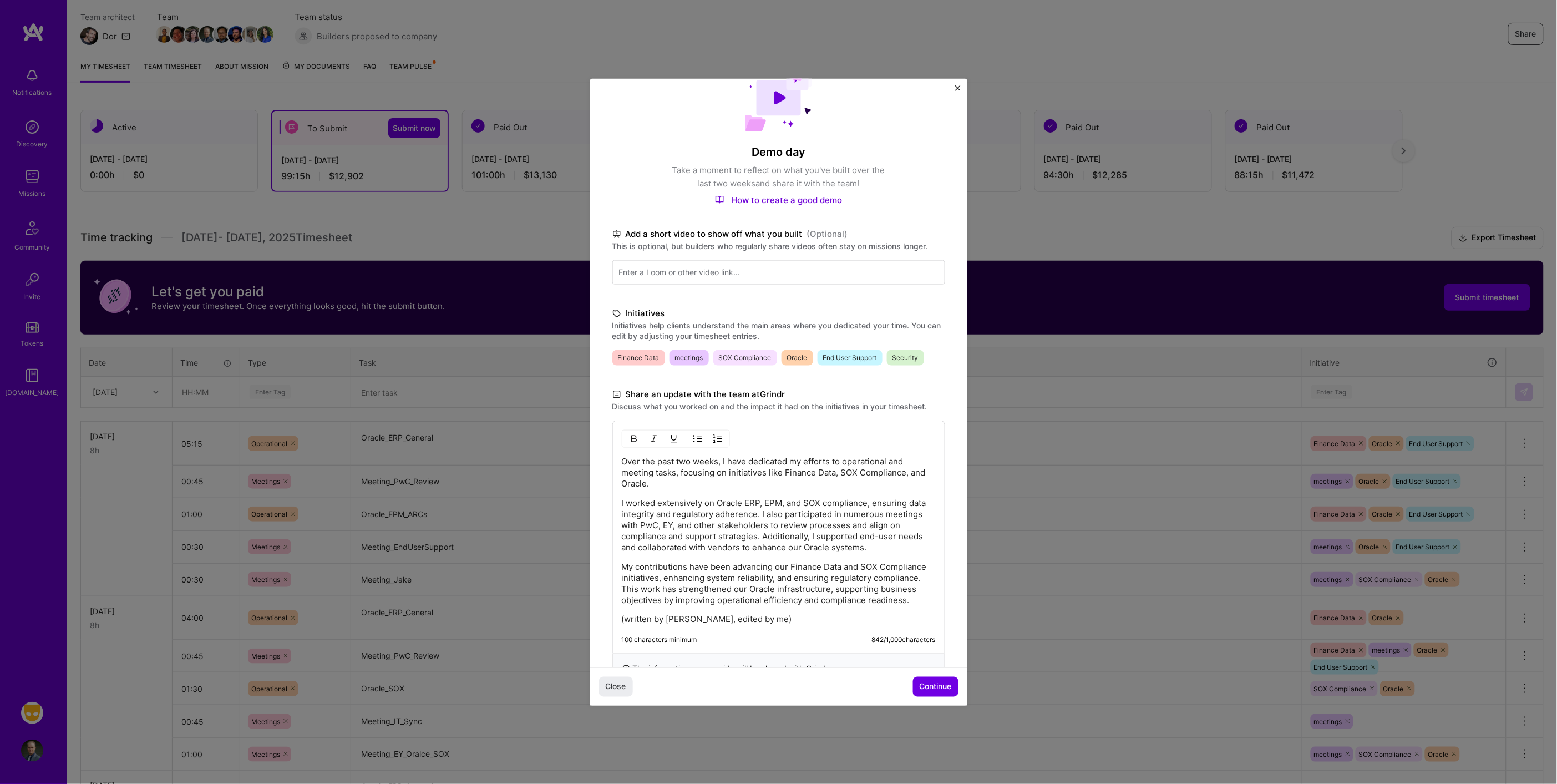
scroll to position [87, 0]
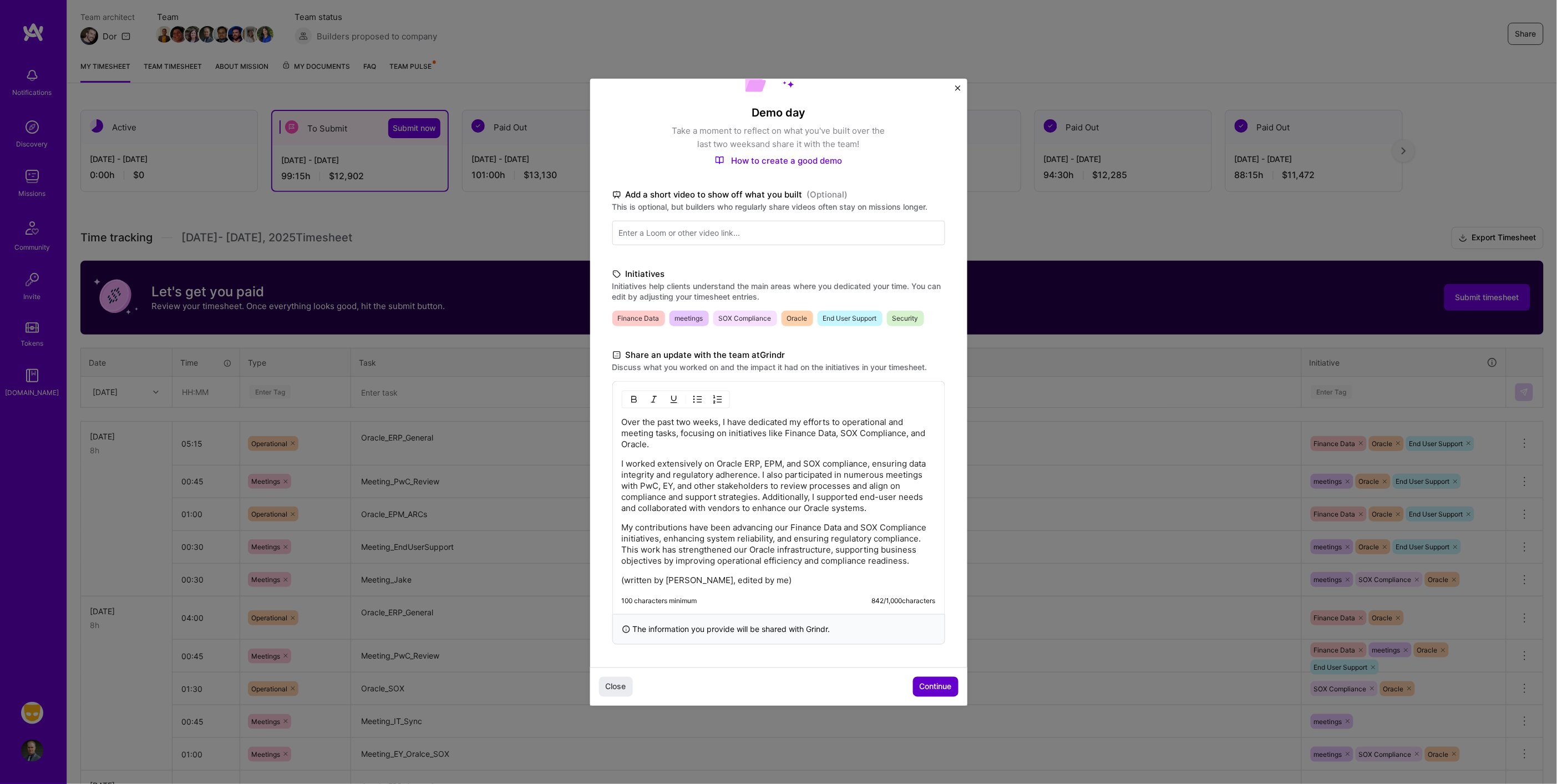
click at [929, 688] on span "Continue" at bounding box center [936, 686] width 33 height 11
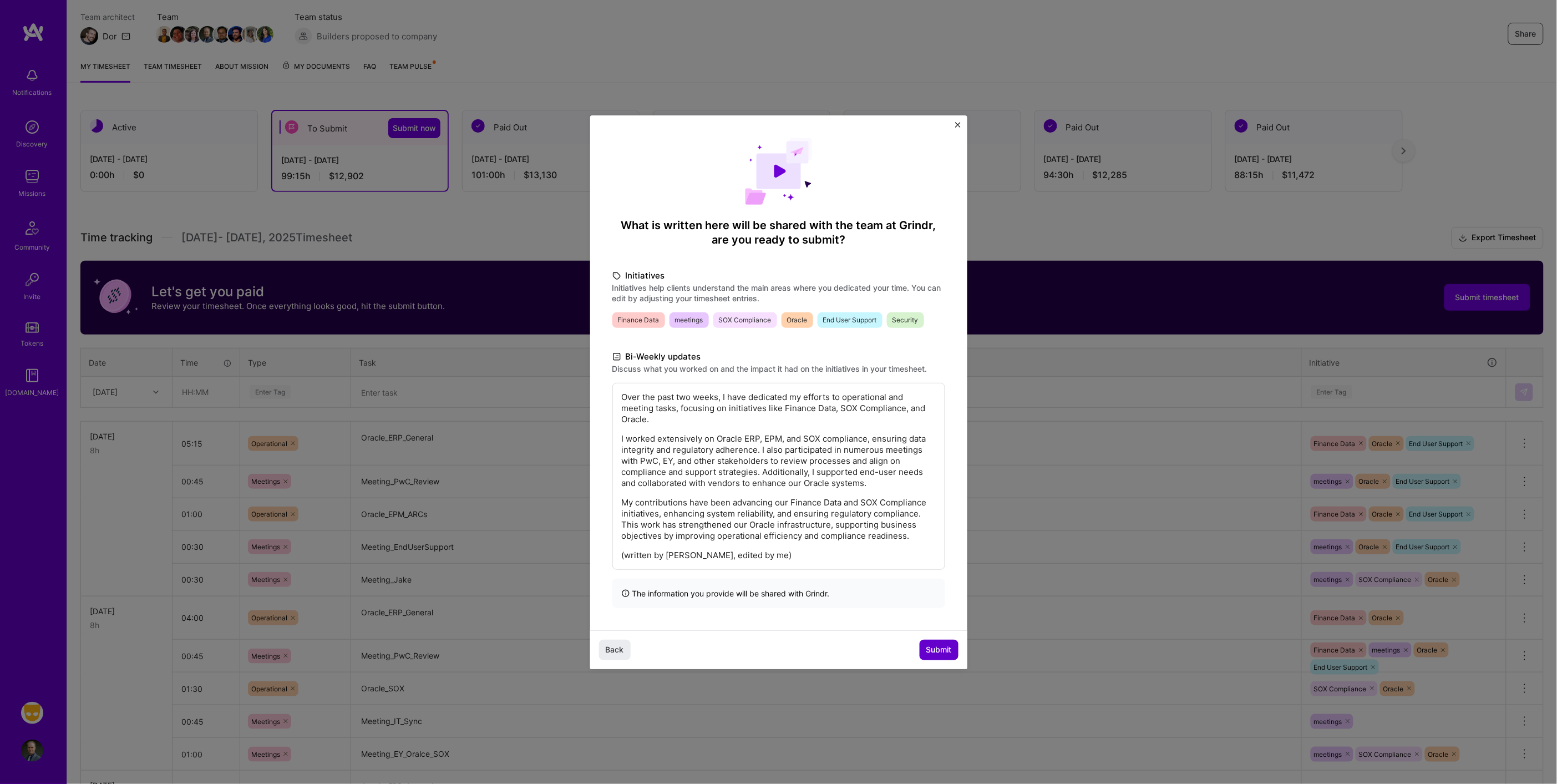
scroll to position [0, 0]
click at [935, 652] on span "Submit" at bounding box center [939, 649] width 26 height 11
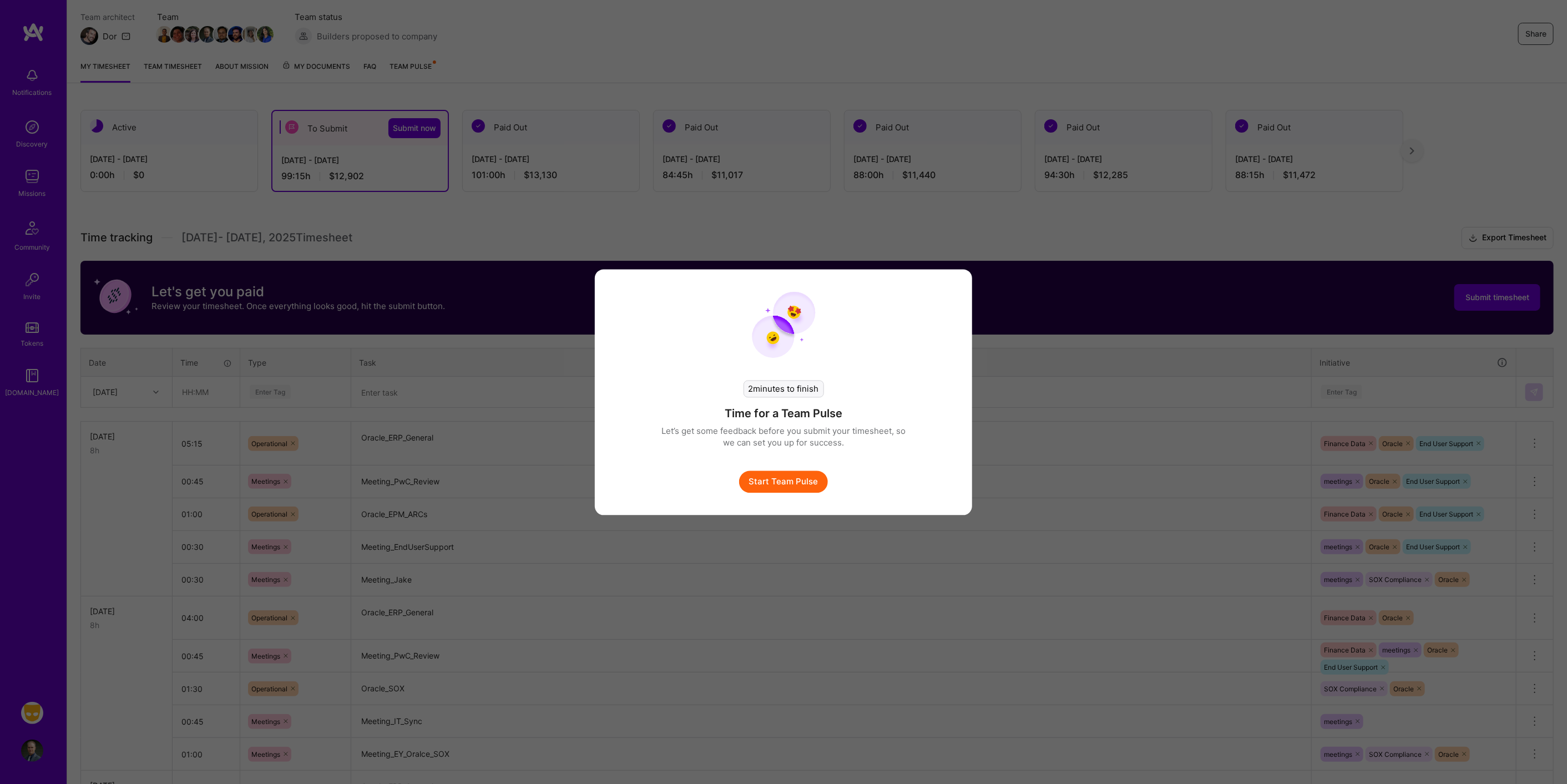
click at [785, 485] on button "Start Team Pulse" at bounding box center [783, 481] width 88 height 22
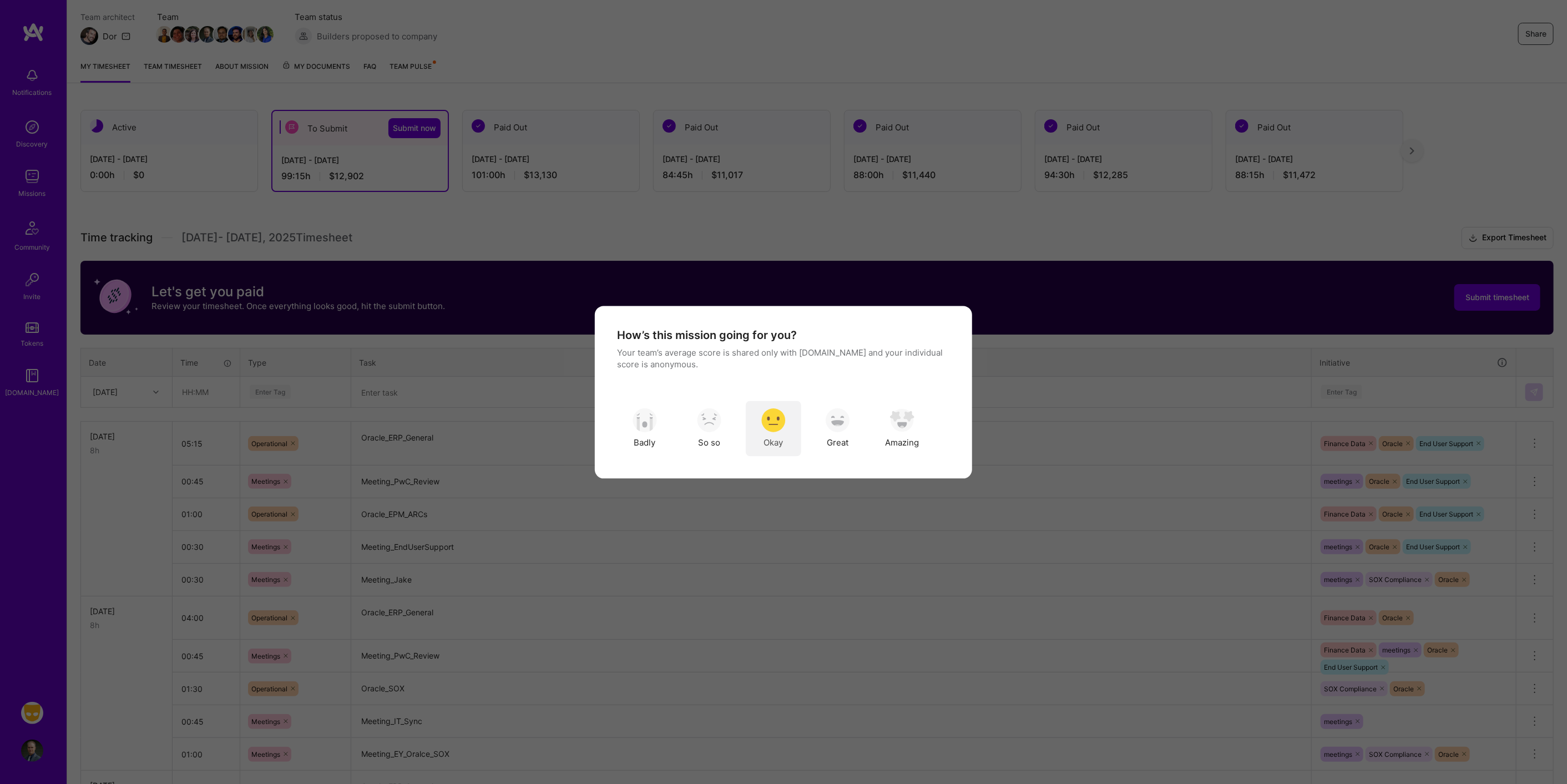
click at [784, 427] on img "modal" at bounding box center [773, 420] width 24 height 24
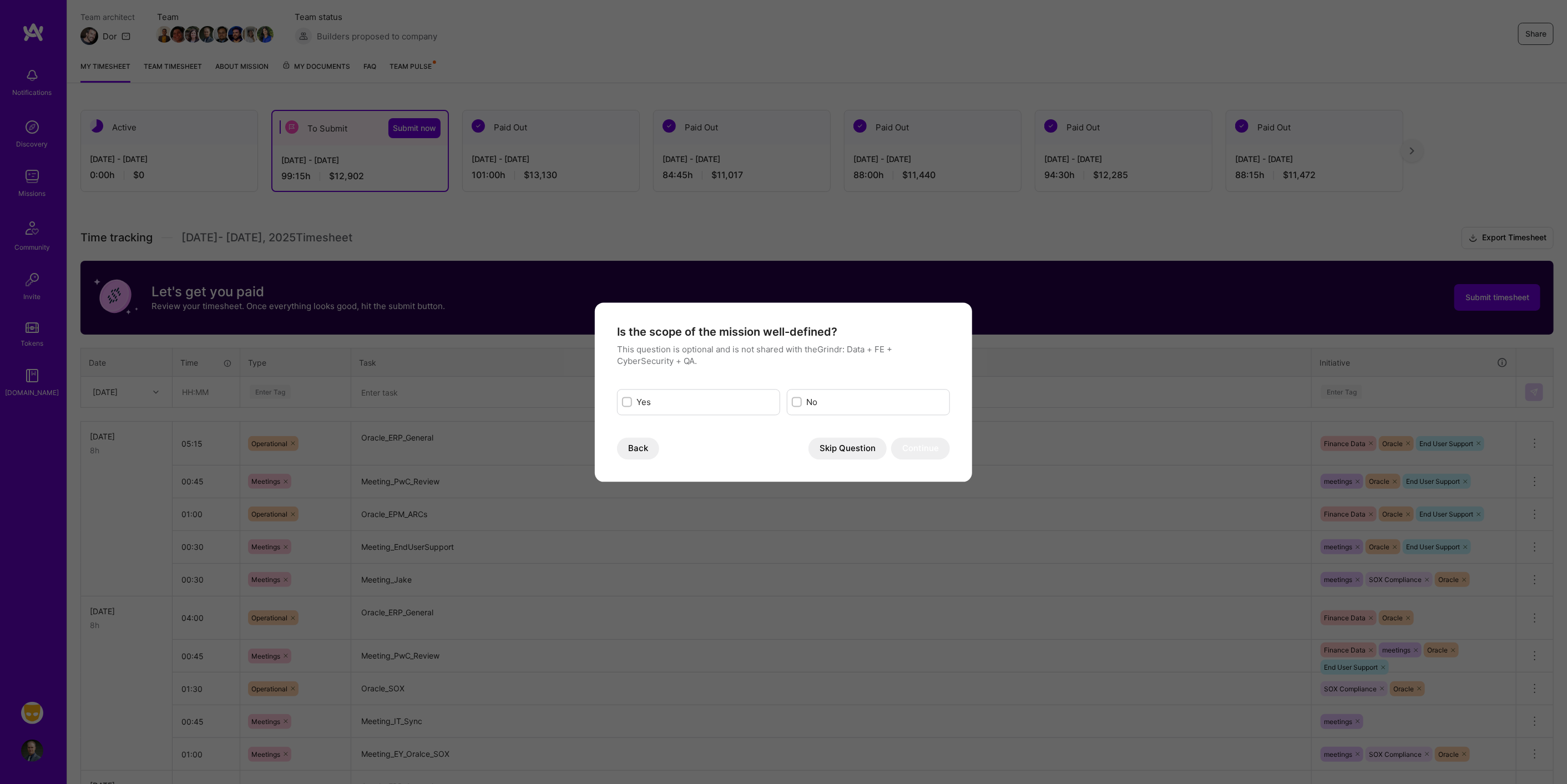
click at [796, 401] on input "modal" at bounding box center [797, 402] width 8 height 8
click at [795, 401] on input "modal" at bounding box center [798, 403] width 10 height 10
drag, startPoint x: 796, startPoint y: 401, endPoint x: 794, endPoint y: 407, distance: 6.3
click at [796, 401] on input "modal" at bounding box center [797, 402] width 8 height 8
checkbox input "true"
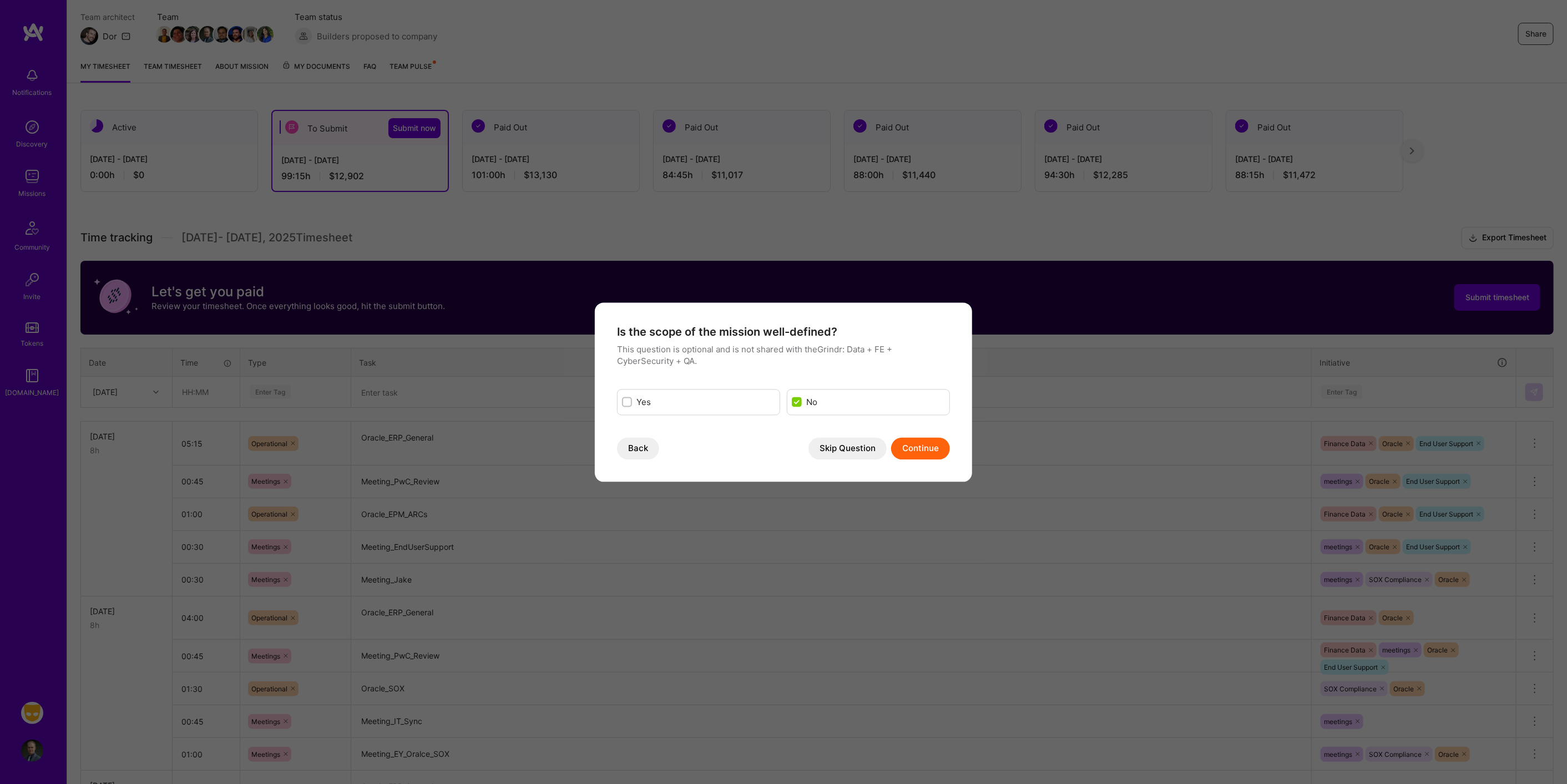
click at [906, 446] on button "Continue" at bounding box center [920, 448] width 59 height 22
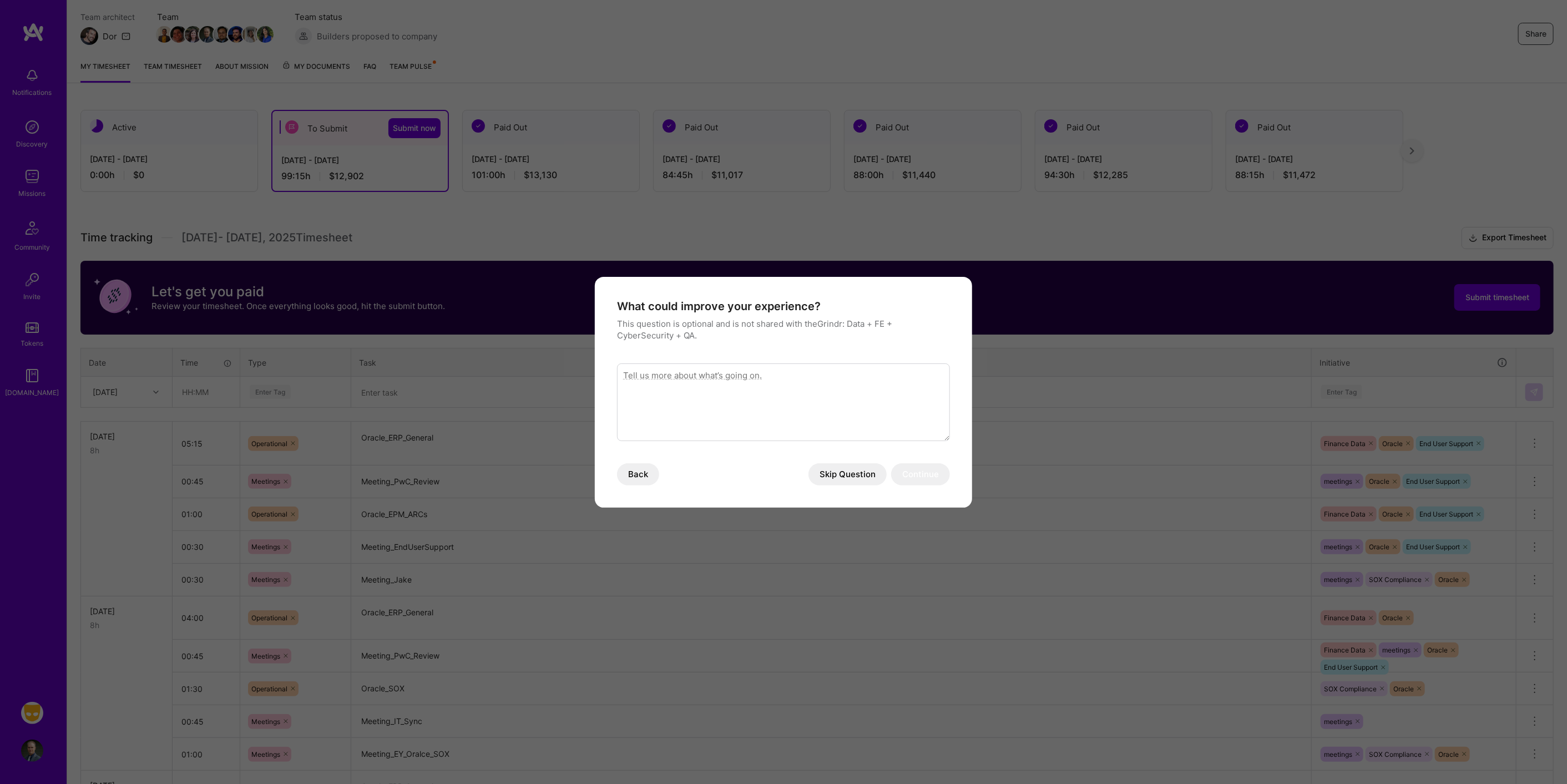
click at [781, 406] on textarea "modal" at bounding box center [784, 401] width 333 height 78
type textarea "I can't tell if the goal is to pass the audit or to create policy and process t…"
click at [916, 474] on button "Continue" at bounding box center [920, 474] width 59 height 22
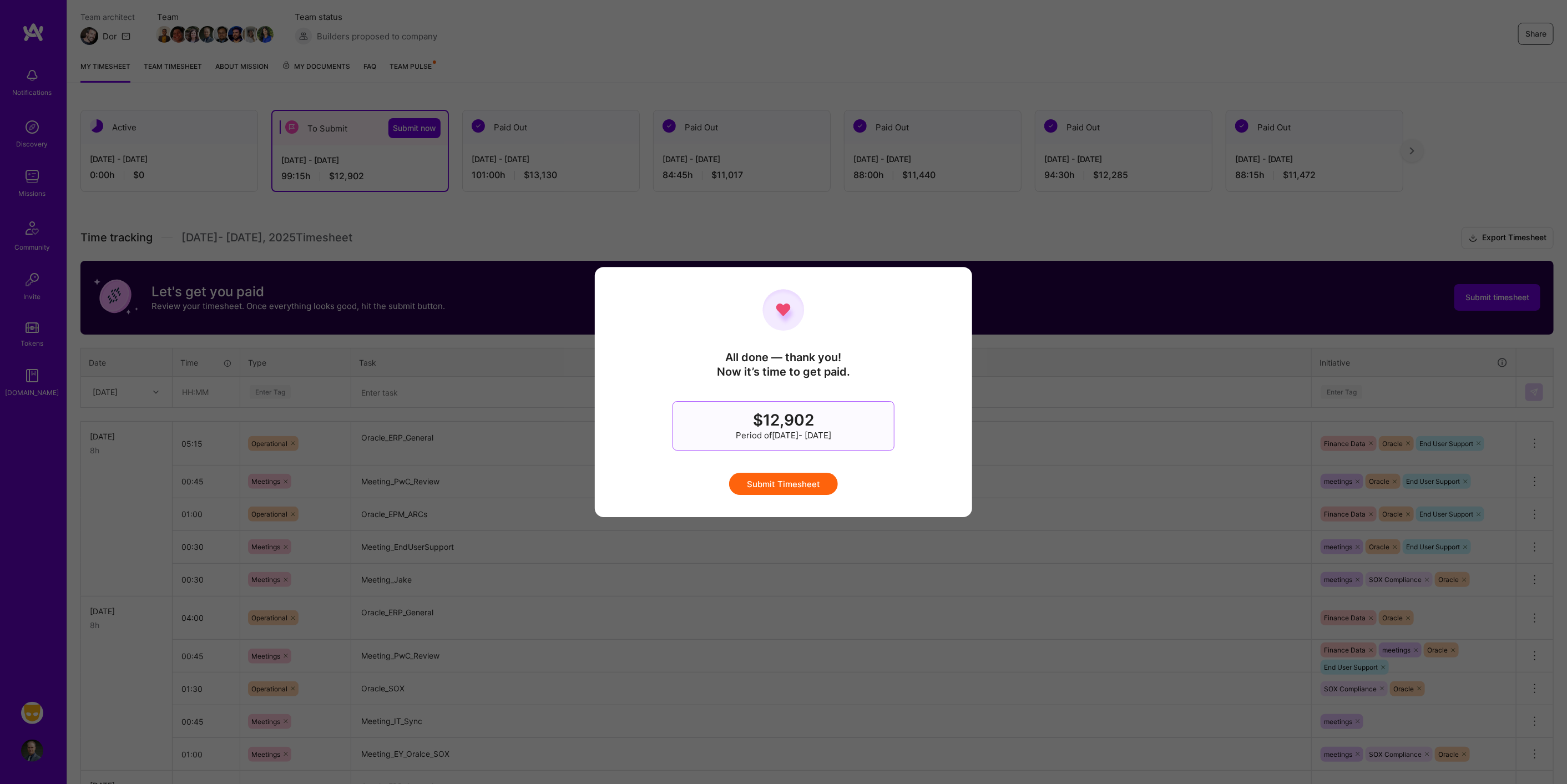
click at [796, 484] on button "Submit Timesheet" at bounding box center [784, 484] width 109 height 22
